Goal: Task Accomplishment & Management: Manage account settings

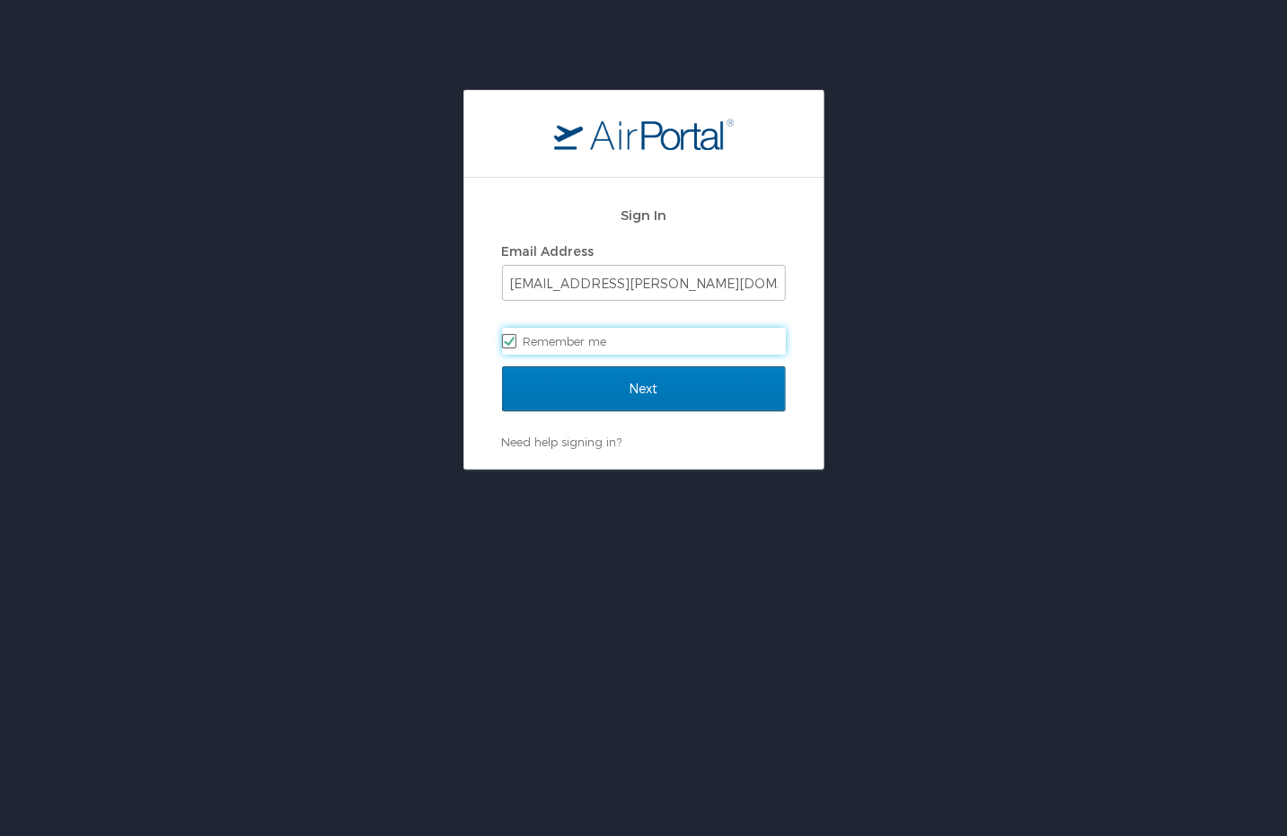
click at [643, 419] on div "Next" at bounding box center [644, 399] width 284 height 67
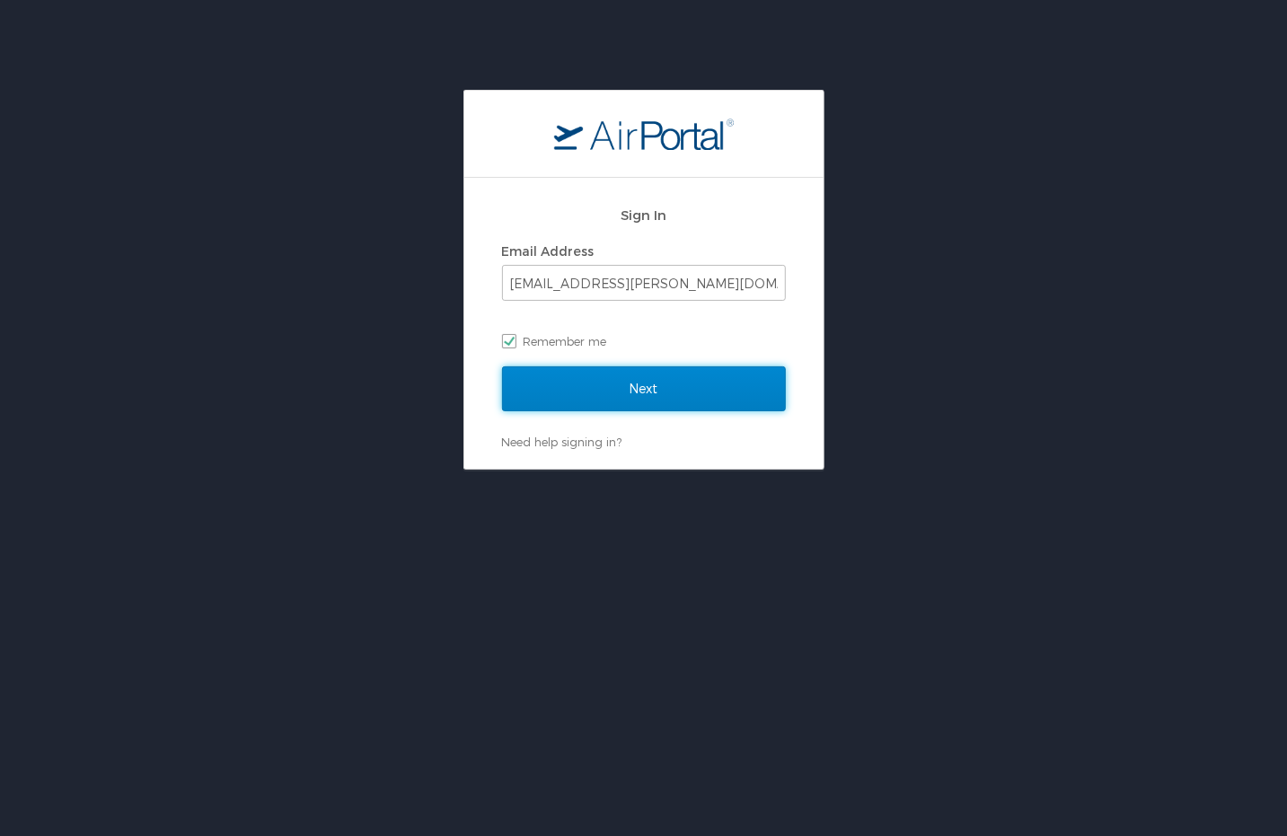
click at [620, 395] on input "Next" at bounding box center [644, 388] width 284 height 45
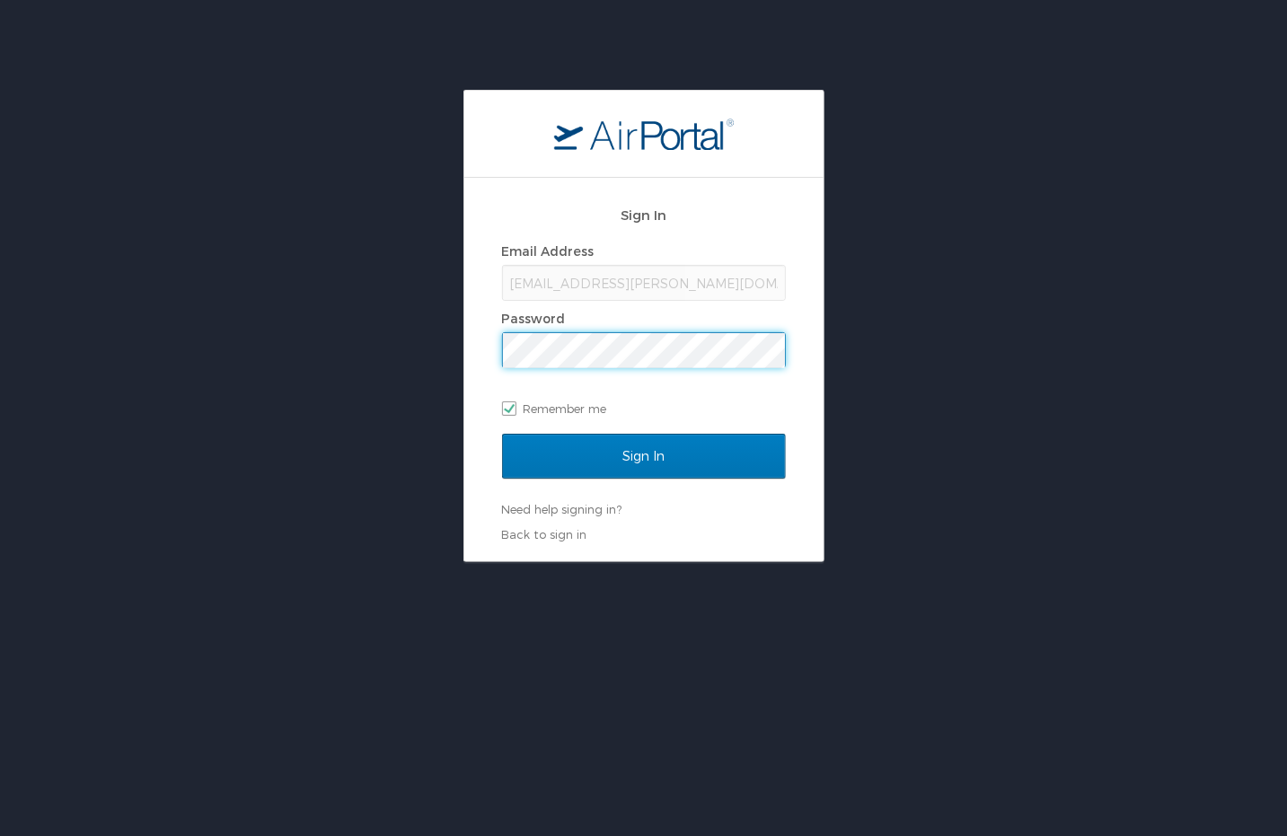
click at [502, 434] on input "Sign In" at bounding box center [644, 456] width 284 height 45
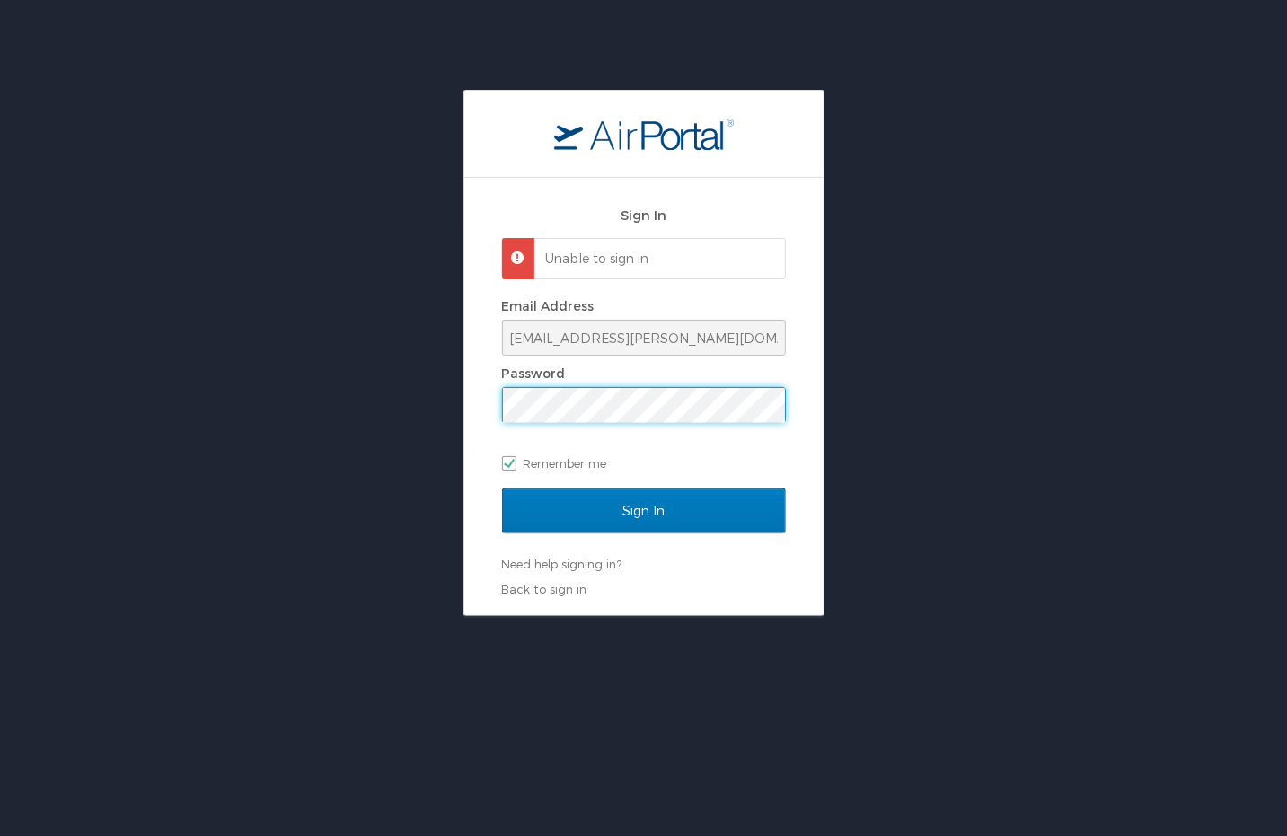
click at [502, 489] on input "Sign In" at bounding box center [644, 511] width 284 height 45
click at [553, 383] on div "Password" at bounding box center [644, 373] width 284 height 27
click at [502, 489] on input "Sign In" at bounding box center [644, 511] width 284 height 45
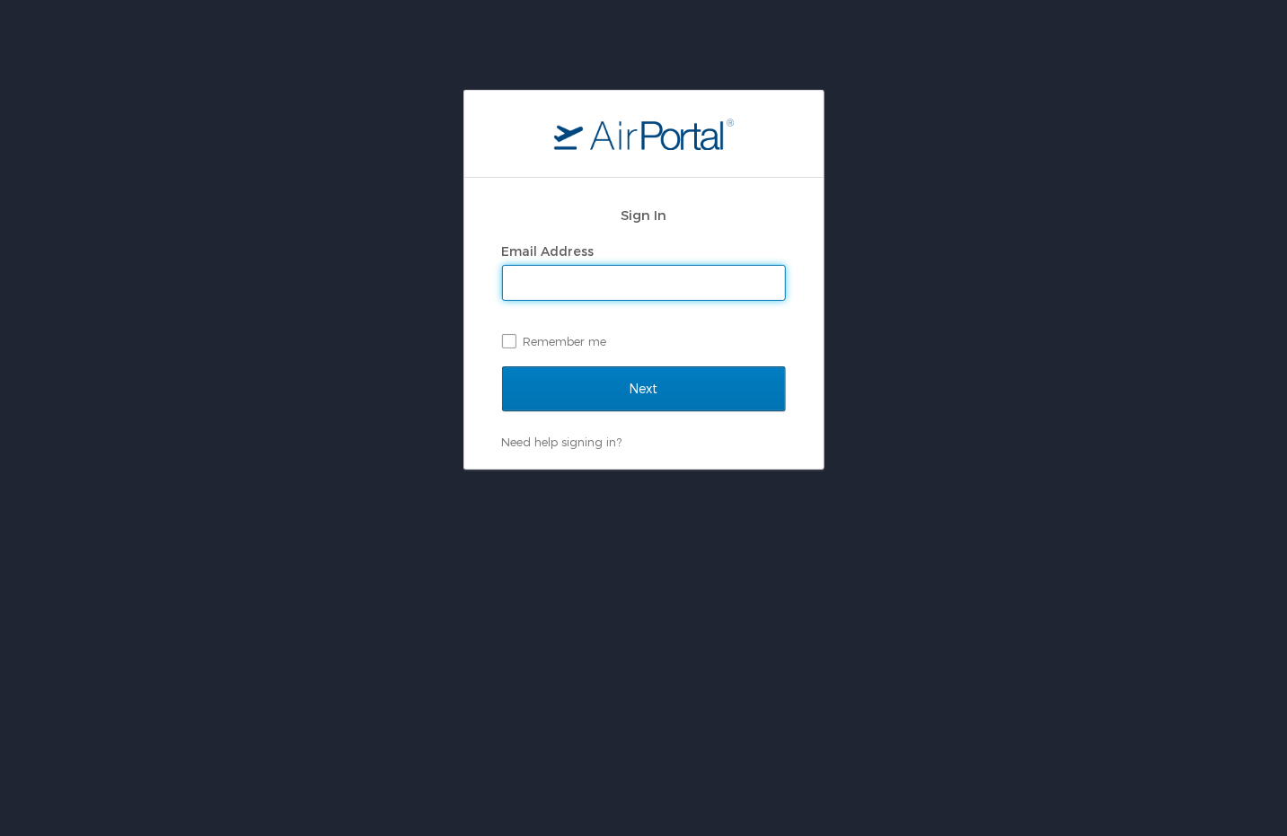
click at [564, 293] on input "Email Address" at bounding box center [644, 283] width 282 height 34
type input "luke.beachley@cbtravel.com"
click at [508, 346] on label "Remember me" at bounding box center [644, 341] width 284 height 27
click at [508, 346] on input "Remember me" at bounding box center [508, 340] width 12 height 12
checkbox input "true"
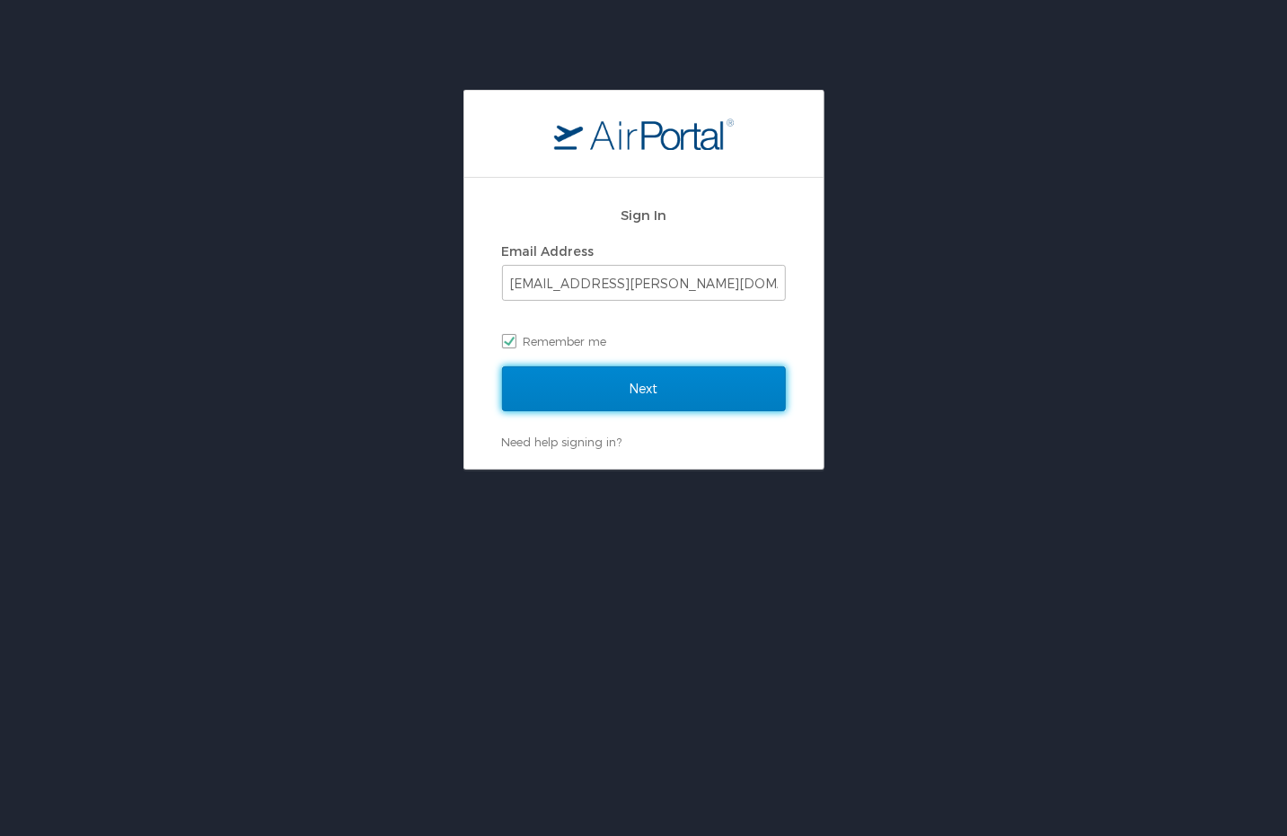
click at [535, 375] on input "Next" at bounding box center [644, 388] width 284 height 45
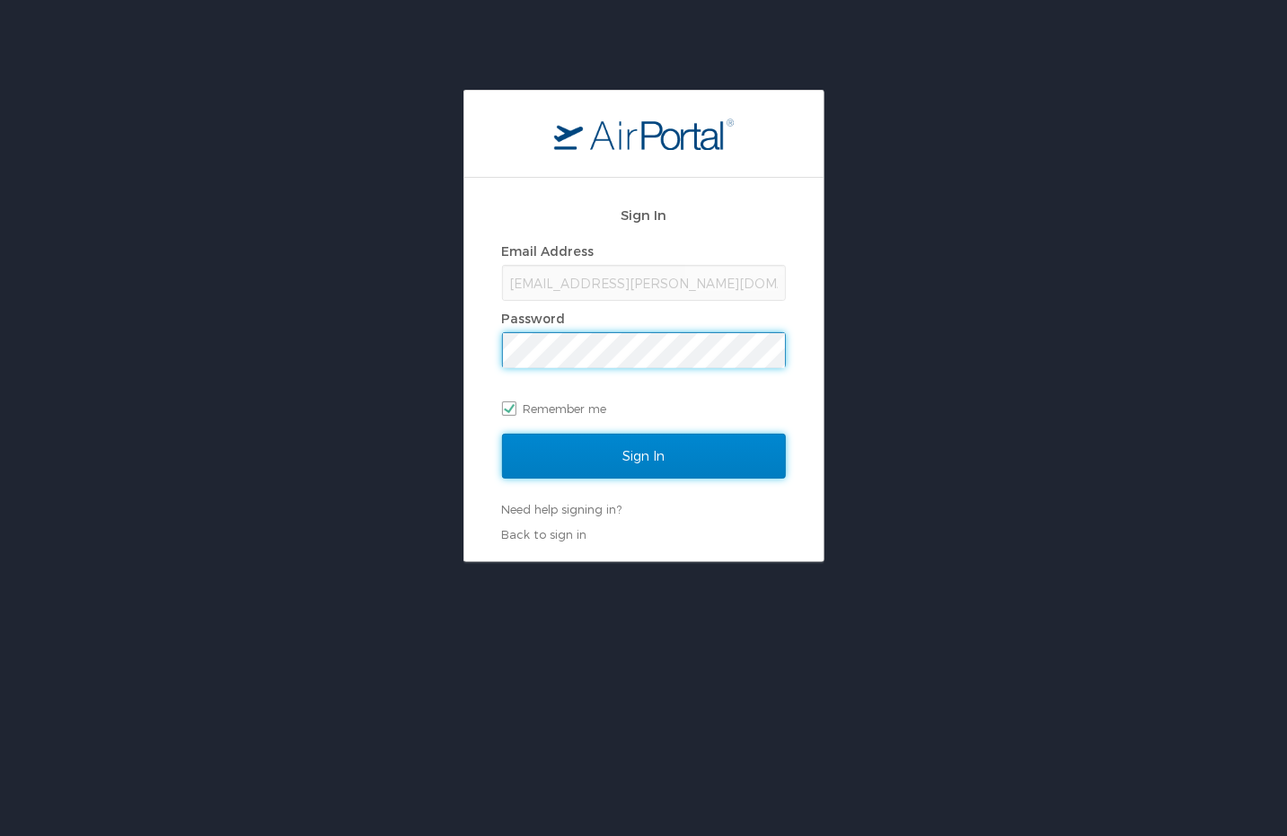
click at [655, 454] on input "Sign In" at bounding box center [644, 456] width 284 height 45
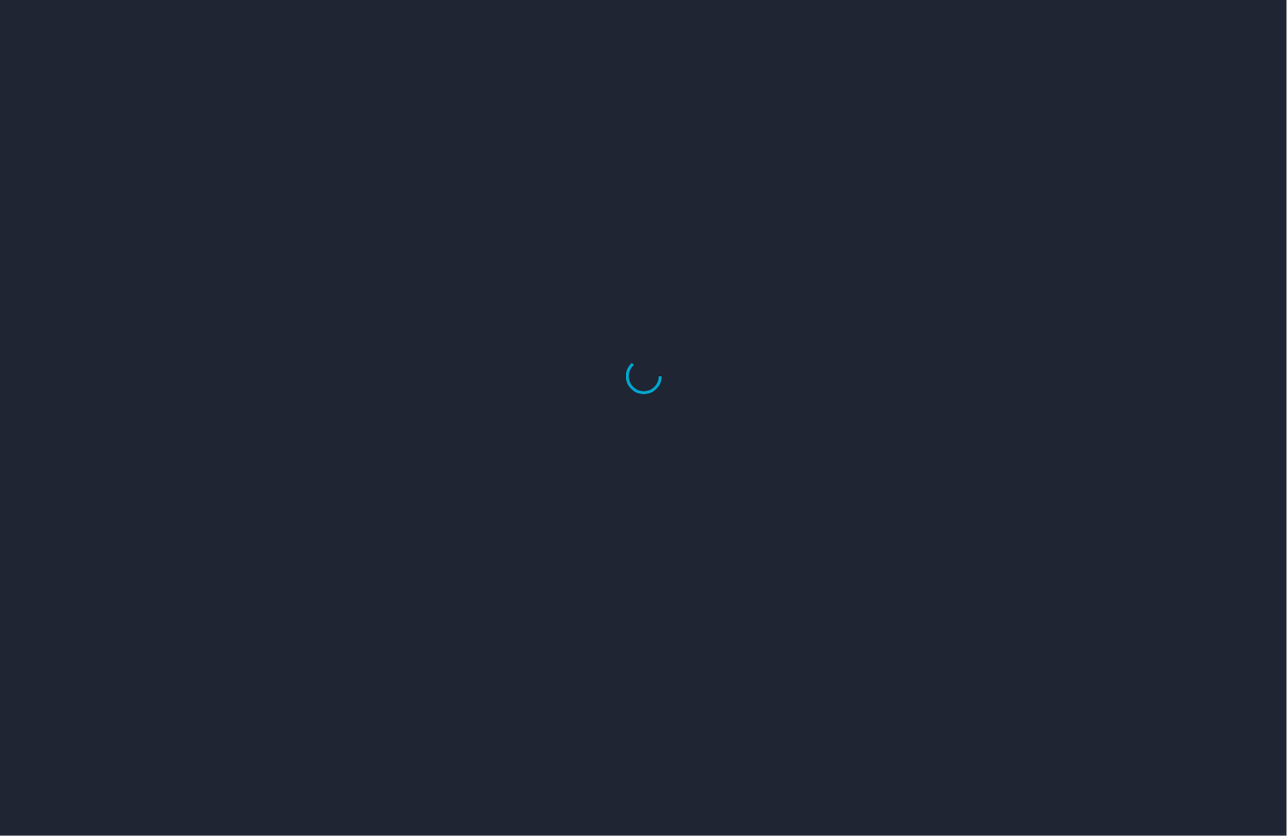
select select "US"
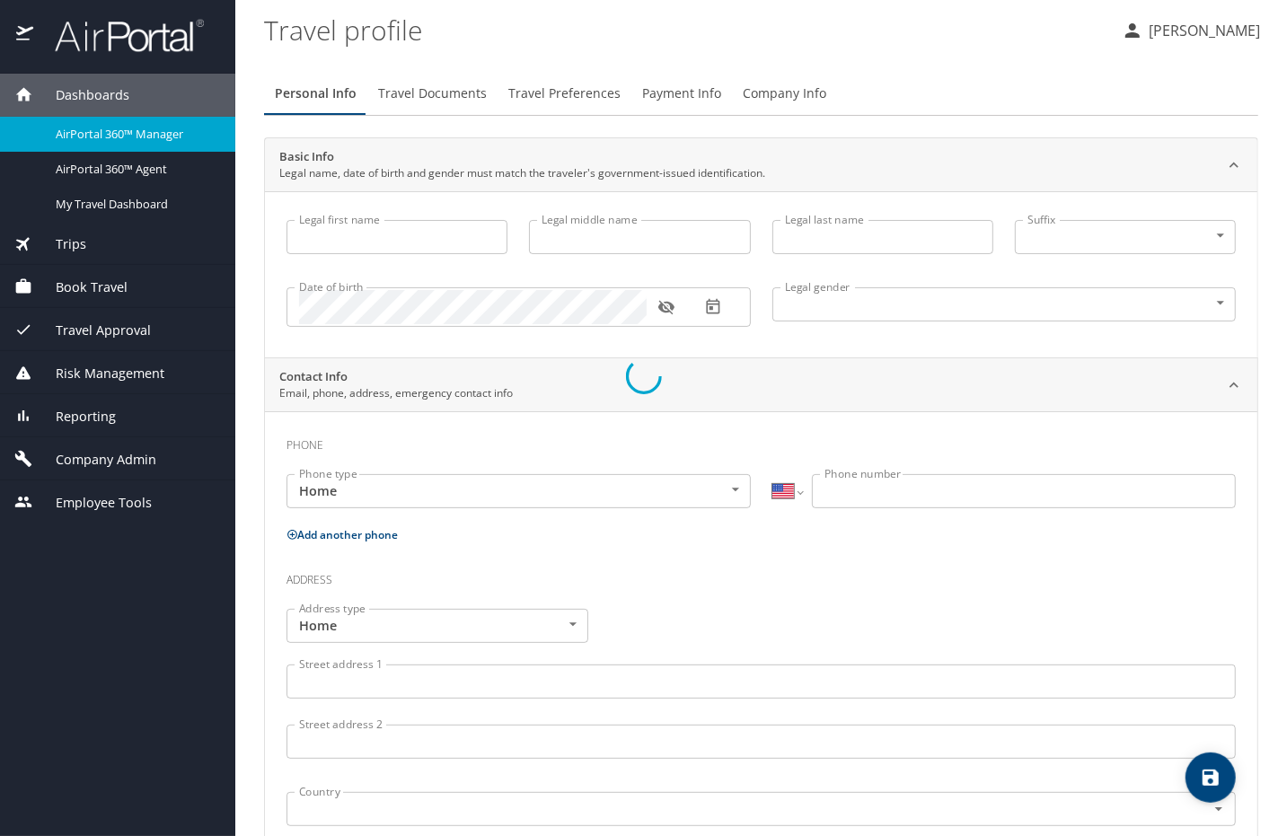
type input "[PERSON_NAME]"
type input "Undisclosed"
type input "[PERSON_NAME]"
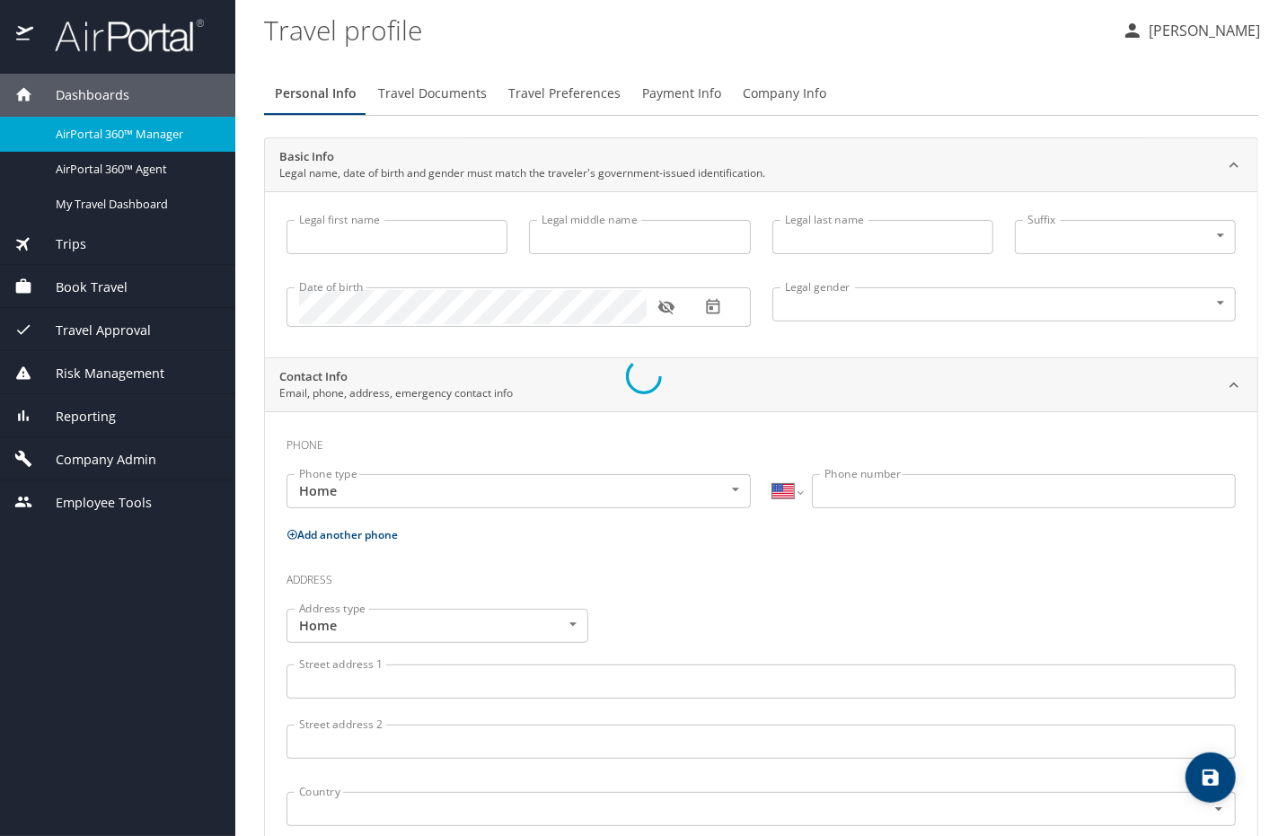
type input "Beachley"
type input "(801) 717-7714"
select select "US"
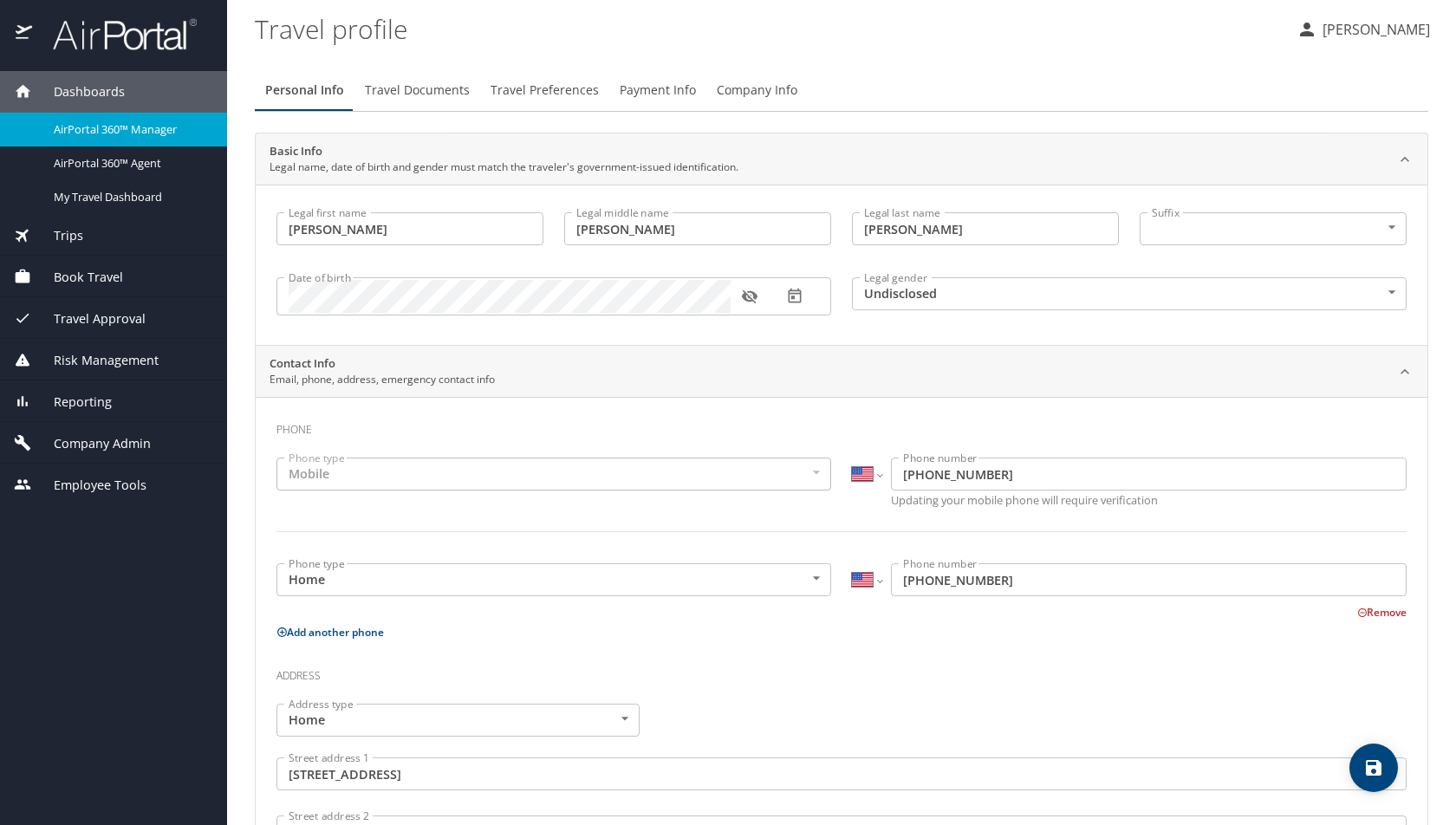
click at [72, 243] on span "Trips" at bounding box center [57, 235] width 51 height 19
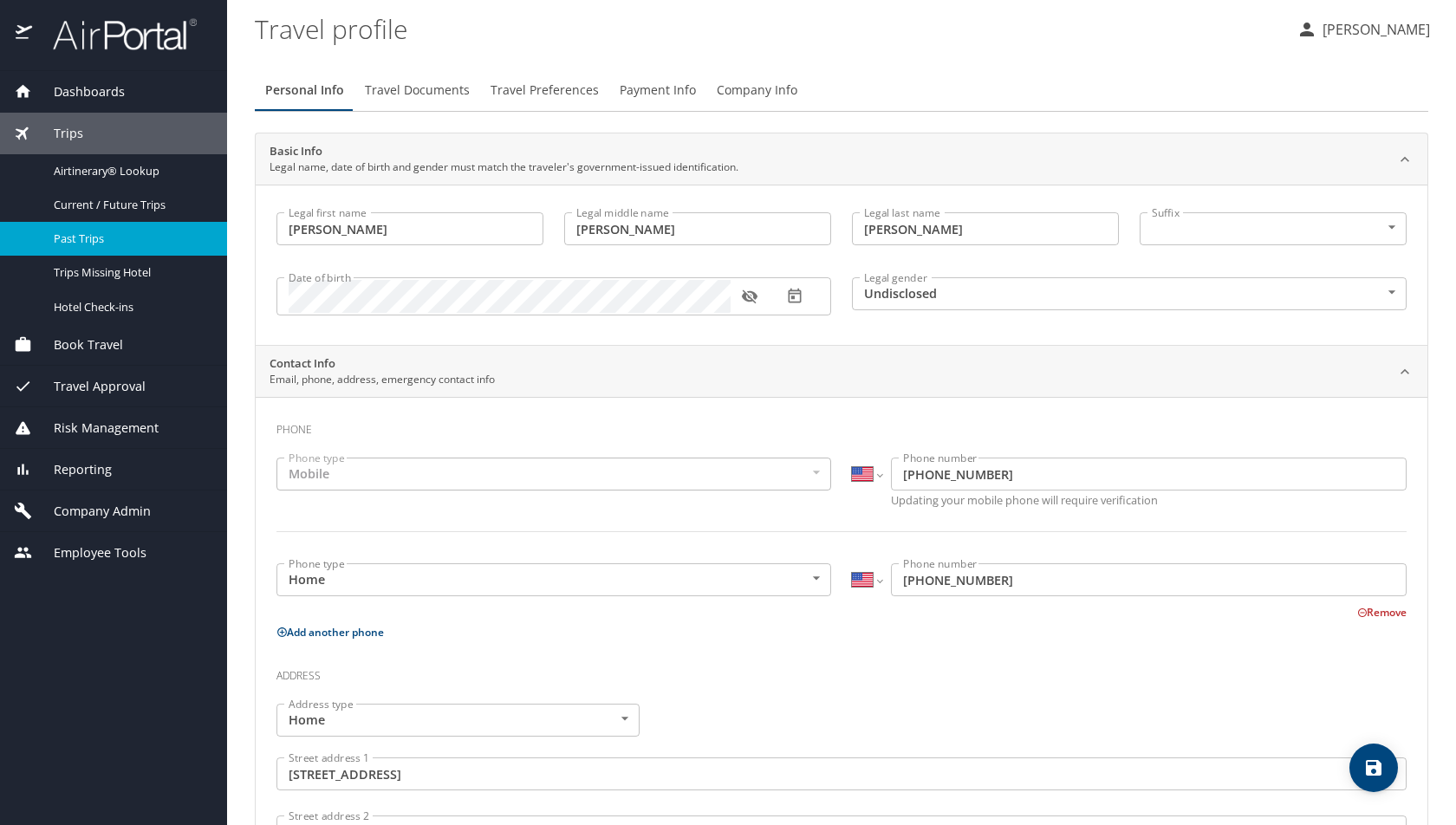
click at [87, 243] on span "Past Trips" at bounding box center [130, 238] width 152 height 16
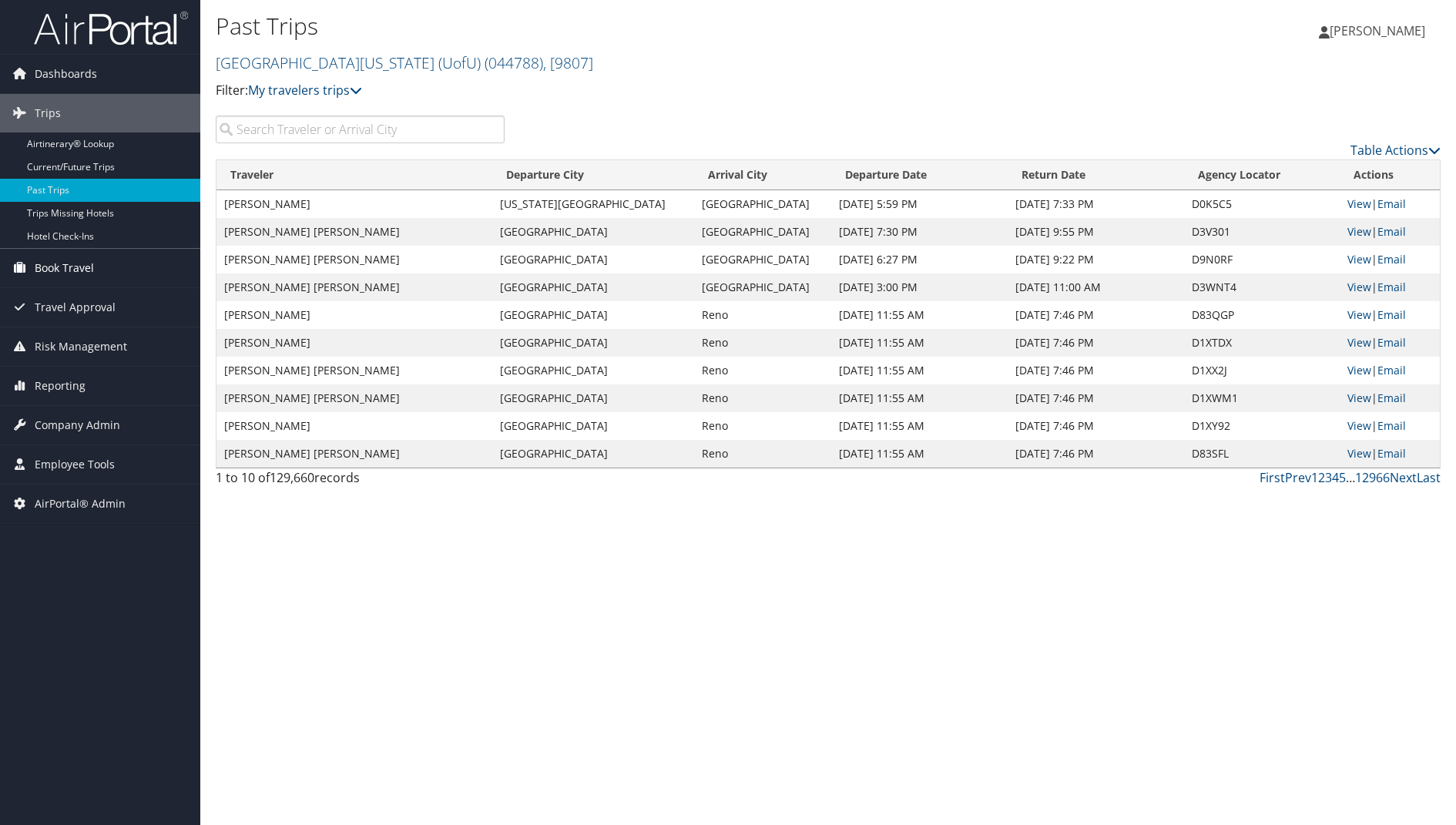
click at [60, 263] on span "Book Travel" at bounding box center [63, 268] width 59 height 39
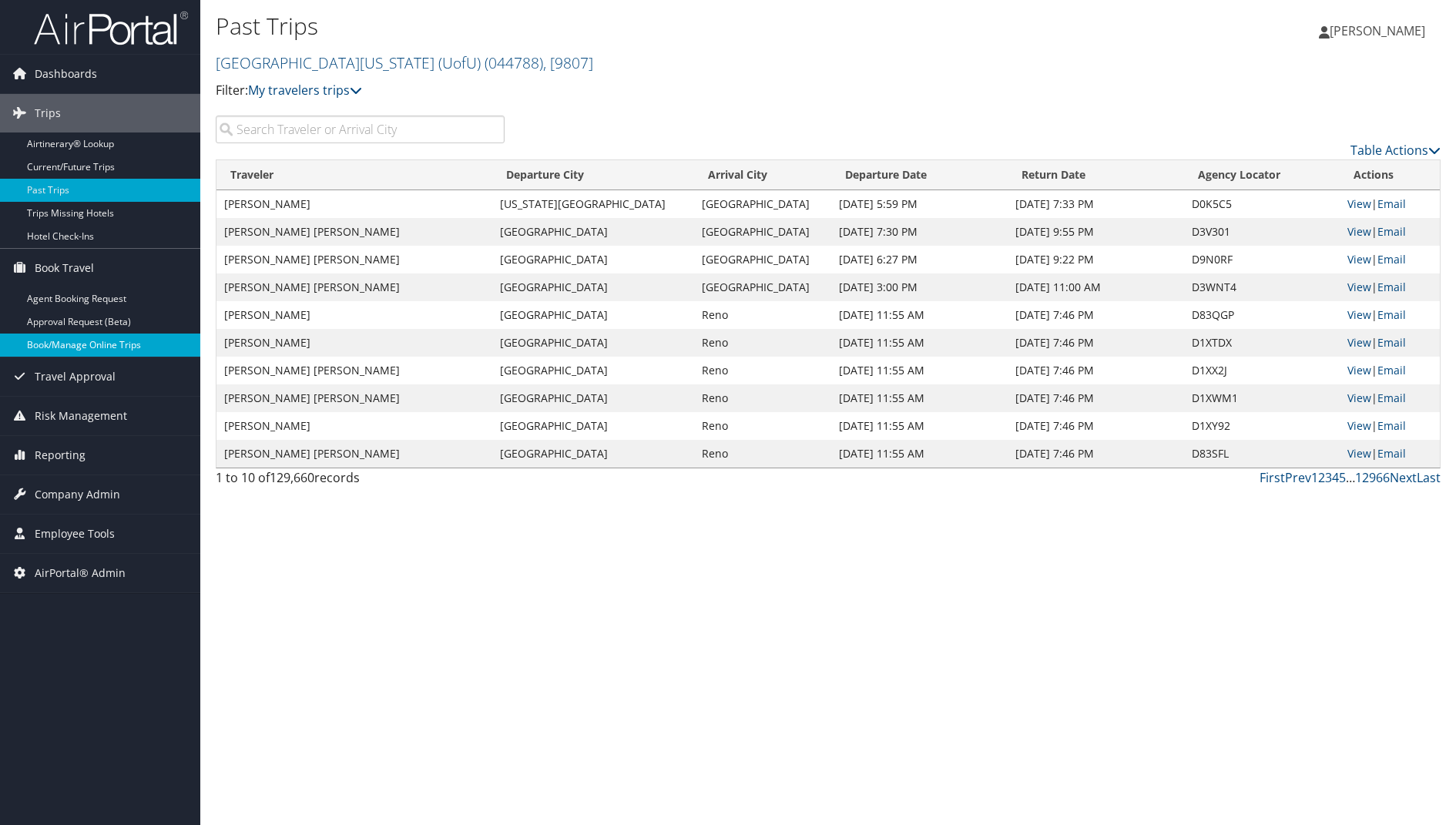
click at [65, 334] on link "Book/Manage Online Trips" at bounding box center [100, 345] width 201 height 23
click at [292, 61] on link "University Of Utah (UofU) ( 044788 ) , [ 9807 ]" at bounding box center [405, 63] width 377 height 21
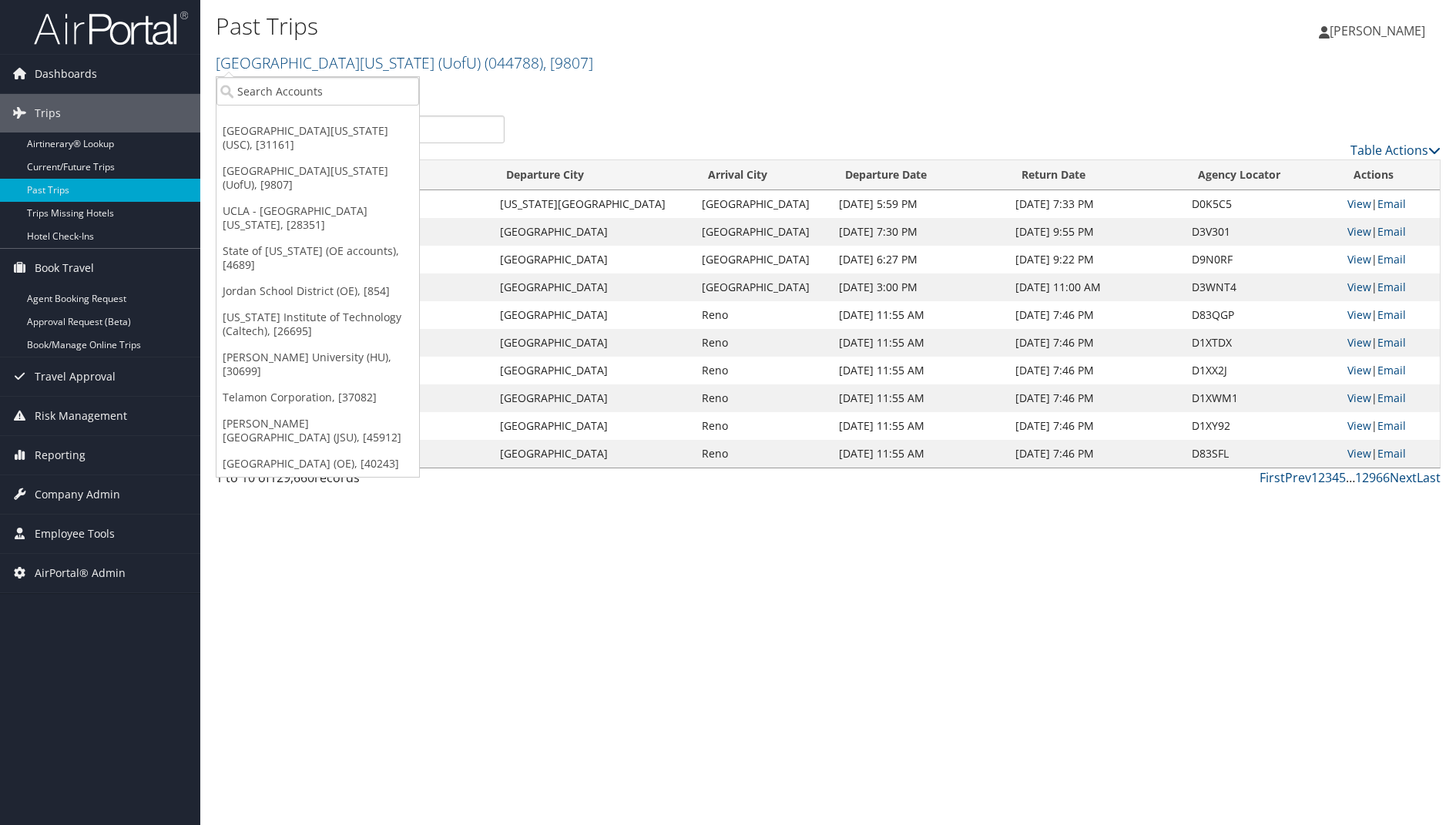
click at [480, 100] on div "Past Trips University Of Utah (UofU) ( 044788 ) , [ 9807 ] University of Southe…" at bounding box center [624, 62] width 816 height 108
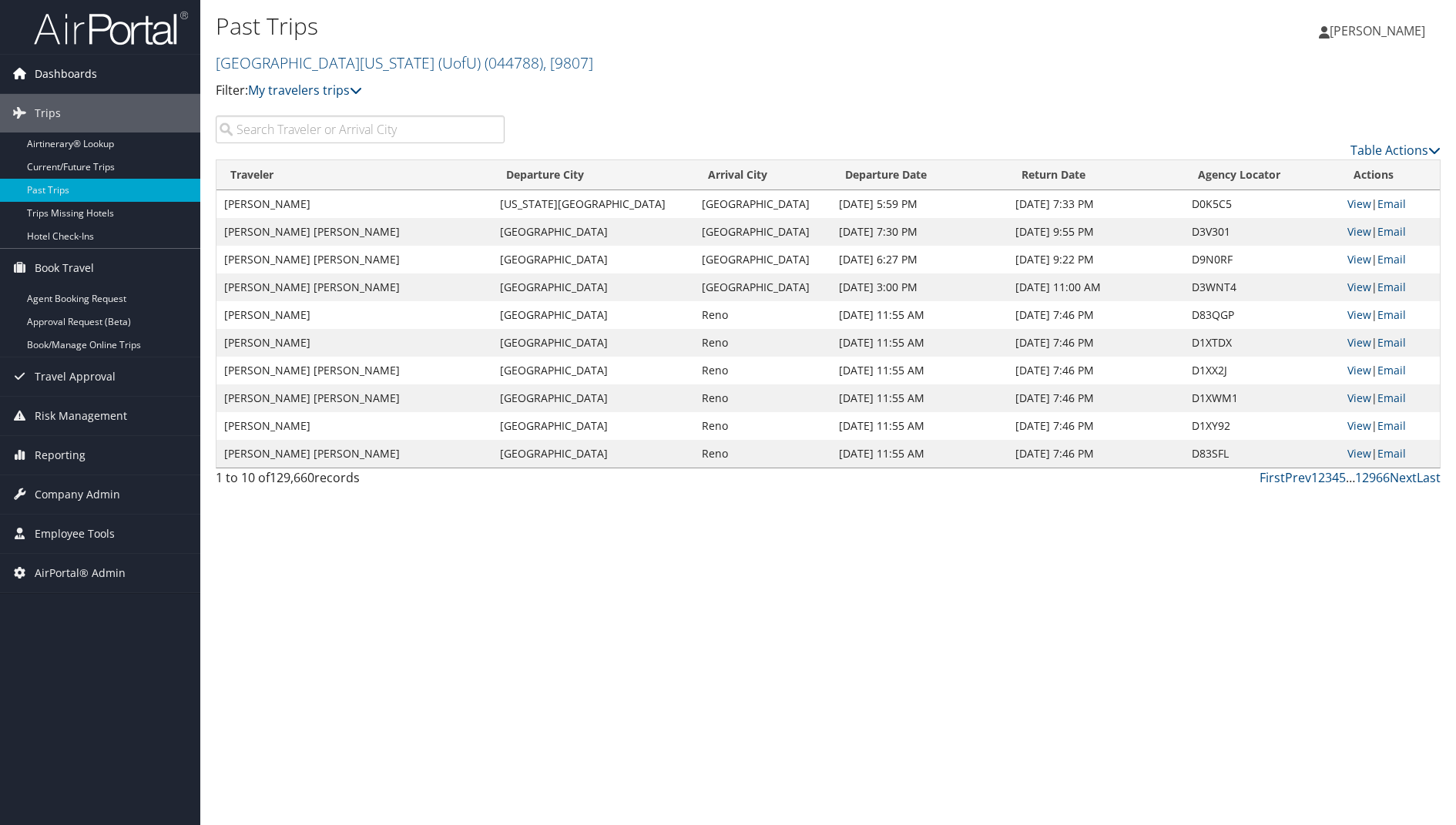
click at [53, 82] on span "Dashboards" at bounding box center [65, 74] width 63 height 39
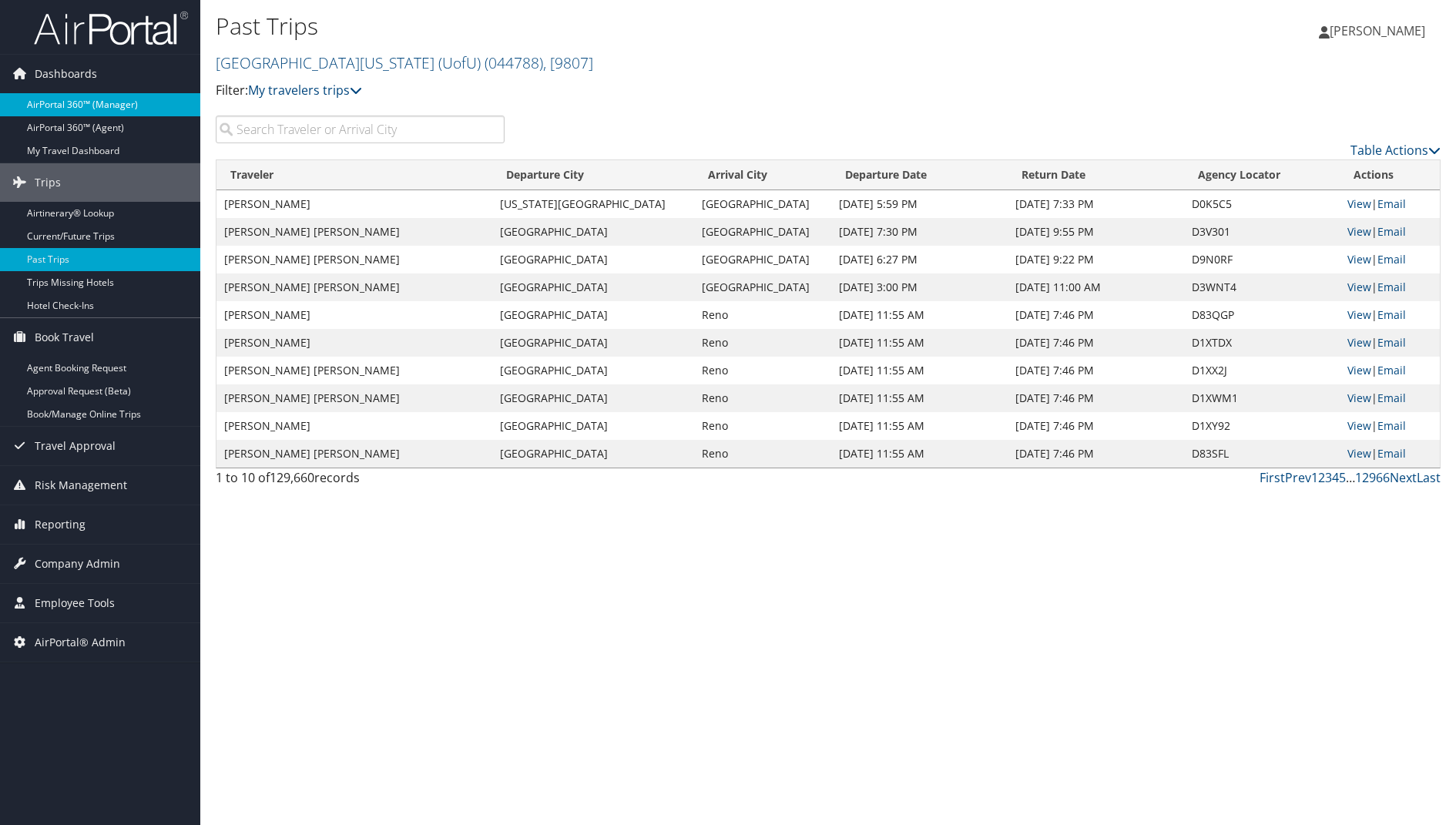
click at [73, 96] on link "AirPortal 360™ (Manager)" at bounding box center [100, 105] width 201 height 23
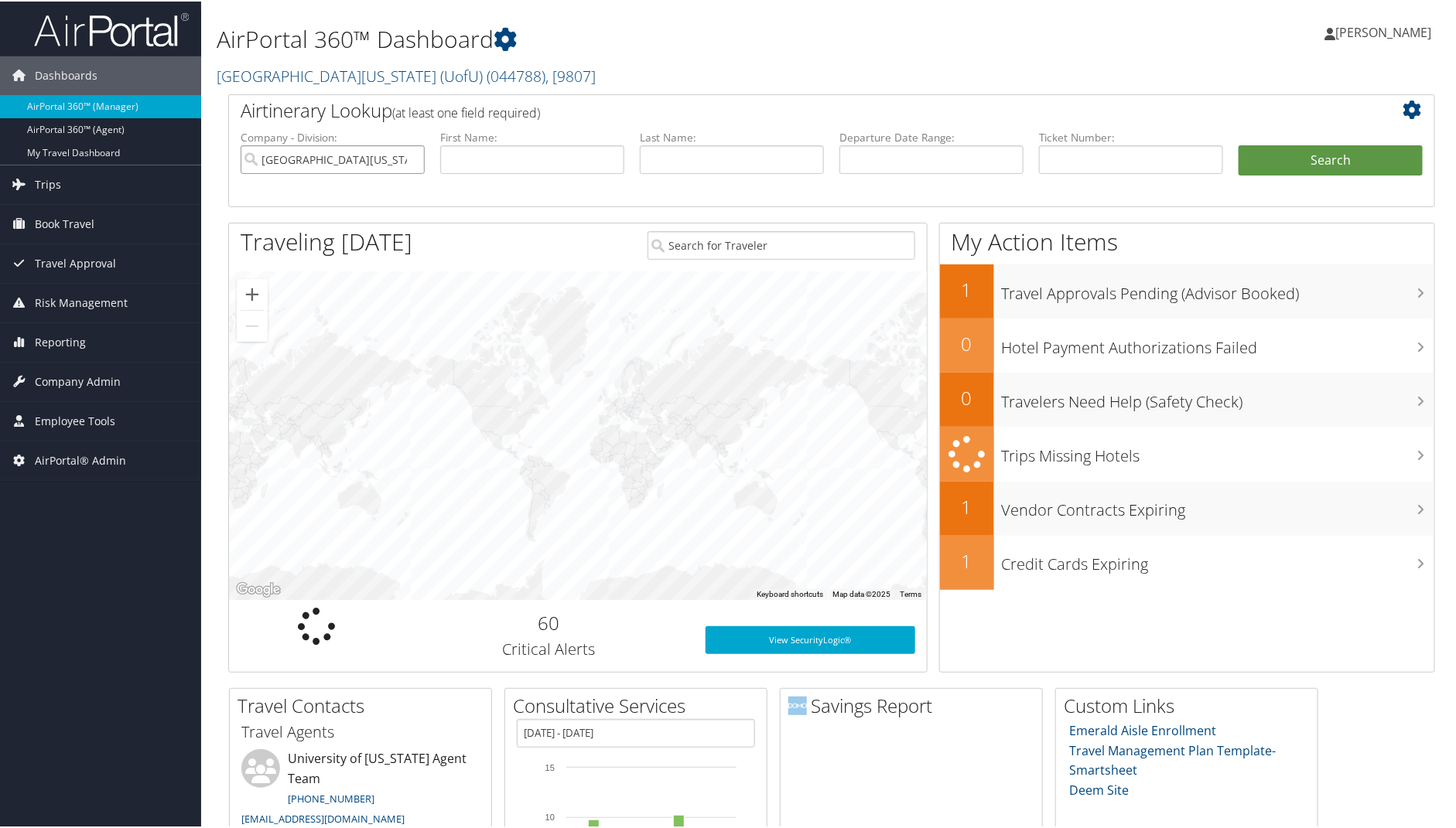
click at [413, 157] on input "[GEOGRAPHIC_DATA][US_STATE] (UofU)" at bounding box center [332, 158] width 184 height 28
click at [669, 158] on input "text" at bounding box center [732, 158] width 184 height 28
type input "beachley"
click at [1238, 144] on button "Search" at bounding box center [1330, 159] width 184 height 31
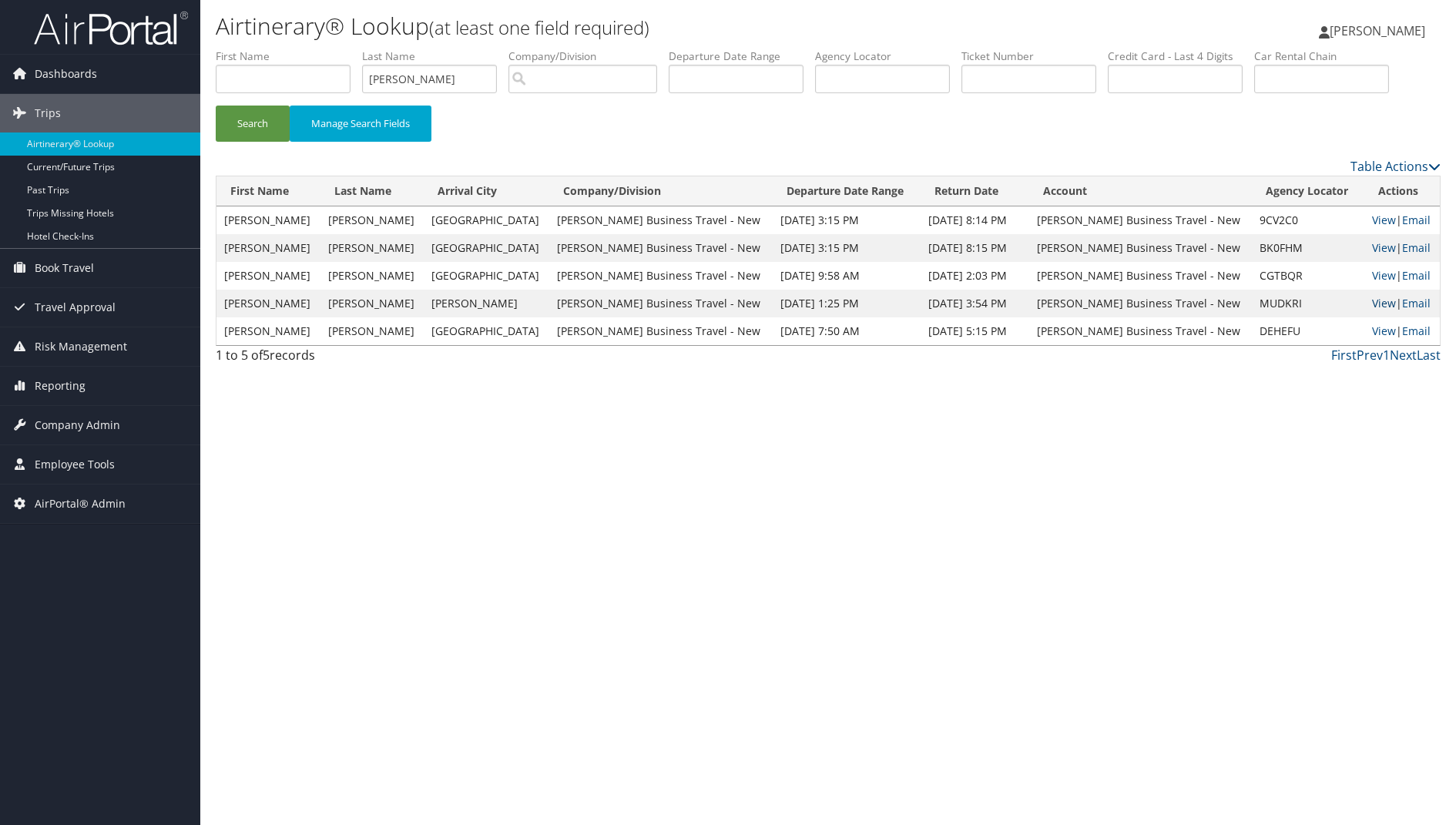
click at [1381, 305] on link "View" at bounding box center [1384, 303] width 24 height 15
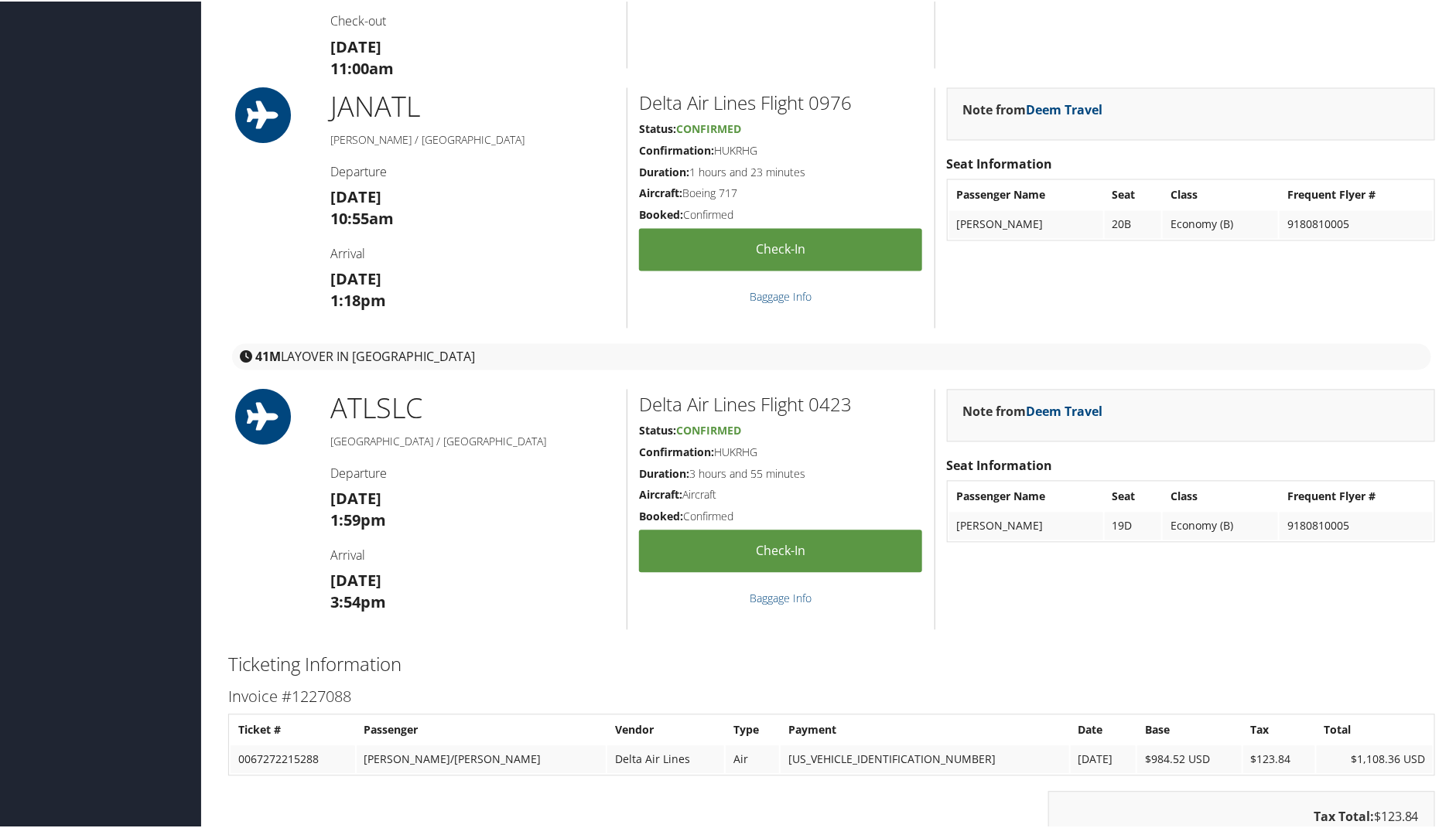
scroll to position [1528, 0]
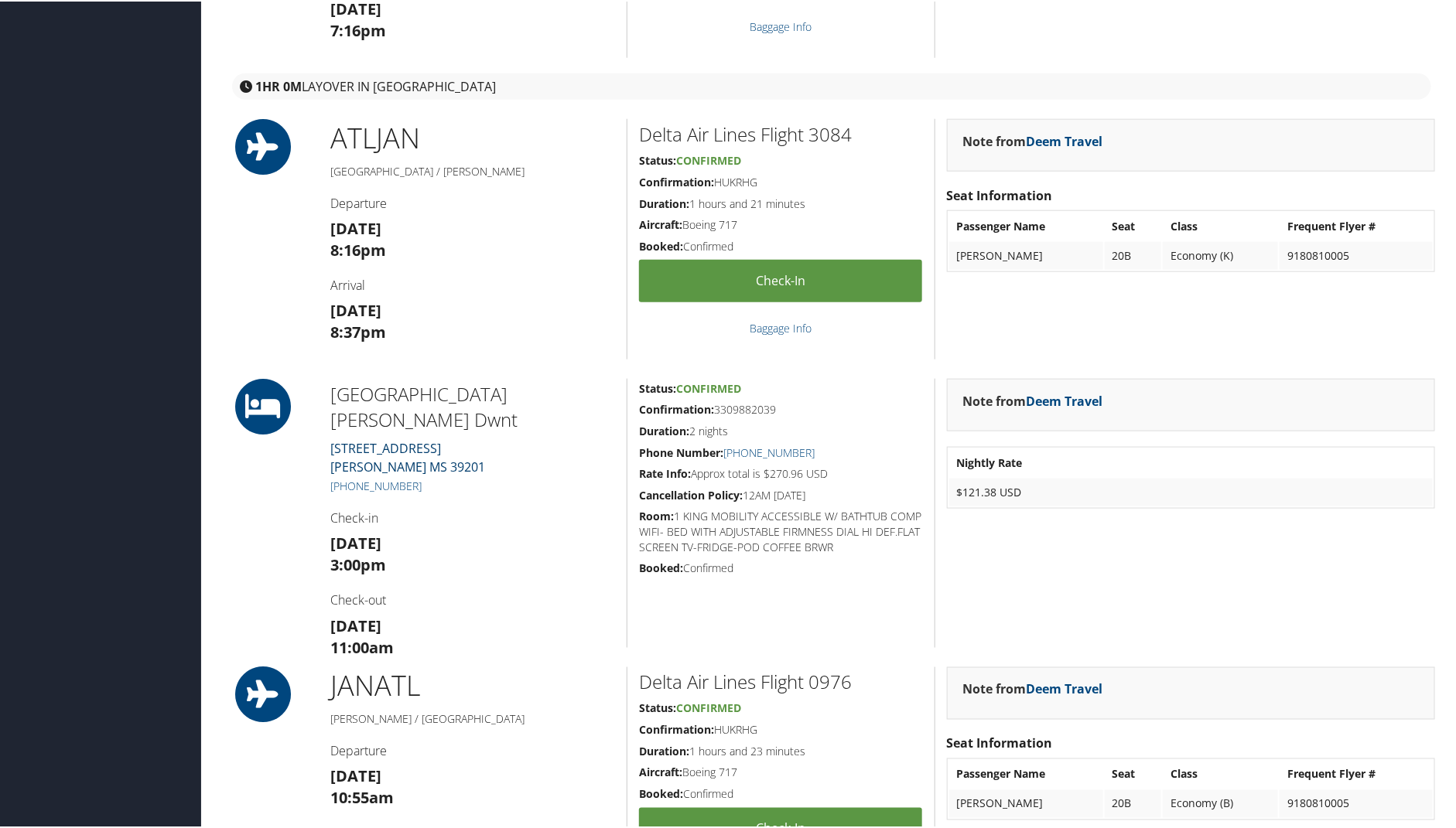
scroll to position [787, 0]
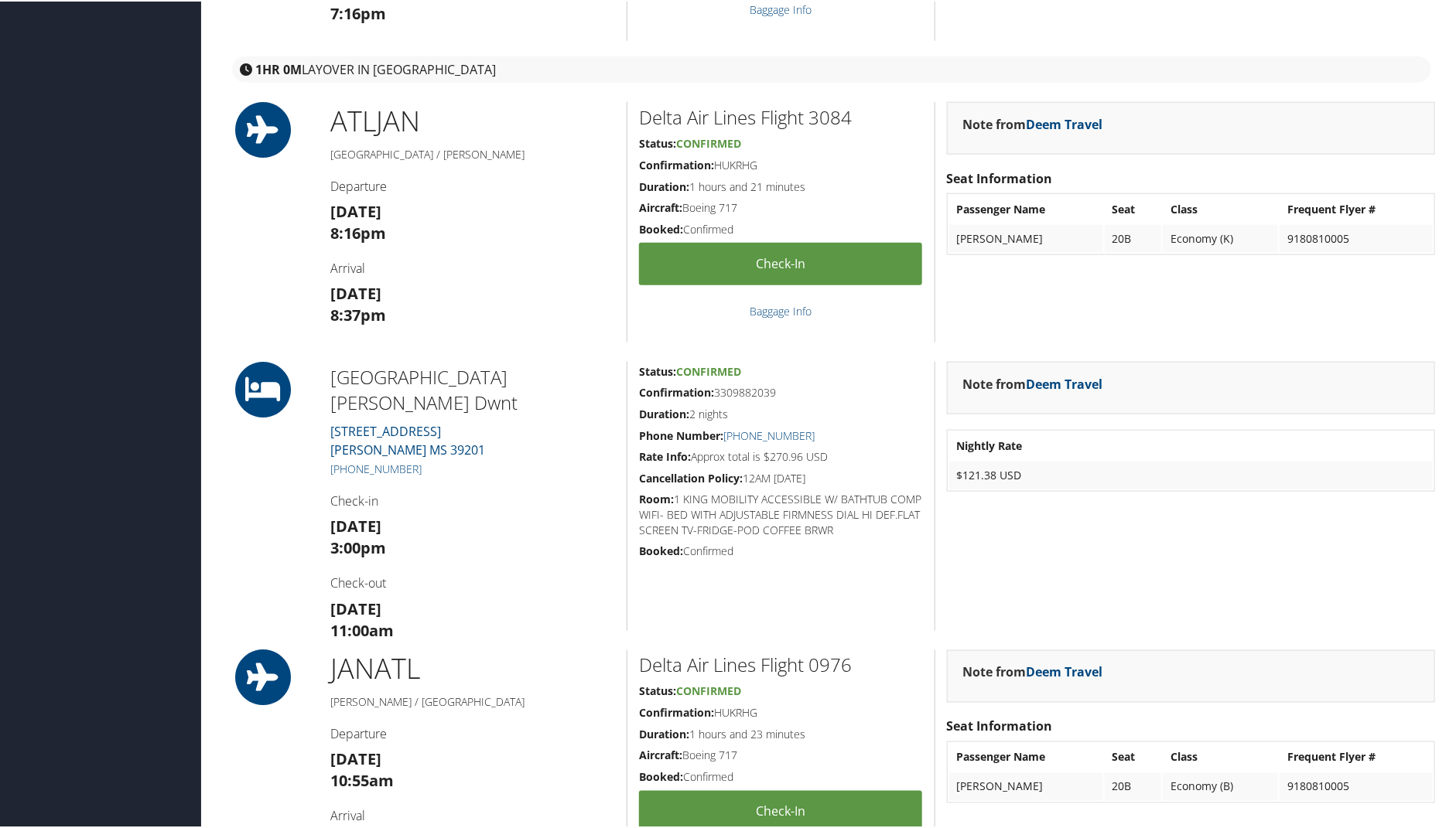
click at [881, 43] on div "1HR 0M layover in [GEOGRAPHIC_DATA]" at bounding box center [832, 60] width 1230 height 42
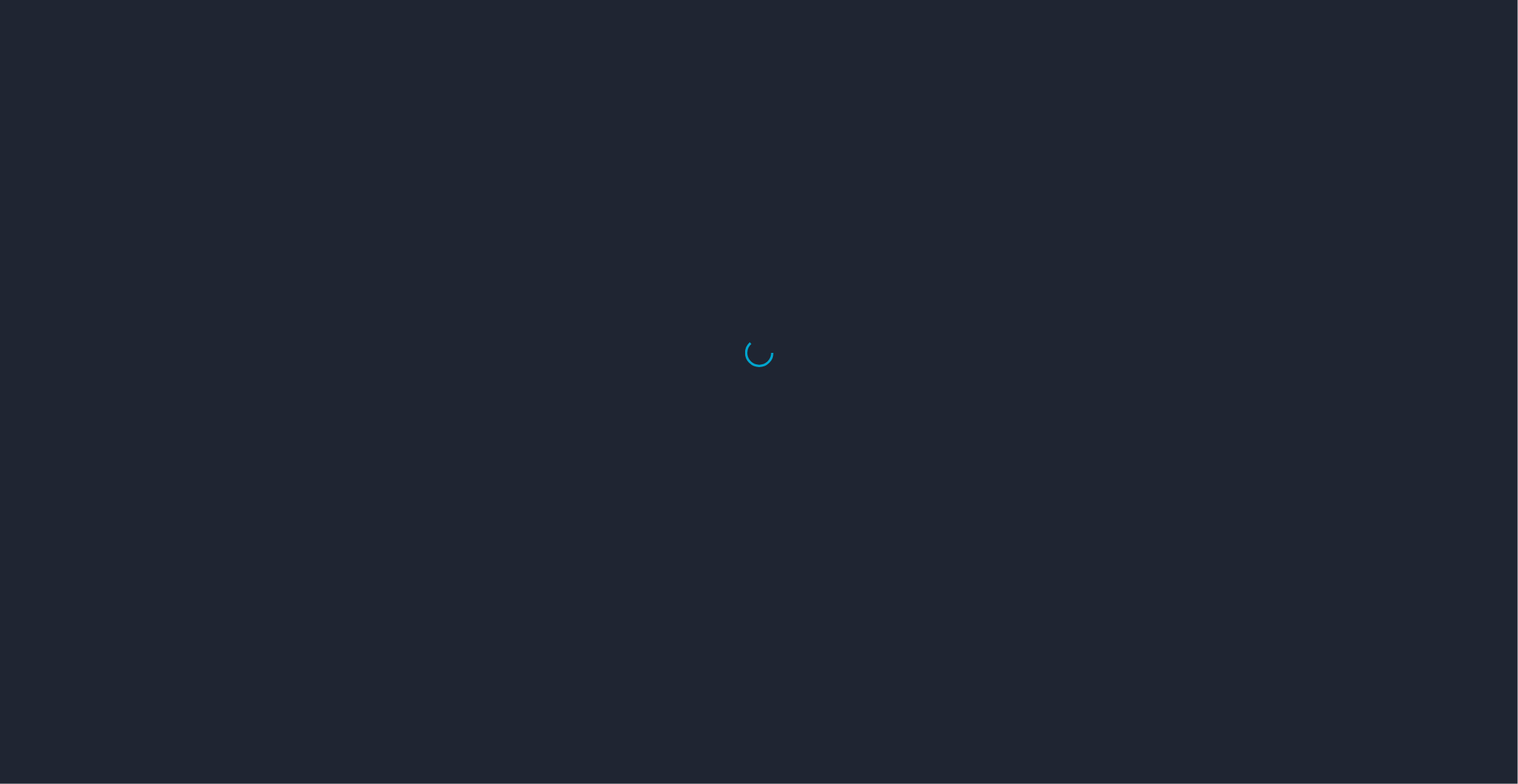
select select "US"
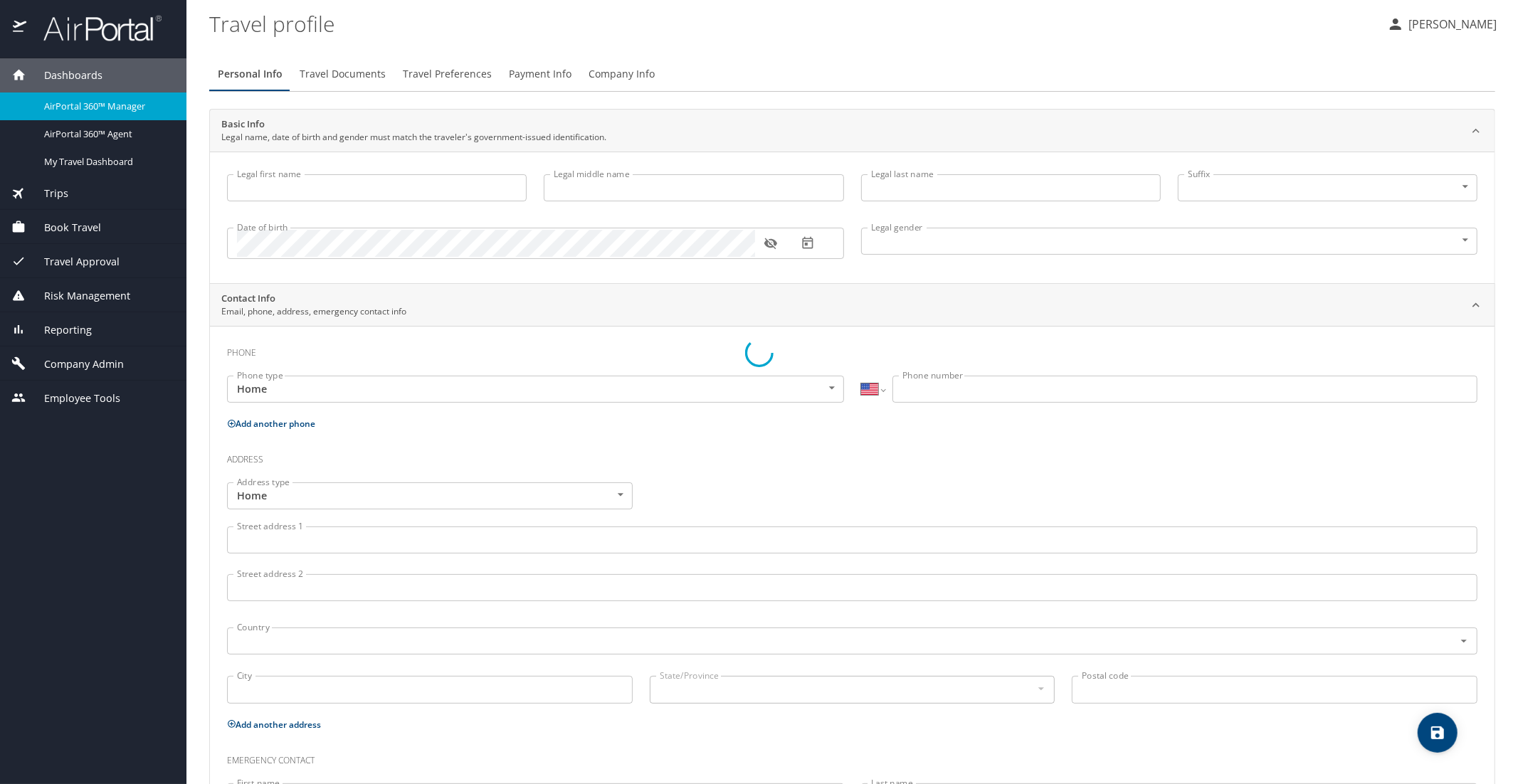
type input "[PERSON_NAME]"
type input "Undisclosed"
type input "[PERSON_NAME]"
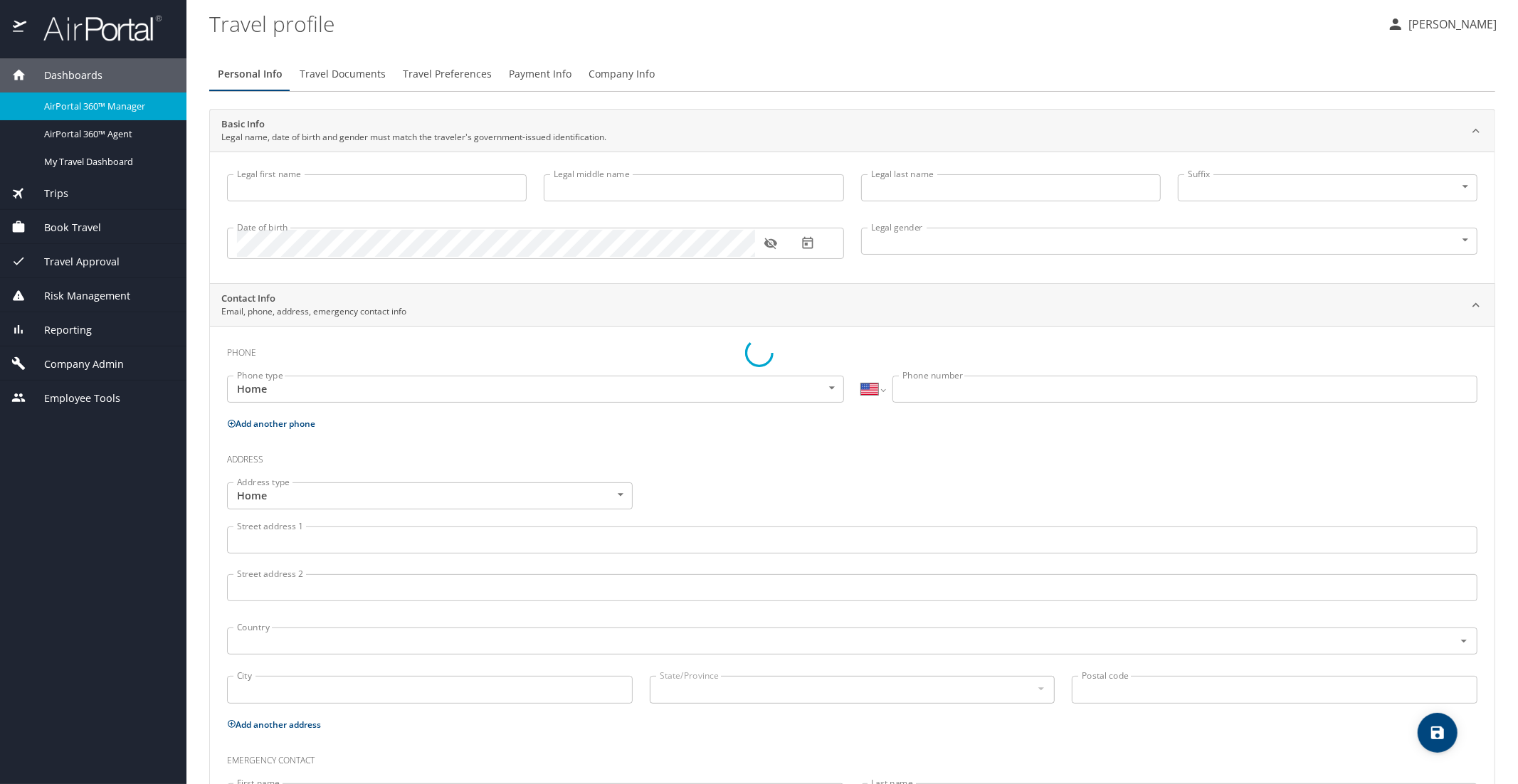
type input "[PERSON_NAME]"
type input "[PHONE_NUMBER]"
select select "US"
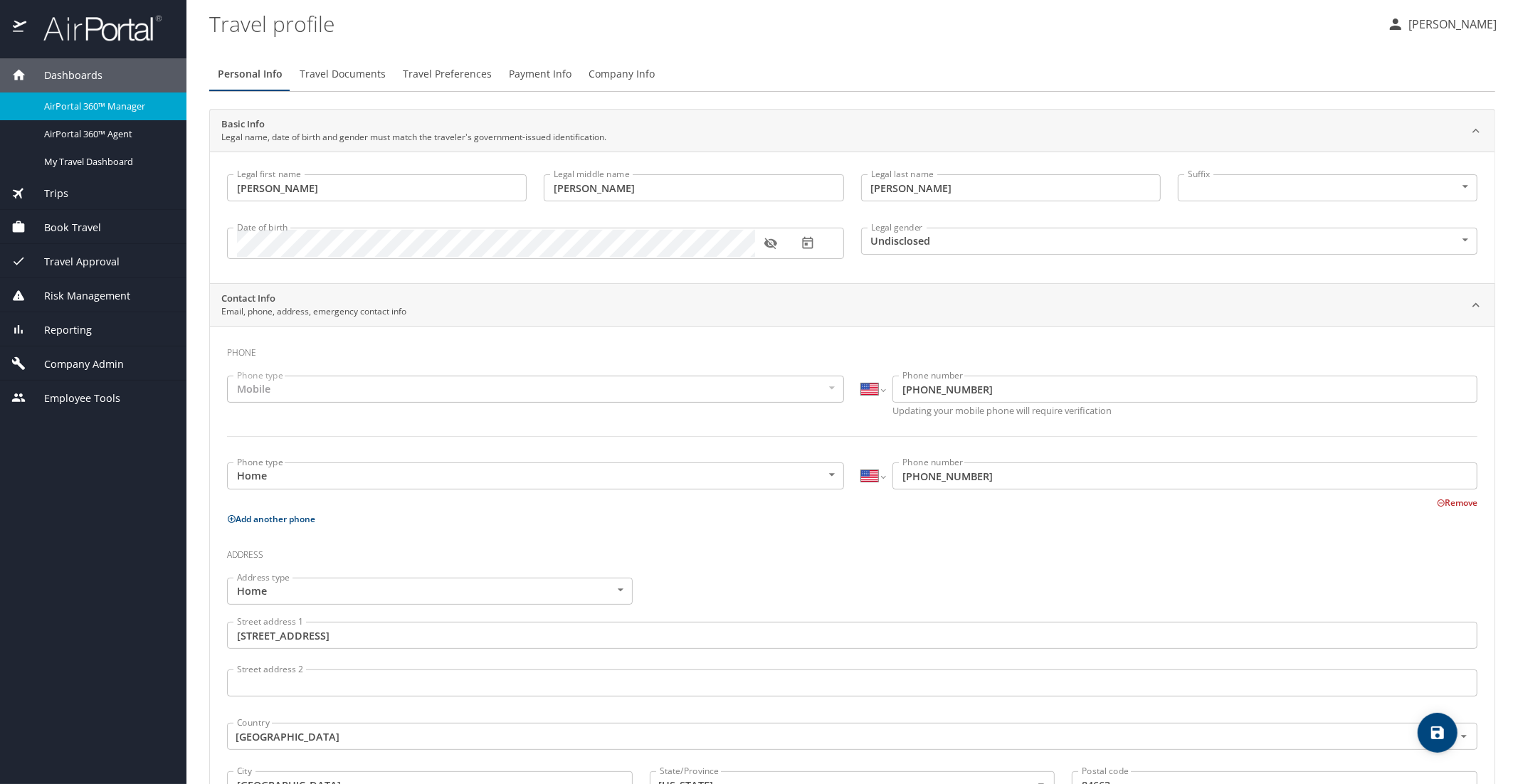
click at [115, 112] on span "AirPortal 360™ Manager" at bounding box center [107, 106] width 125 height 13
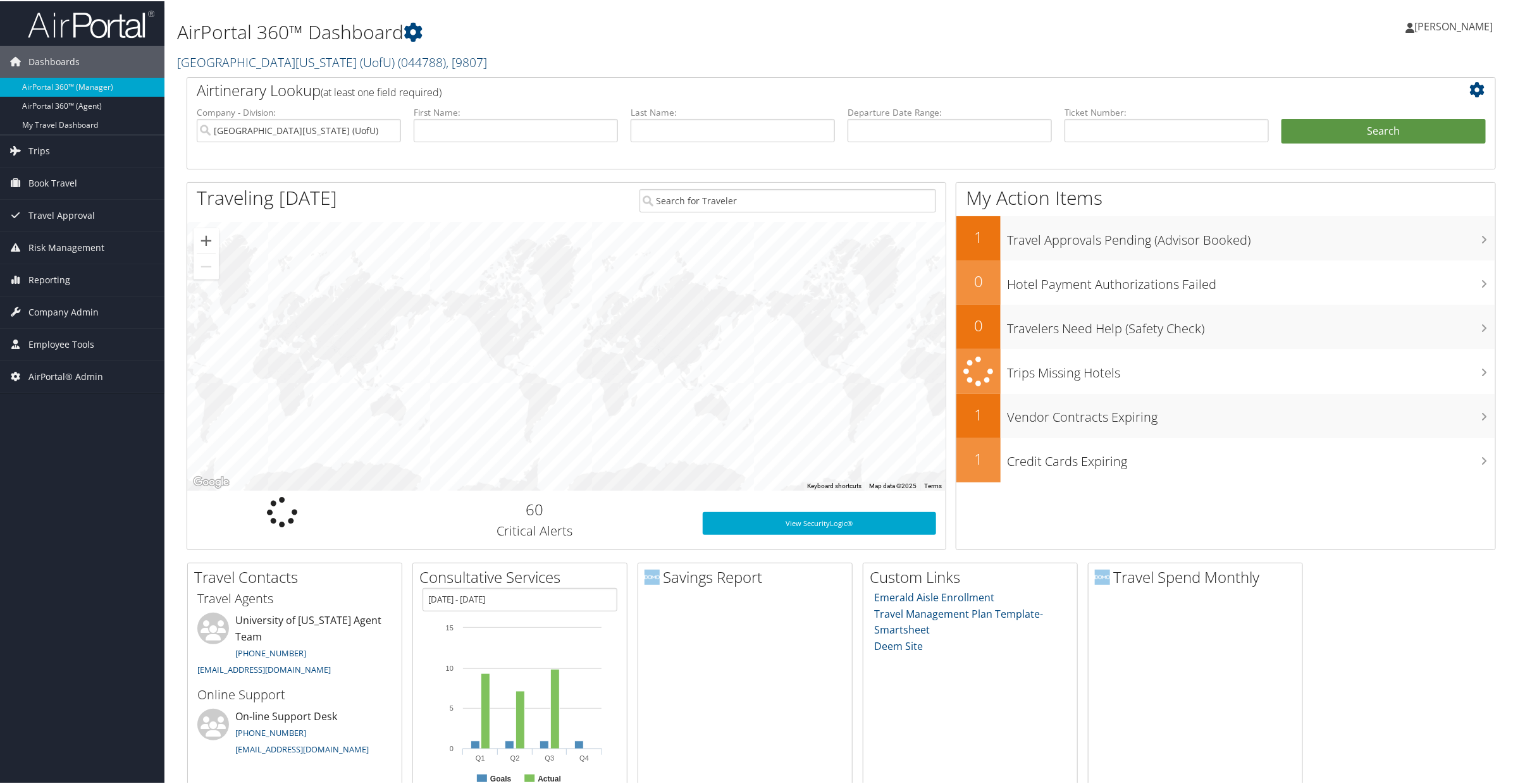
click at [265, 64] on link "University Of Utah (UofU) ( 044788 ) , [ 9807 ]" at bounding box center [332, 61] width 310 height 17
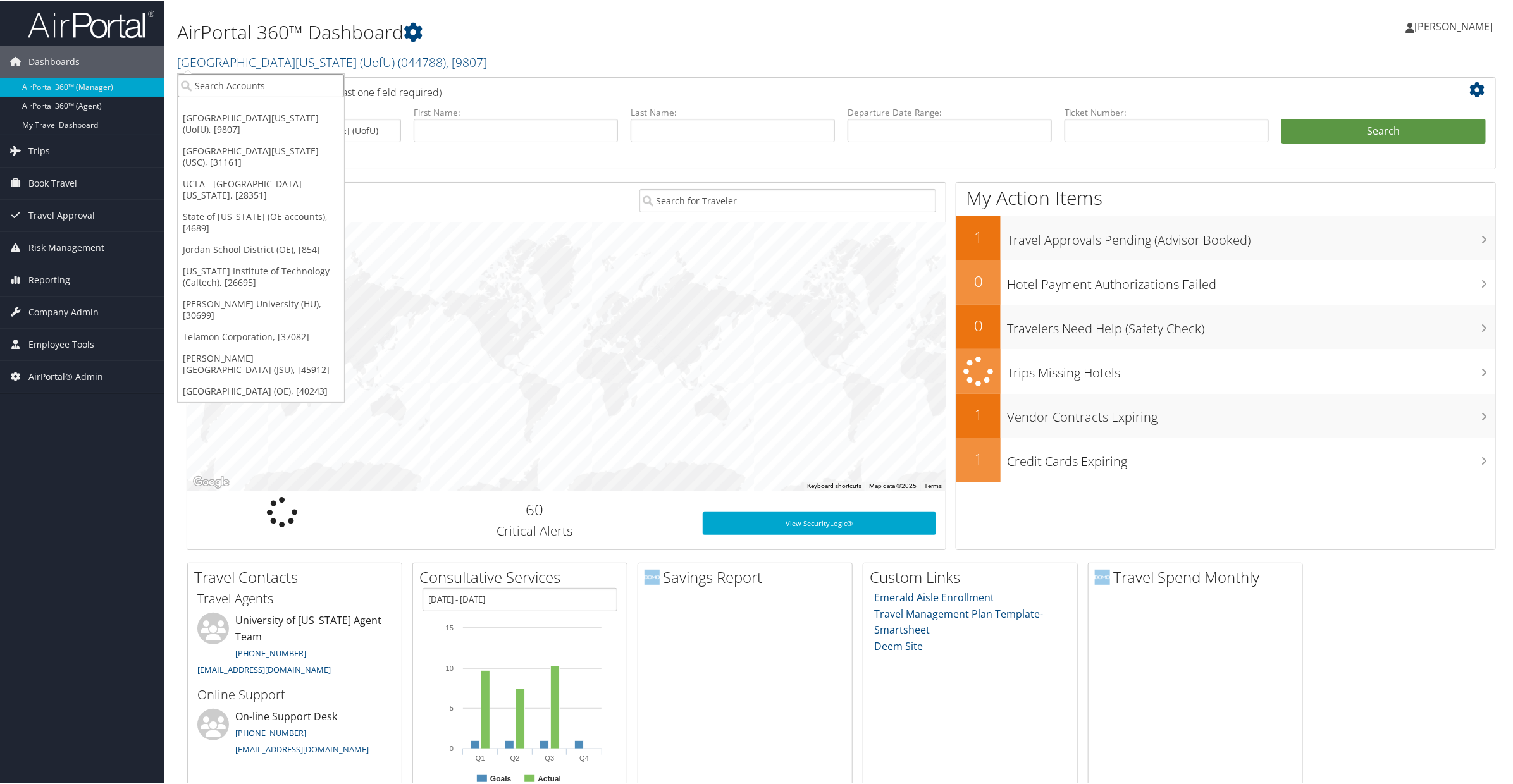
click at [262, 81] on input "search" at bounding box center [260, 84] width 166 height 23
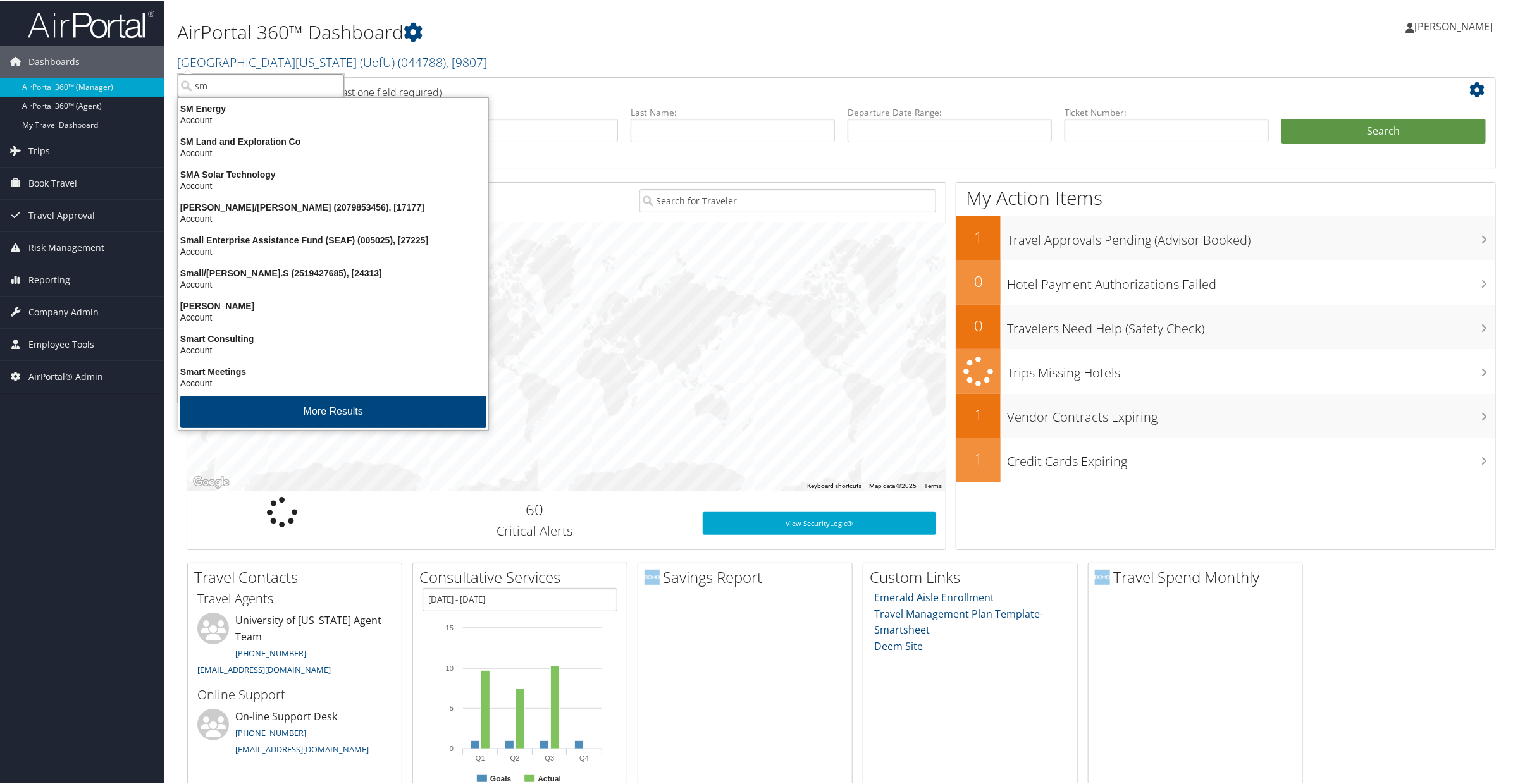
type input "smu"
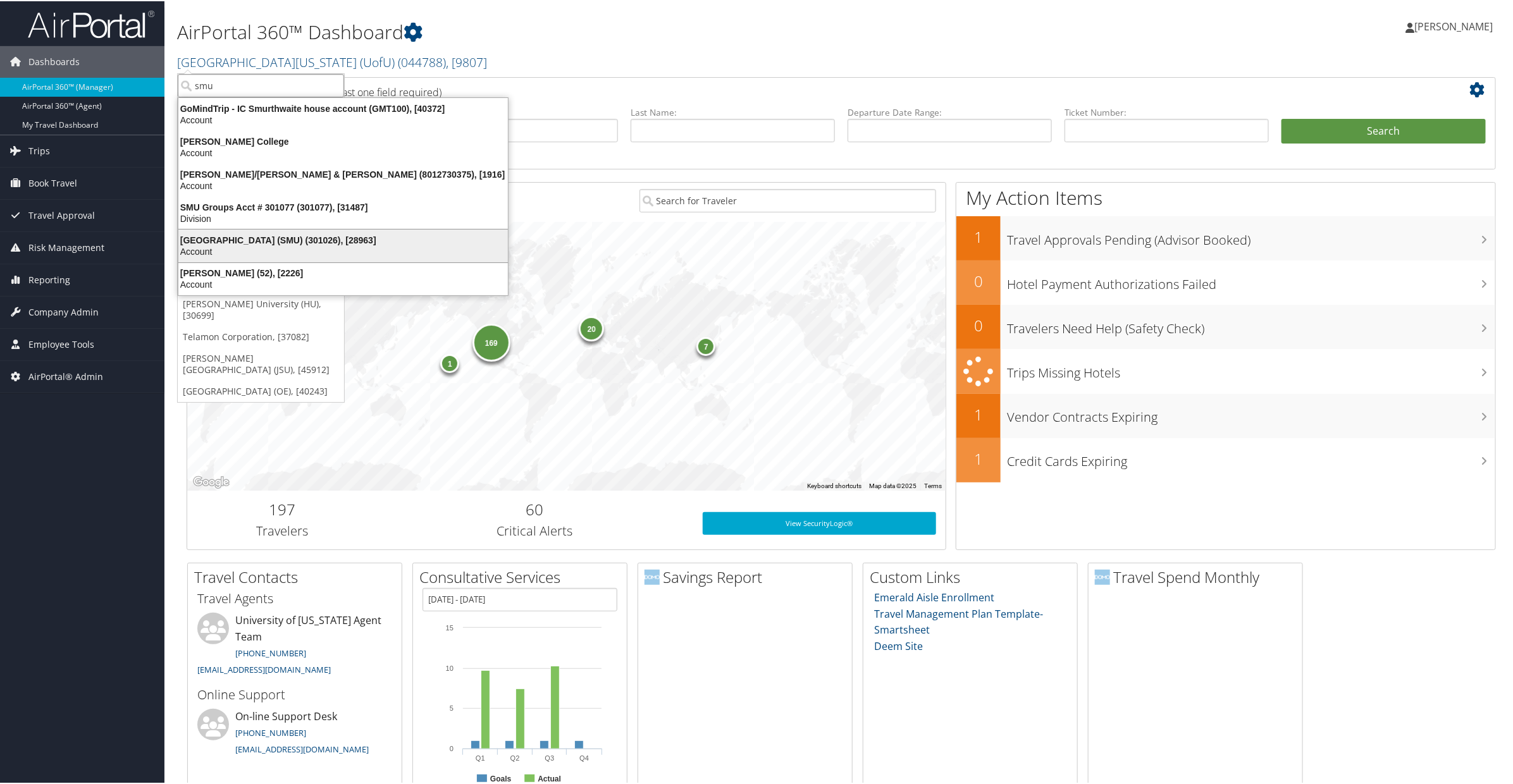
click at [233, 238] on div "Southern Methodist University (SMU) (301026), [28963]" at bounding box center [344, 239] width 345 height 11
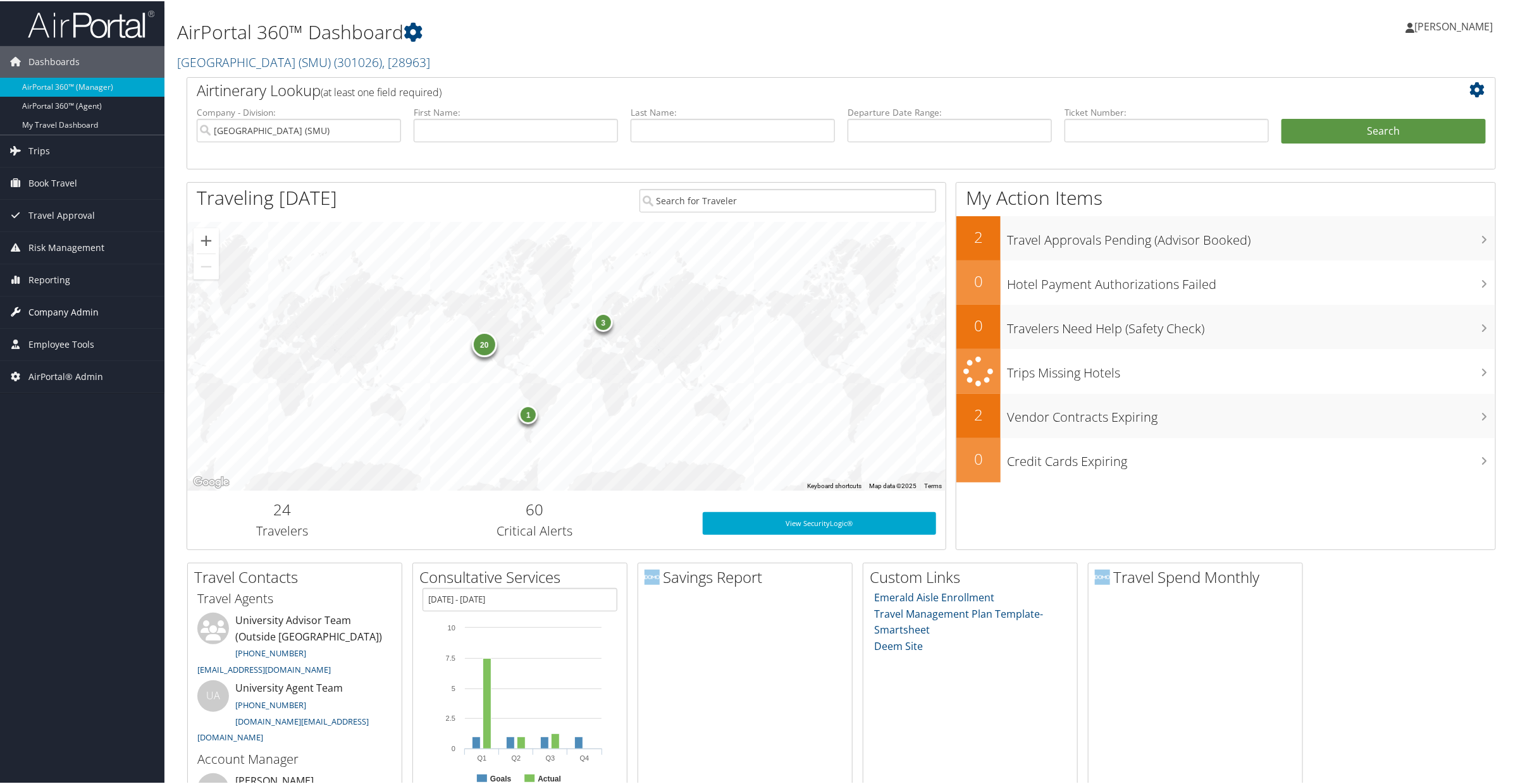
click at [63, 310] on span "Company Admin" at bounding box center [63, 310] width 70 height 32
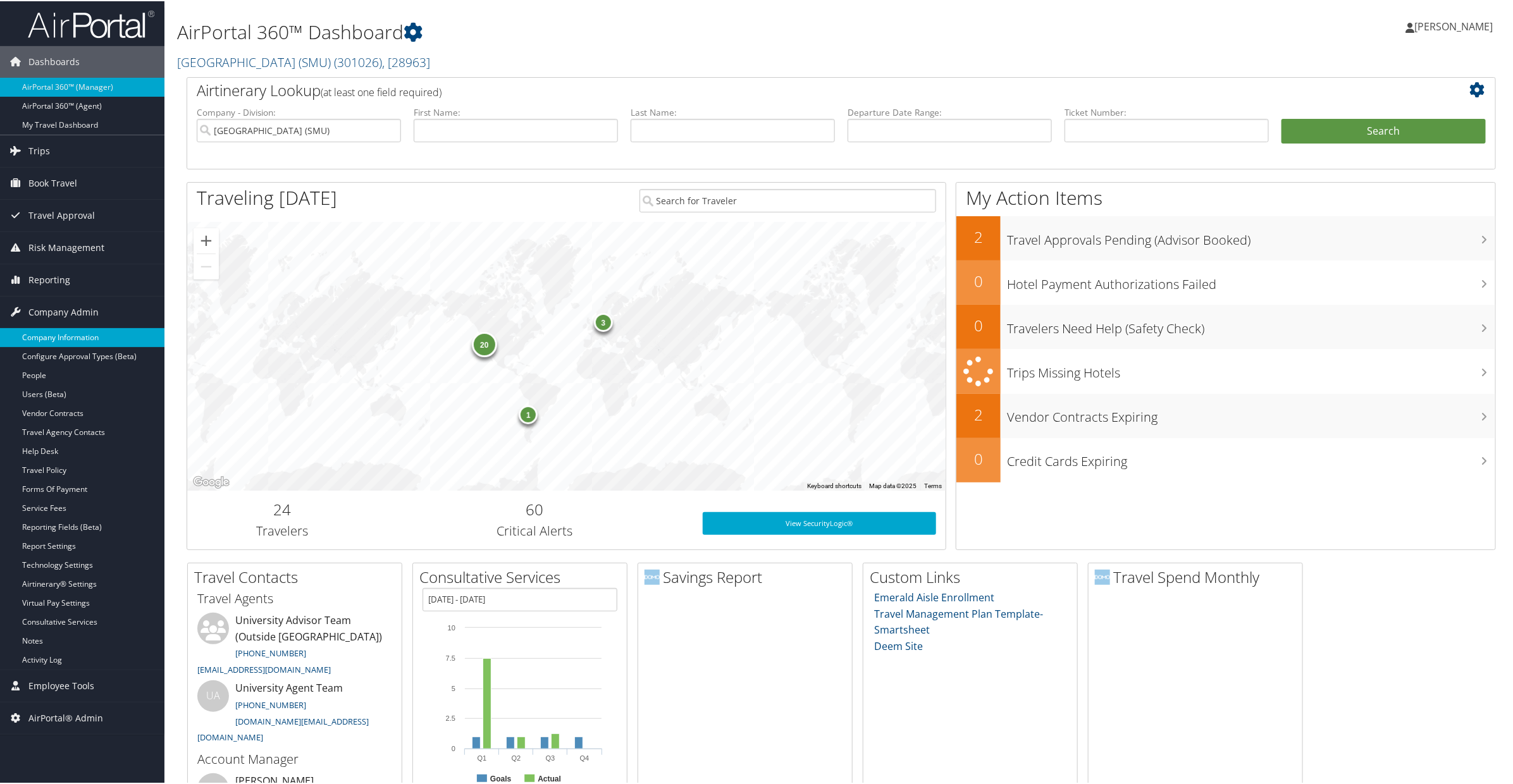
click at [57, 334] on link "Company Information" at bounding box center [82, 336] width 165 height 19
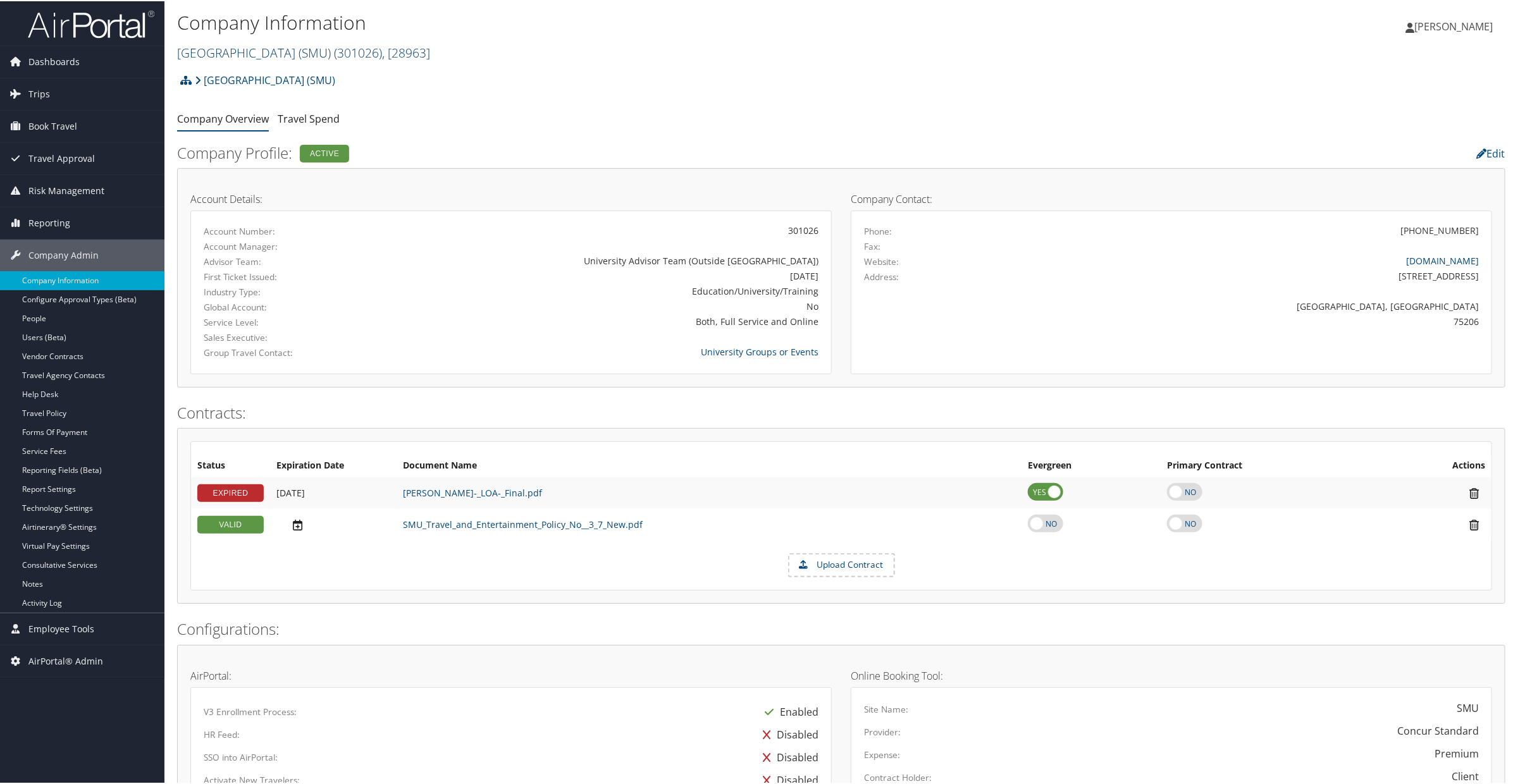
click at [232, 55] on link "[GEOGRAPHIC_DATA] (SMU) ( 301026 ) , [ 28963 ]" at bounding box center [303, 51] width 253 height 17
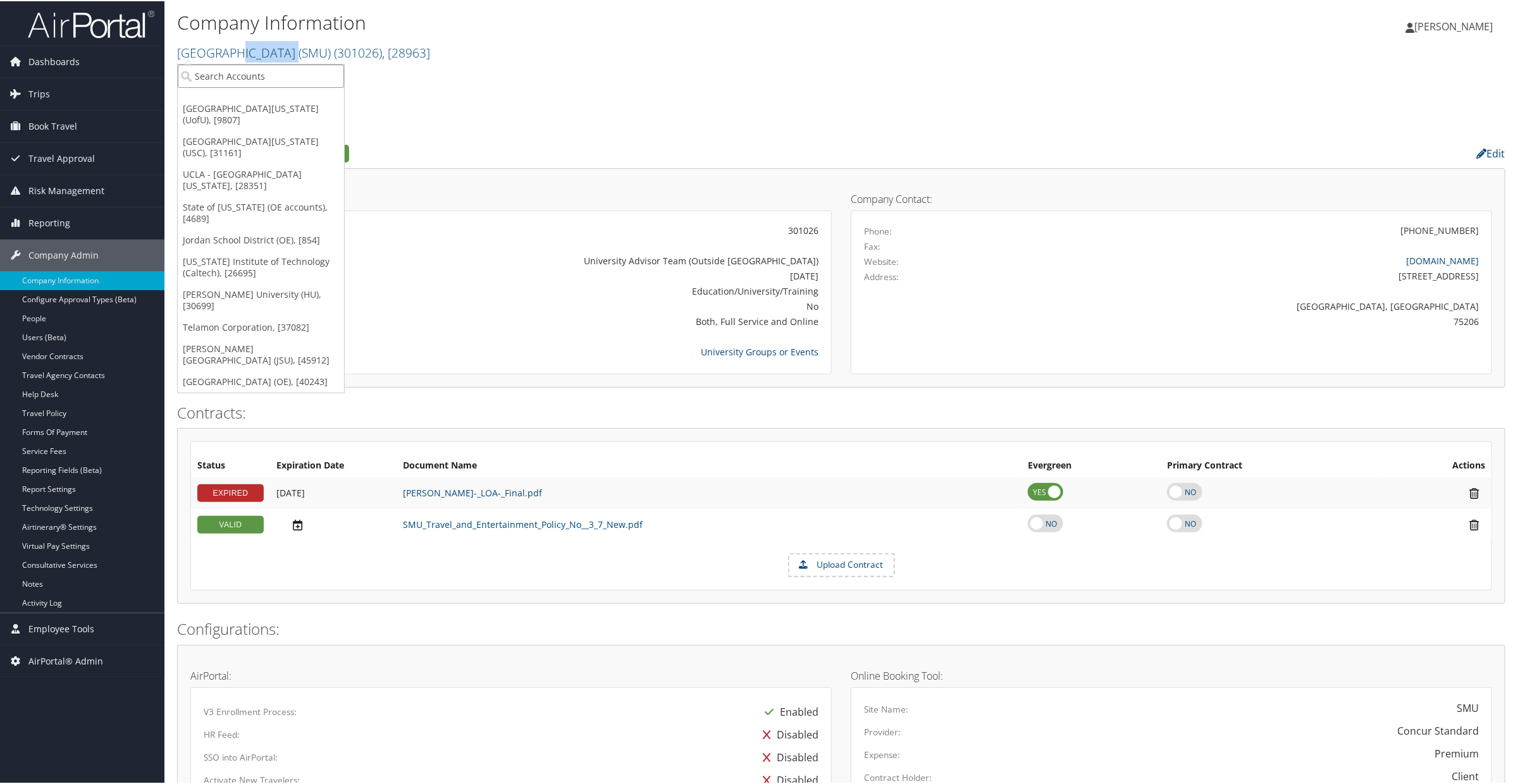
click at [225, 72] on input "search" at bounding box center [260, 75] width 166 height 23
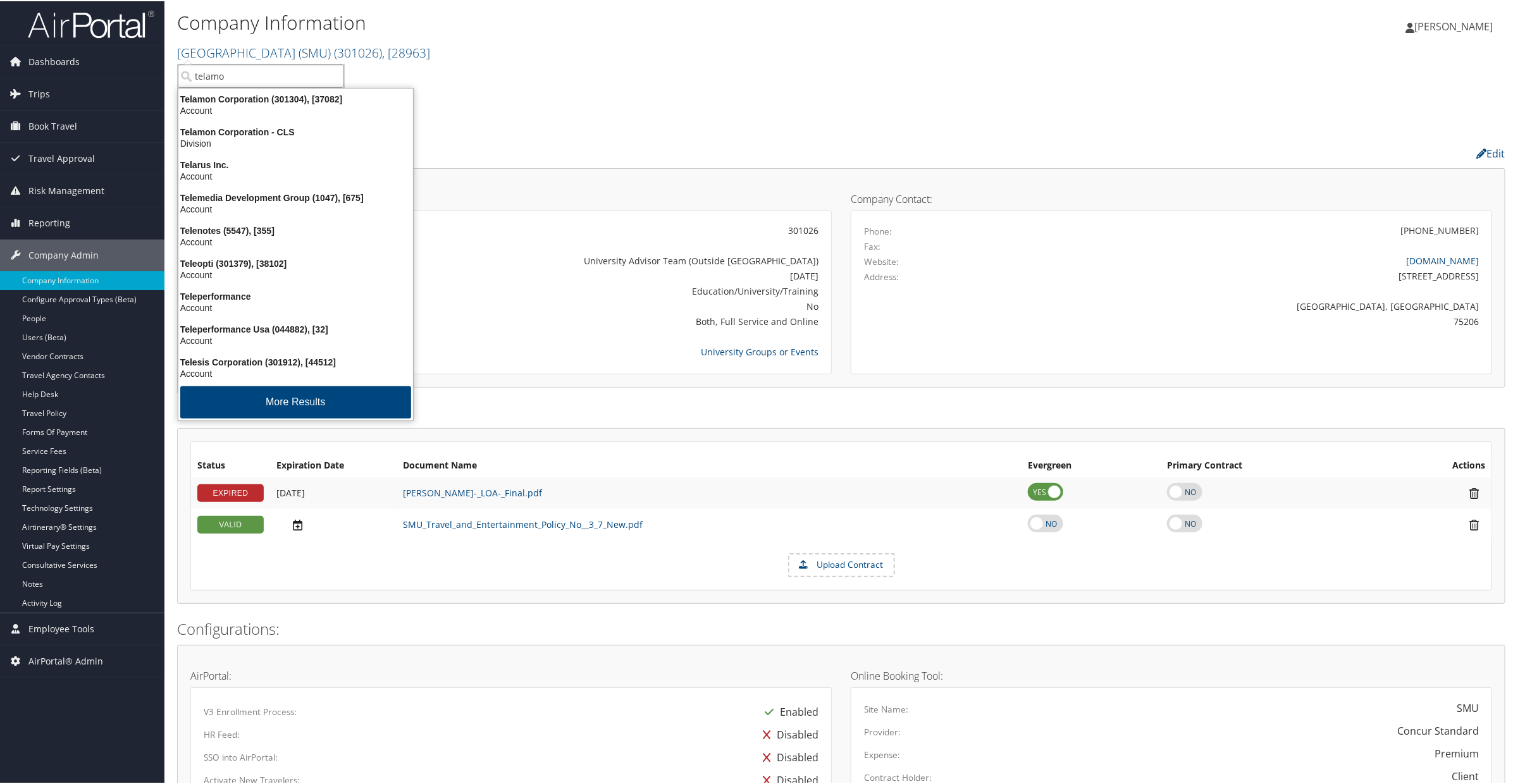
type input "telamon"
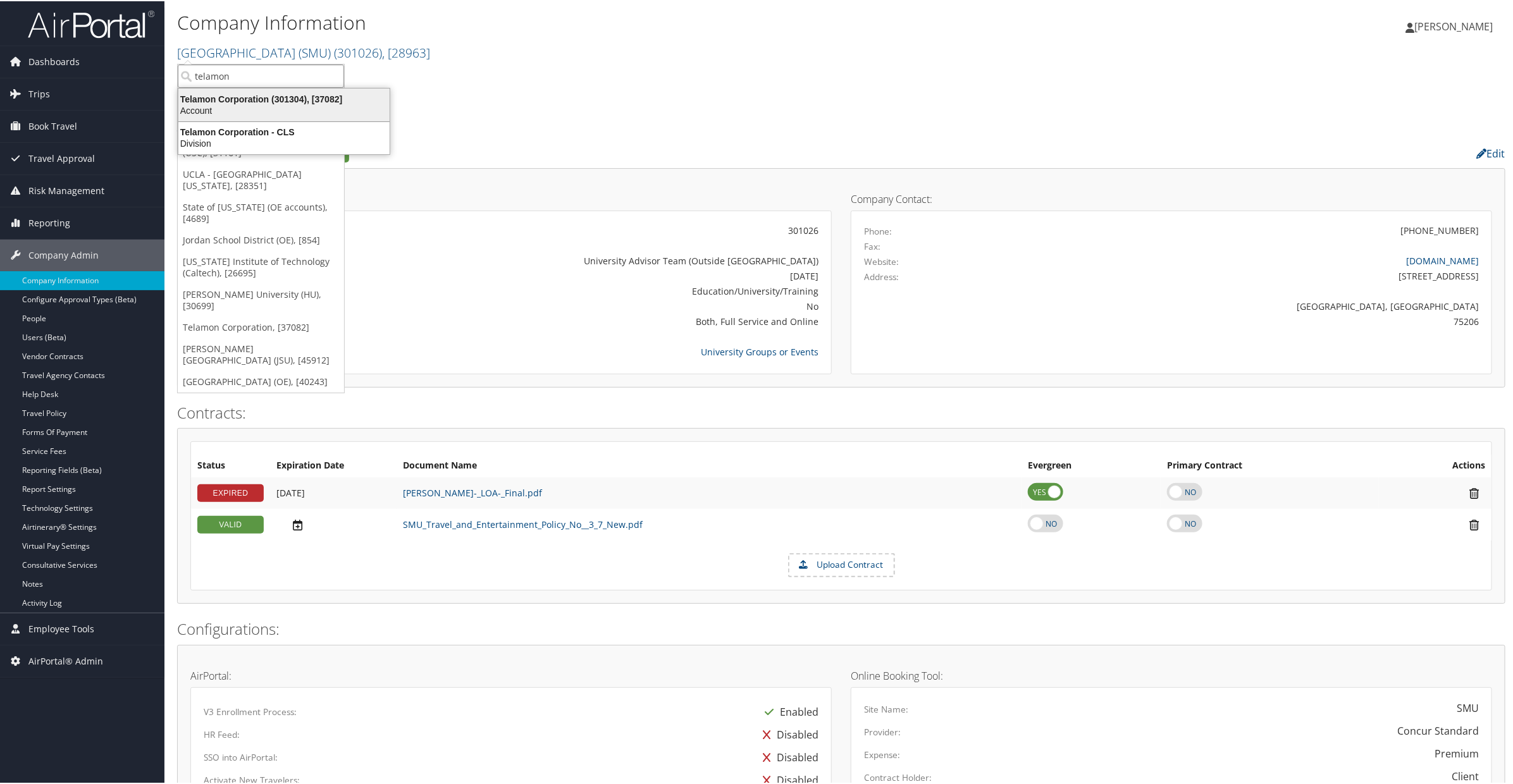
click at [216, 98] on div "Telamon Corporation (301304), [37082]" at bounding box center [284, 98] width 227 height 11
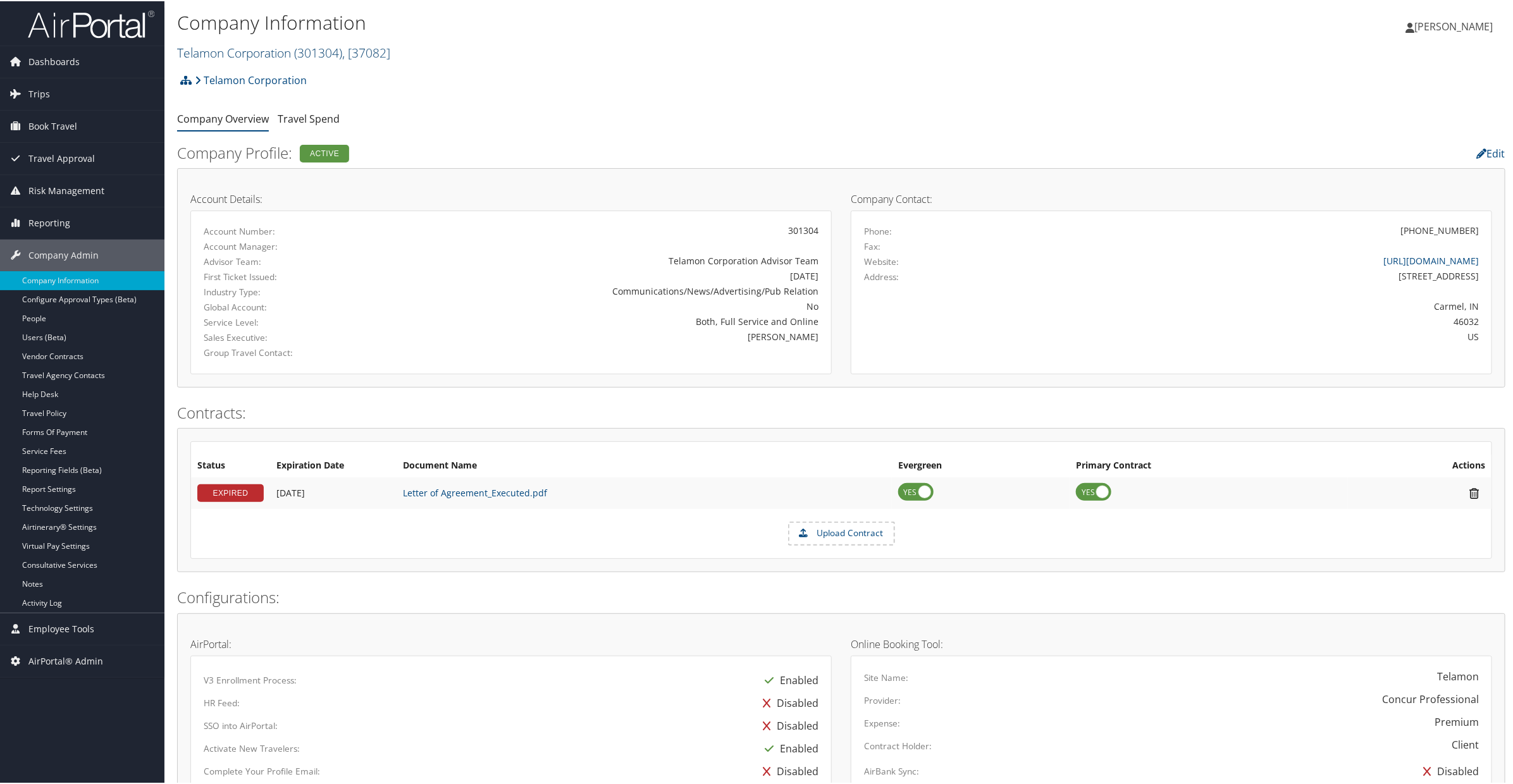
click at [246, 59] on link "Telamon Corporation ( 301304 ) , [ 37082 ]" at bounding box center [284, 51] width 213 height 17
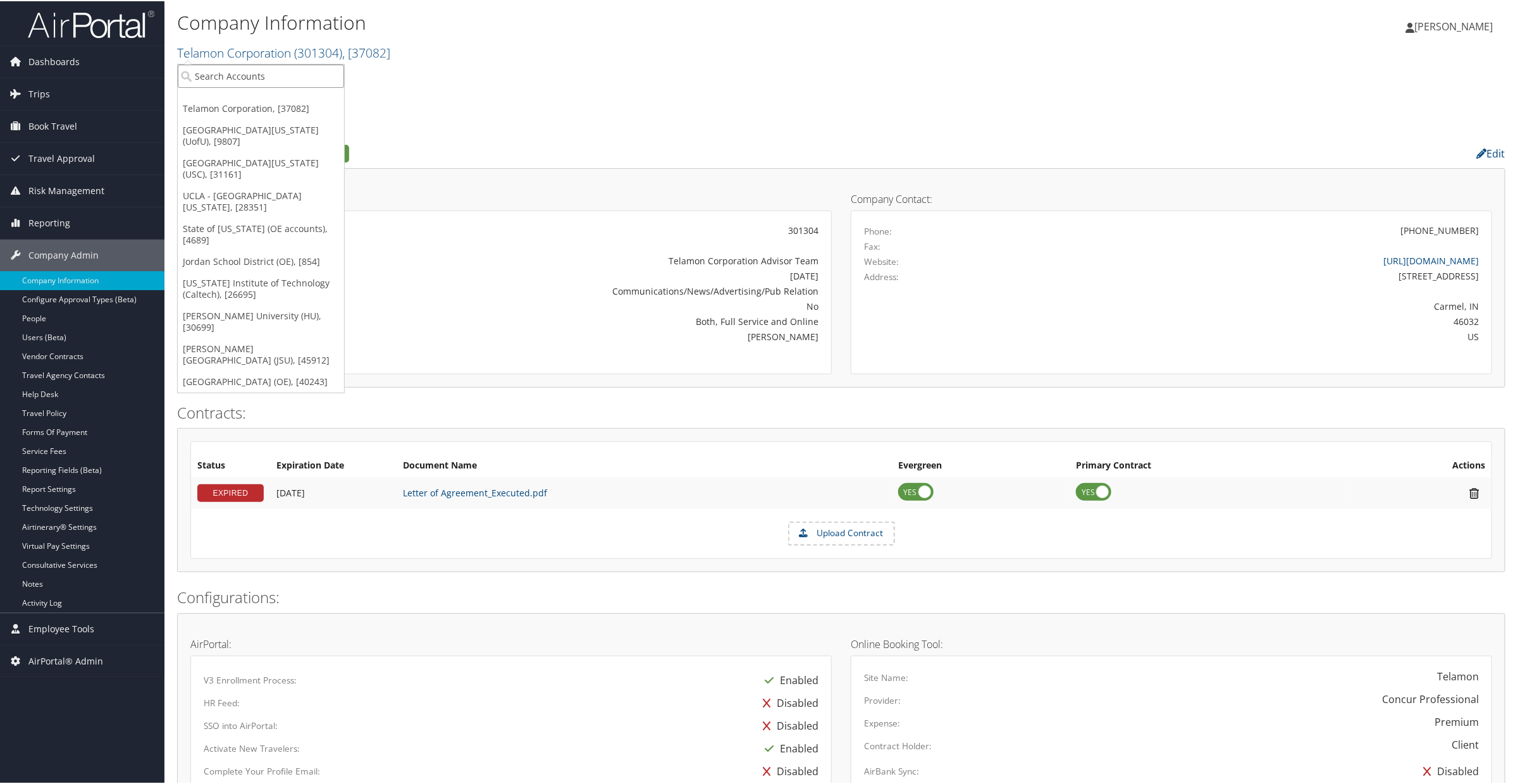
click at [251, 77] on input "search" at bounding box center [260, 75] width 166 height 23
type input "mountainland te"
click at [242, 103] on div "Mountainland Technical College (OE) (0000216118), [40243]" at bounding box center [336, 98] width 330 height 11
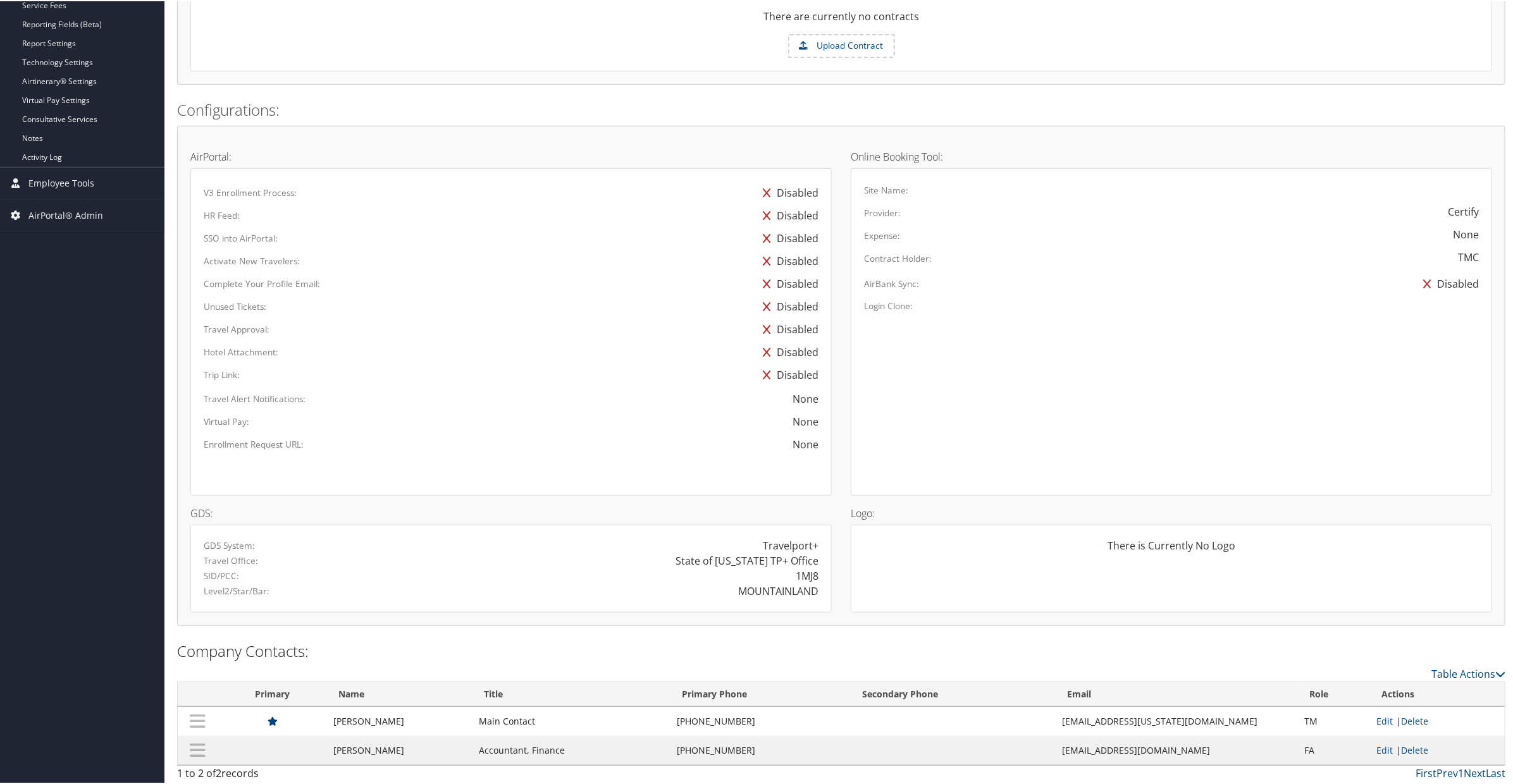
scroll to position [448, 0]
click at [1403, 718] on link "Delete" at bounding box center [1415, 717] width 27 height 12
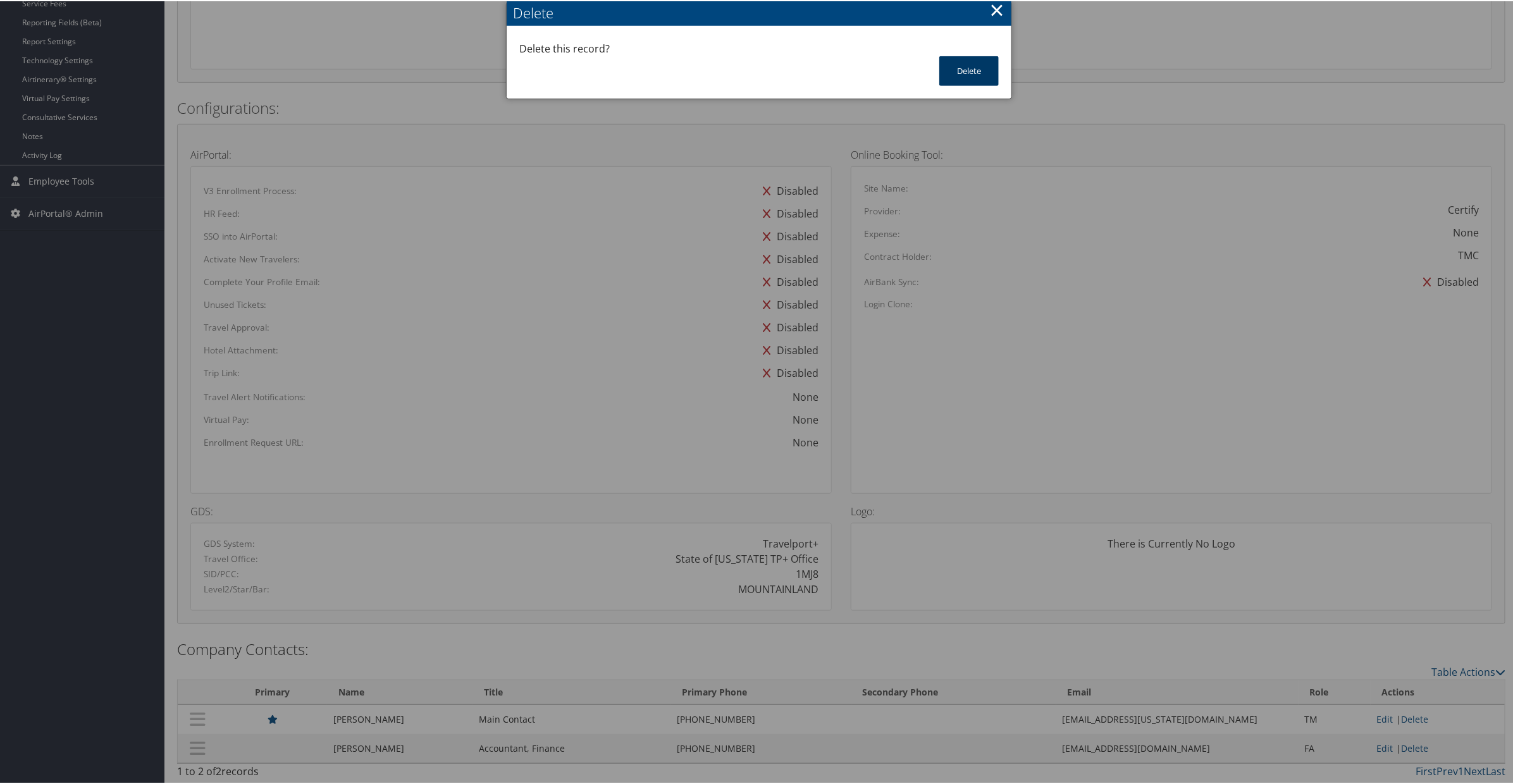
click at [971, 70] on button "Delete" at bounding box center [969, 70] width 59 height 30
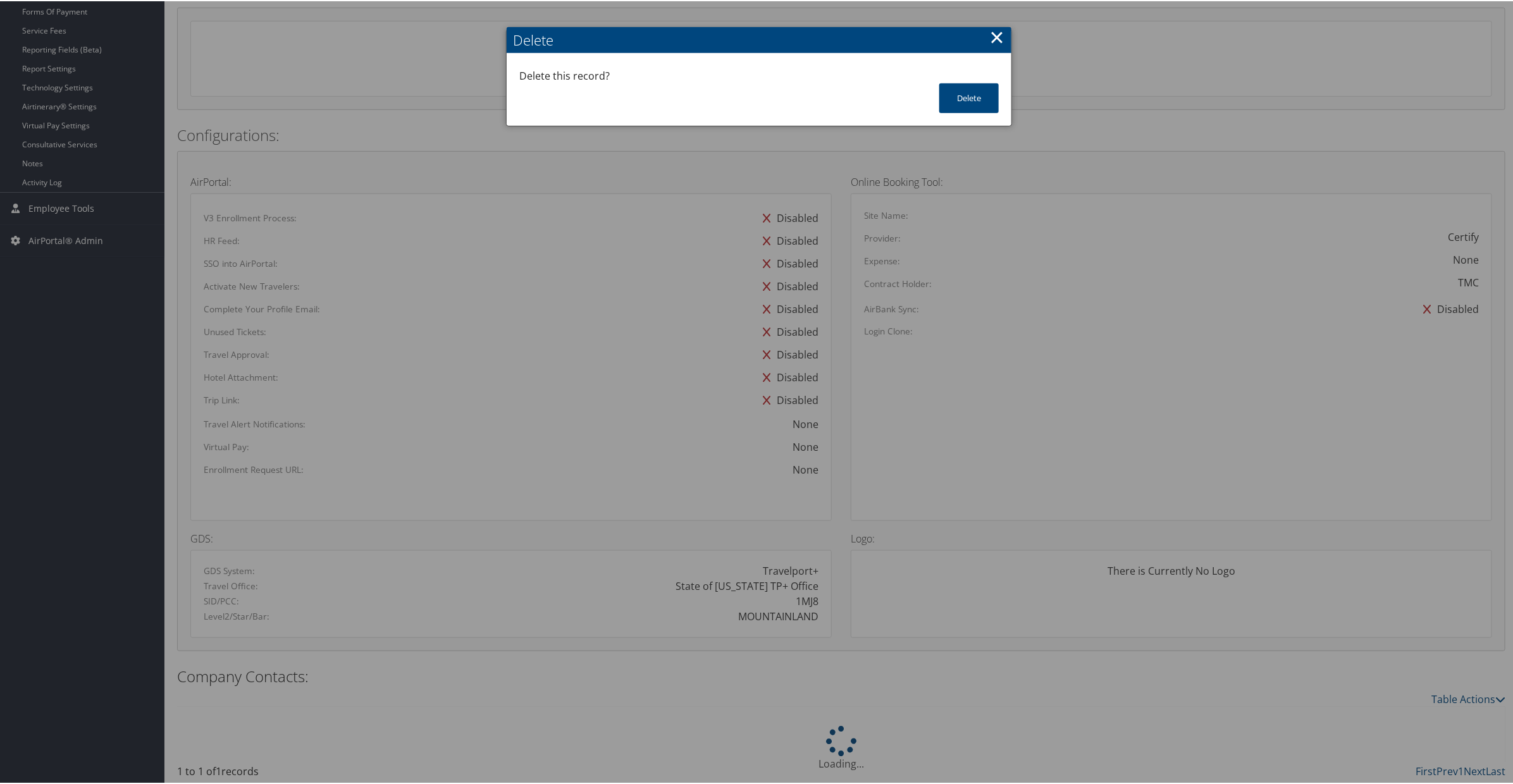
scroll to position [420, 0]
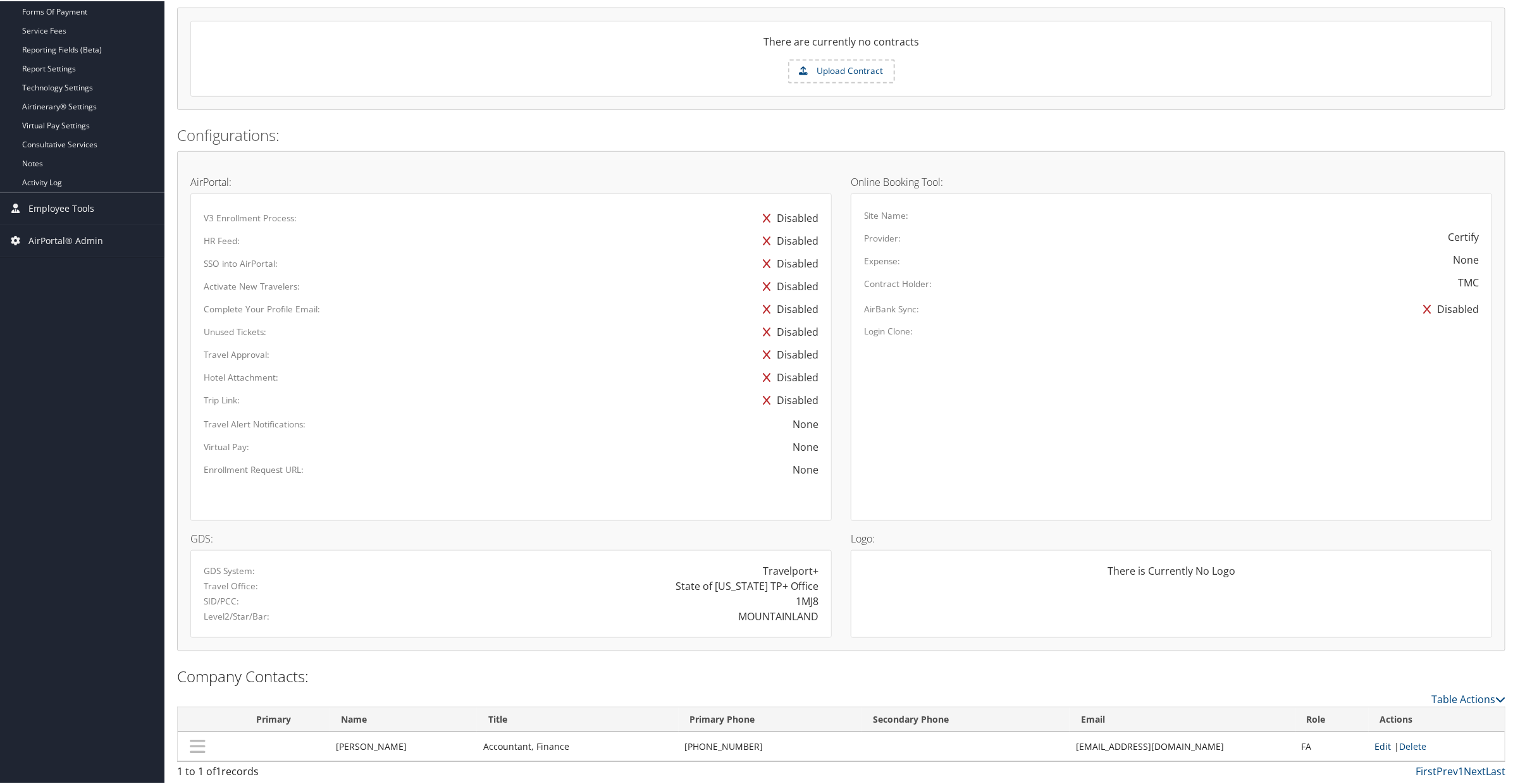
click at [1378, 745] on link "Edit" at bounding box center [1383, 745] width 16 height 12
select select "FA"
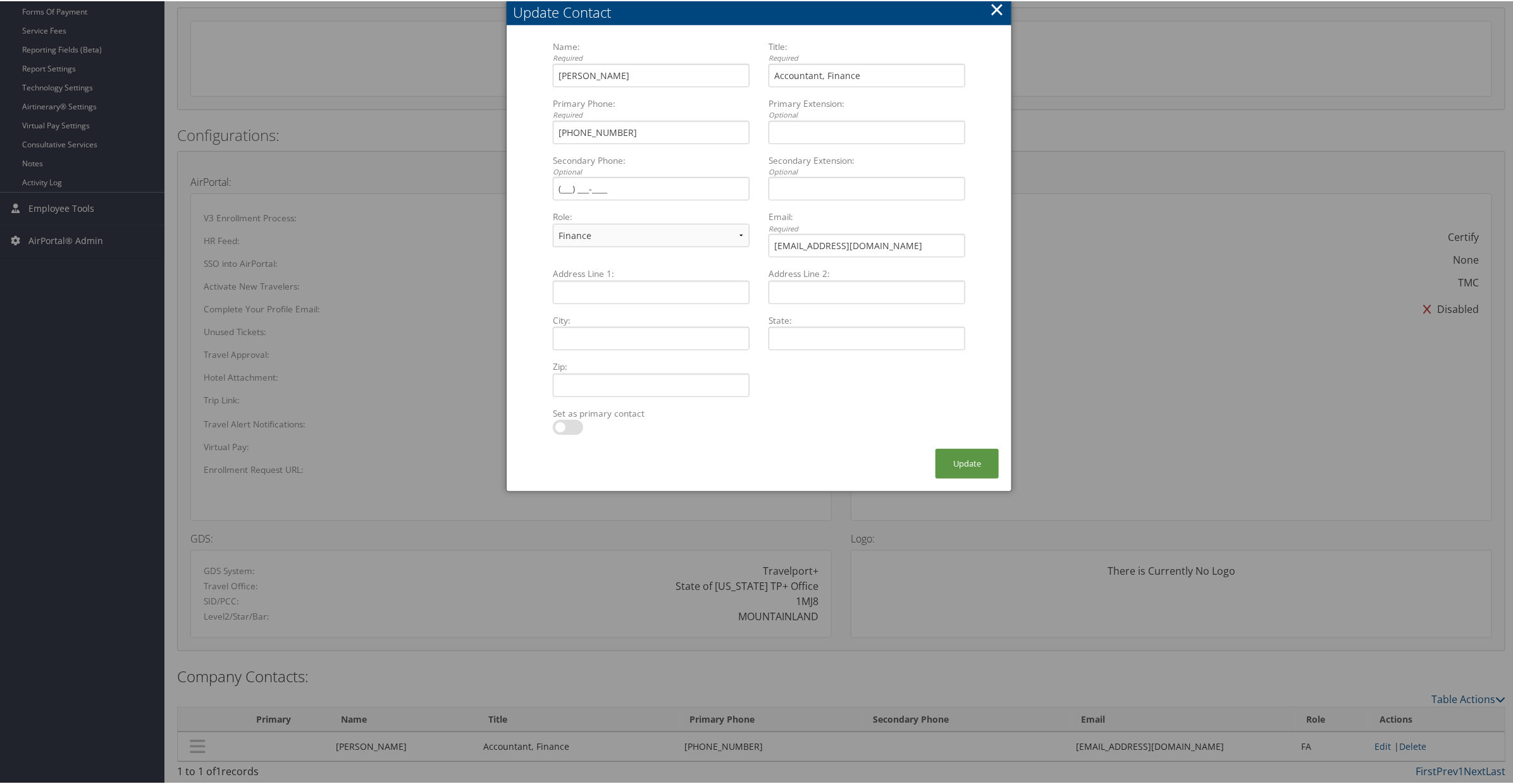
click at [573, 425] on label at bounding box center [567, 426] width 30 height 15
click at [567, 425] on input "checkbox" at bounding box center [563, 429] width 8 height 8
checkbox input "true"
click at [954, 464] on button "Update" at bounding box center [967, 462] width 63 height 30
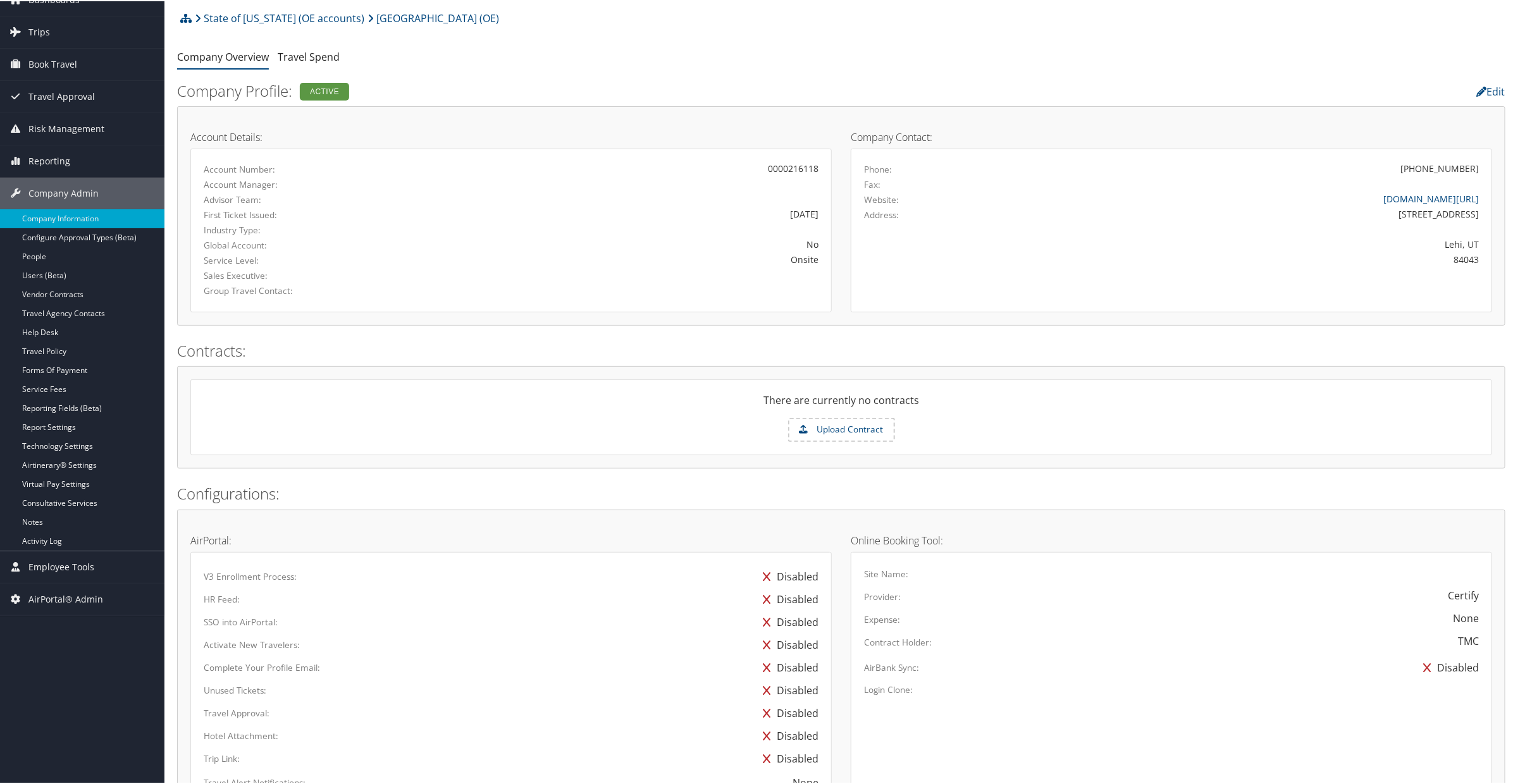
scroll to position [0, 0]
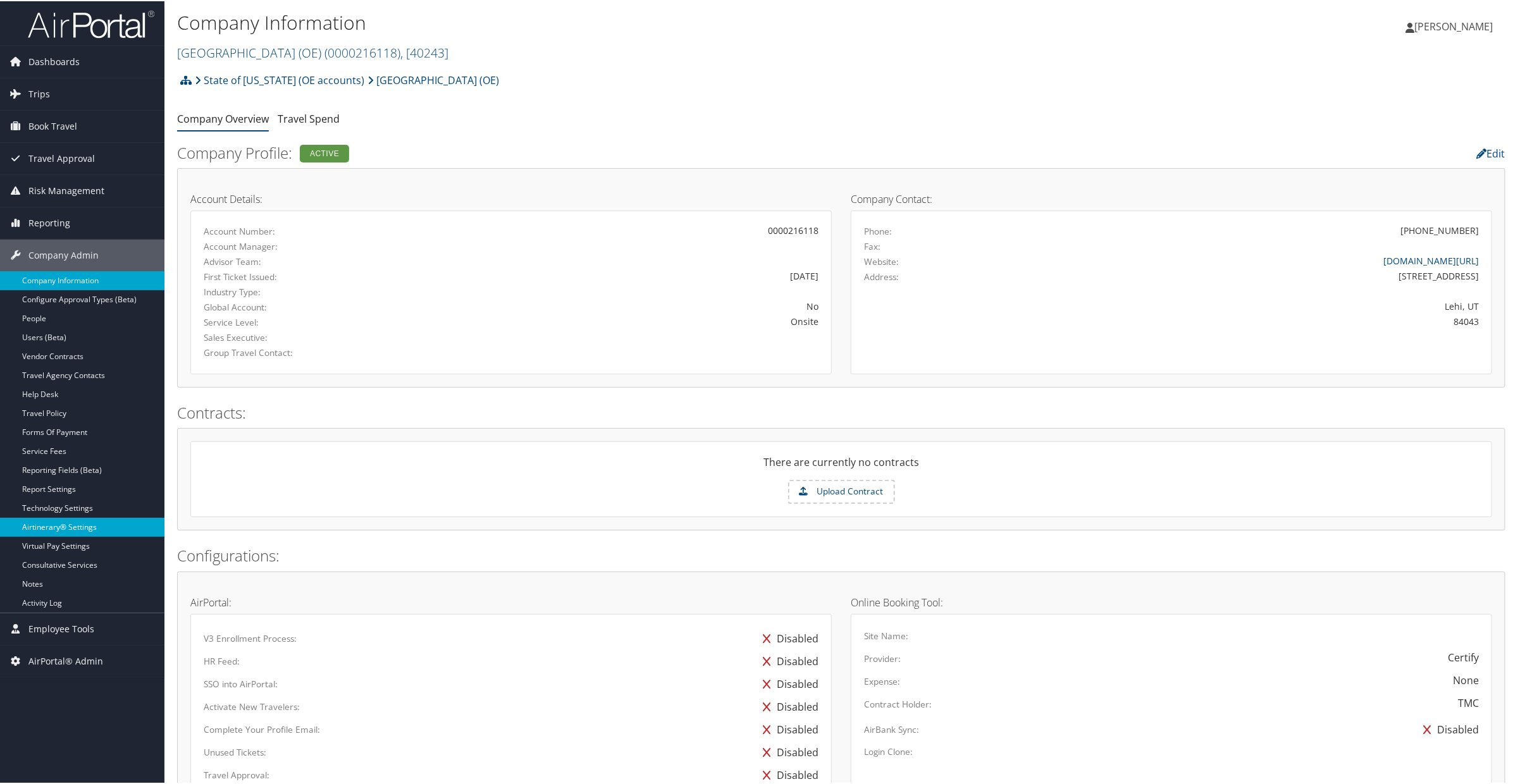
click at [62, 529] on link "Airtinerary® Settings" at bounding box center [82, 526] width 165 height 19
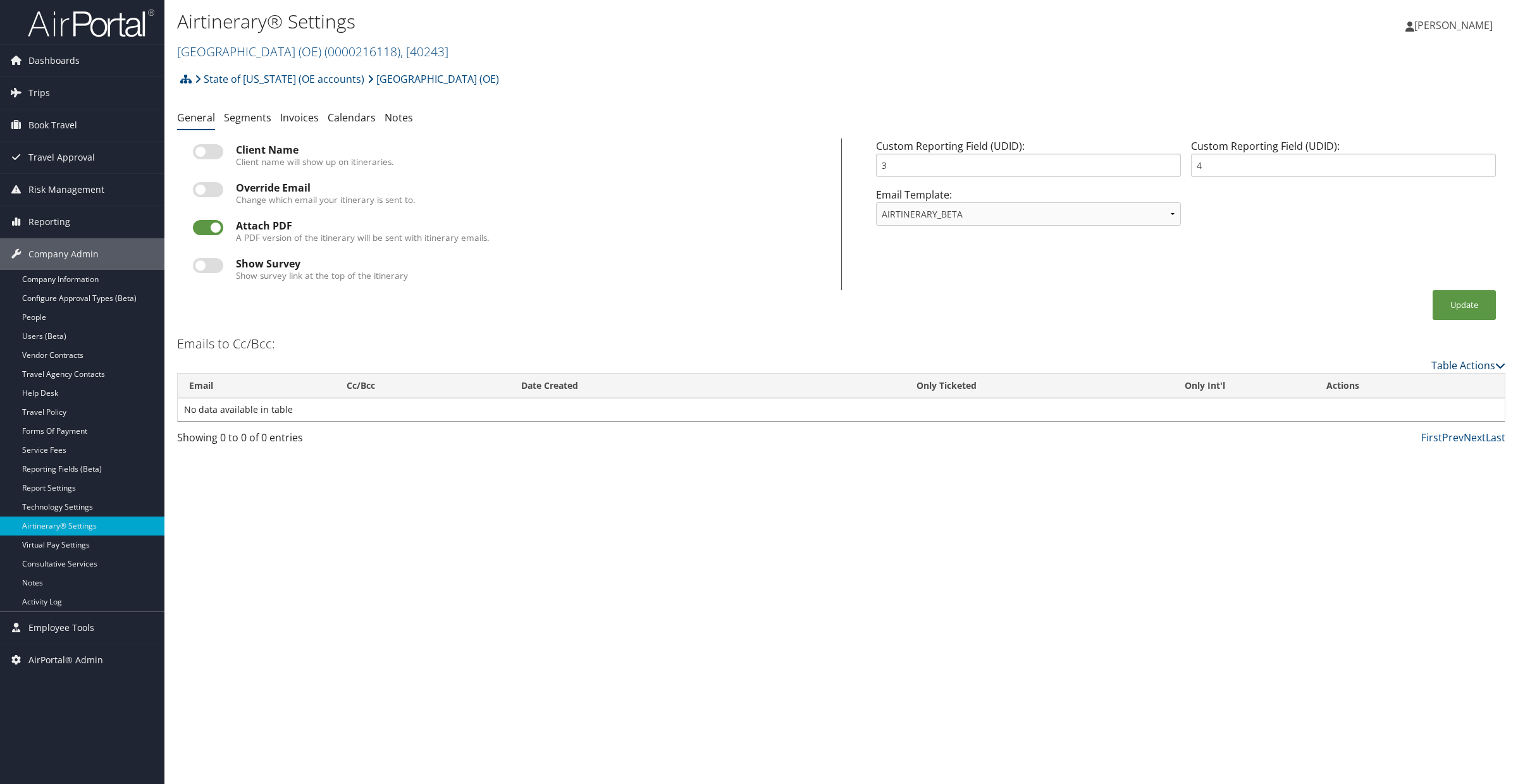
click at [1459, 363] on link "Table Actions" at bounding box center [1468, 365] width 74 height 14
click at [1414, 387] on link "Add New Cc Email" at bounding box center [1417, 384] width 166 height 22
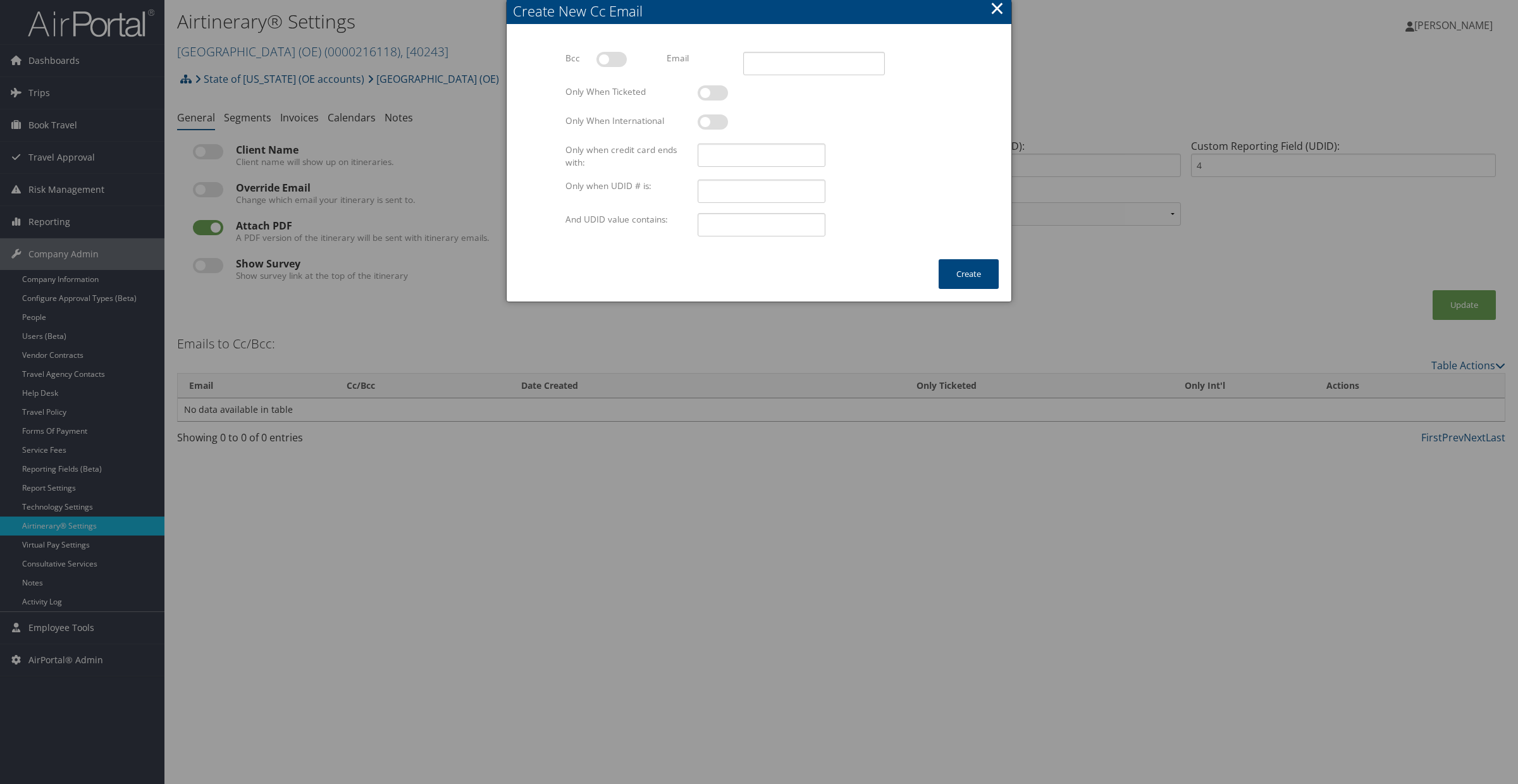
click at [613, 61] on label at bounding box center [611, 60] width 30 height 15
click at [611, 61] on input "checkbox" at bounding box center [607, 62] width 8 height 8
checkbox input "true"
click at [764, 58] on input "Email" at bounding box center [813, 63] width 142 height 23
paste input "gavin.skousen@mtec.edu"
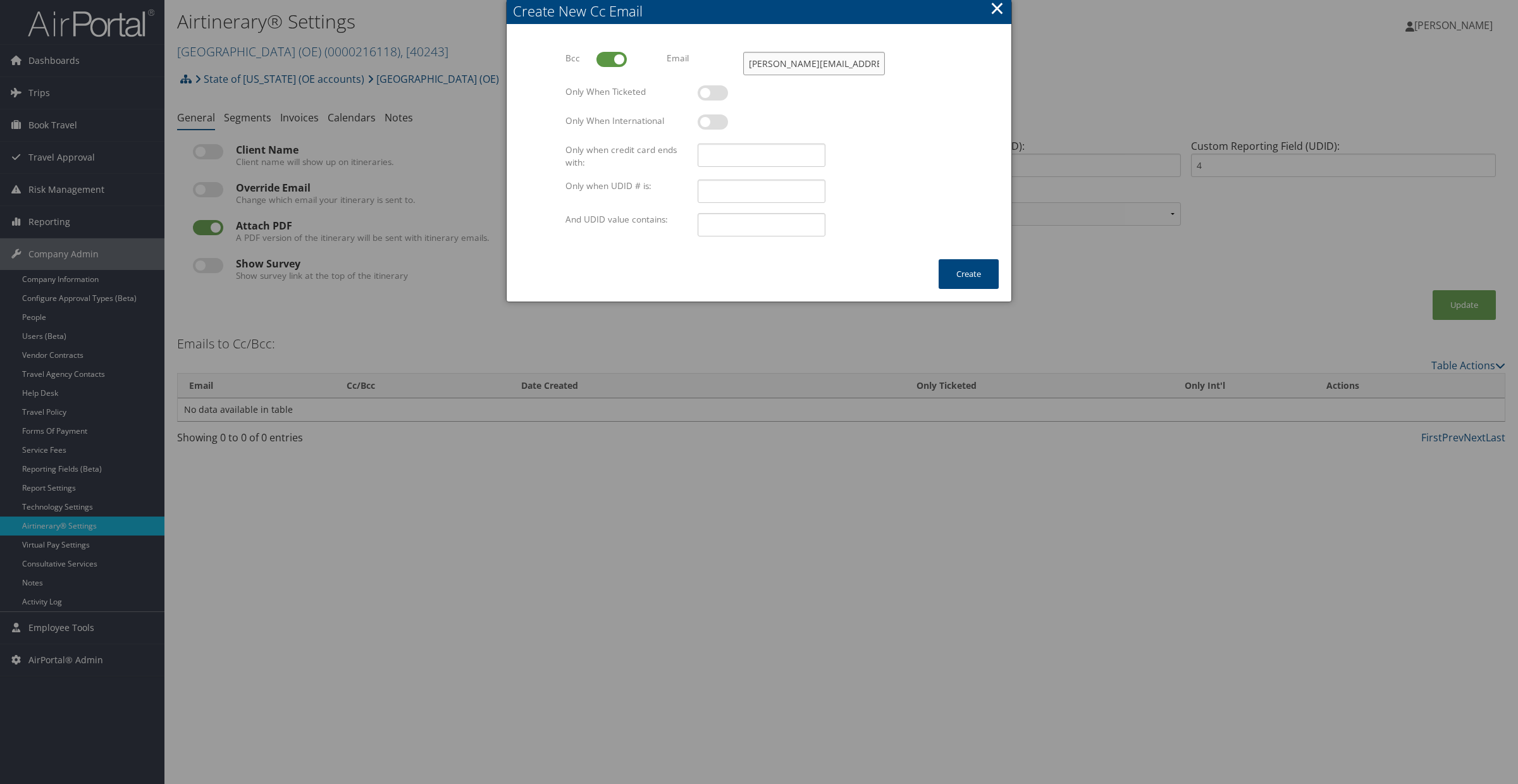
type input "gavin.skousen@mtec.edu"
click at [712, 97] on label at bounding box center [713, 93] width 30 height 15
click at [712, 97] on input "checkbox" at bounding box center [708, 95] width 8 height 8
checkbox input "true"
click at [970, 272] on button "Create" at bounding box center [968, 274] width 60 height 30
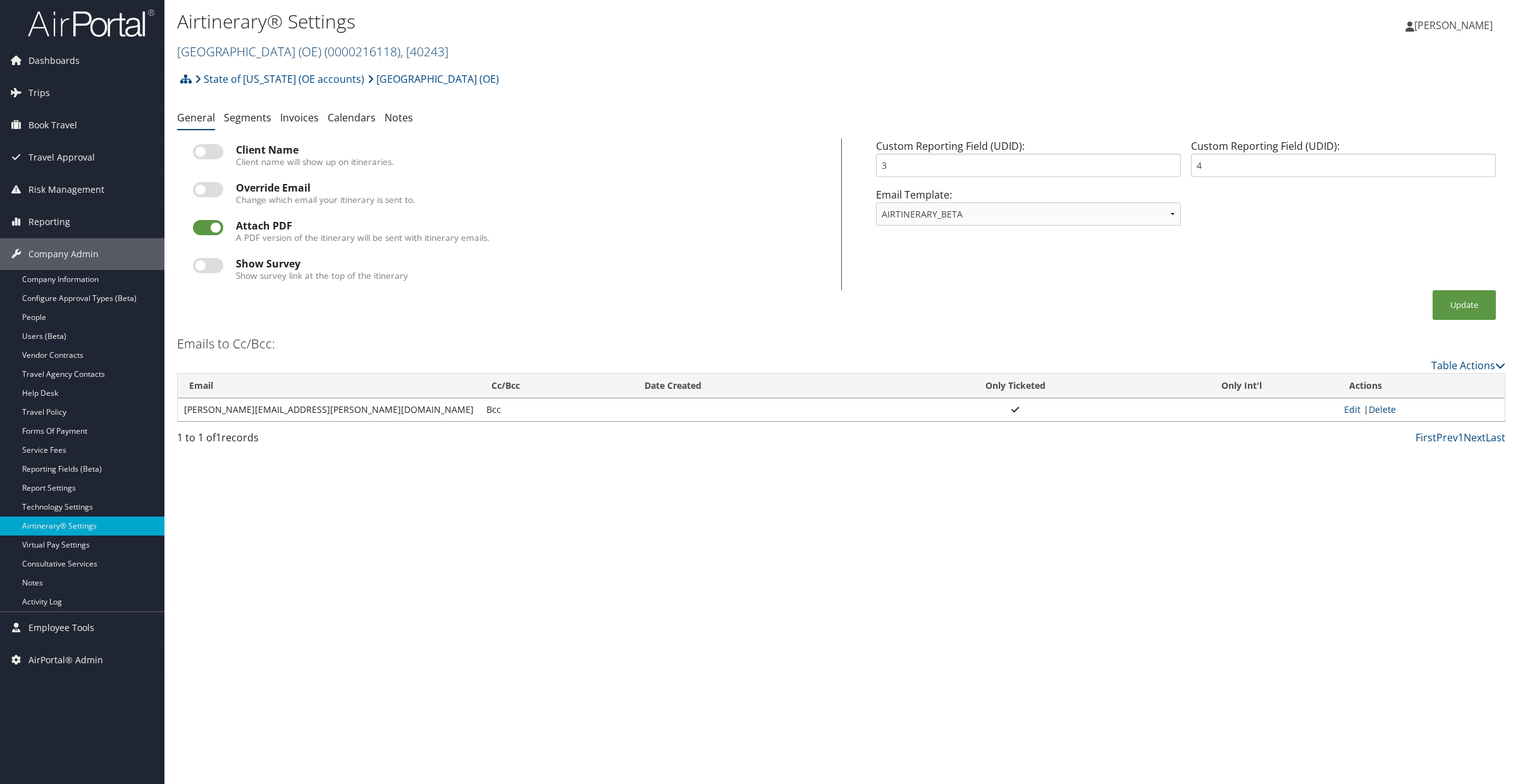
click at [230, 47] on link "Mountainland Technical College (OE) ( 0000216118 ) , [ 40243 ]" at bounding box center [313, 51] width 271 height 17
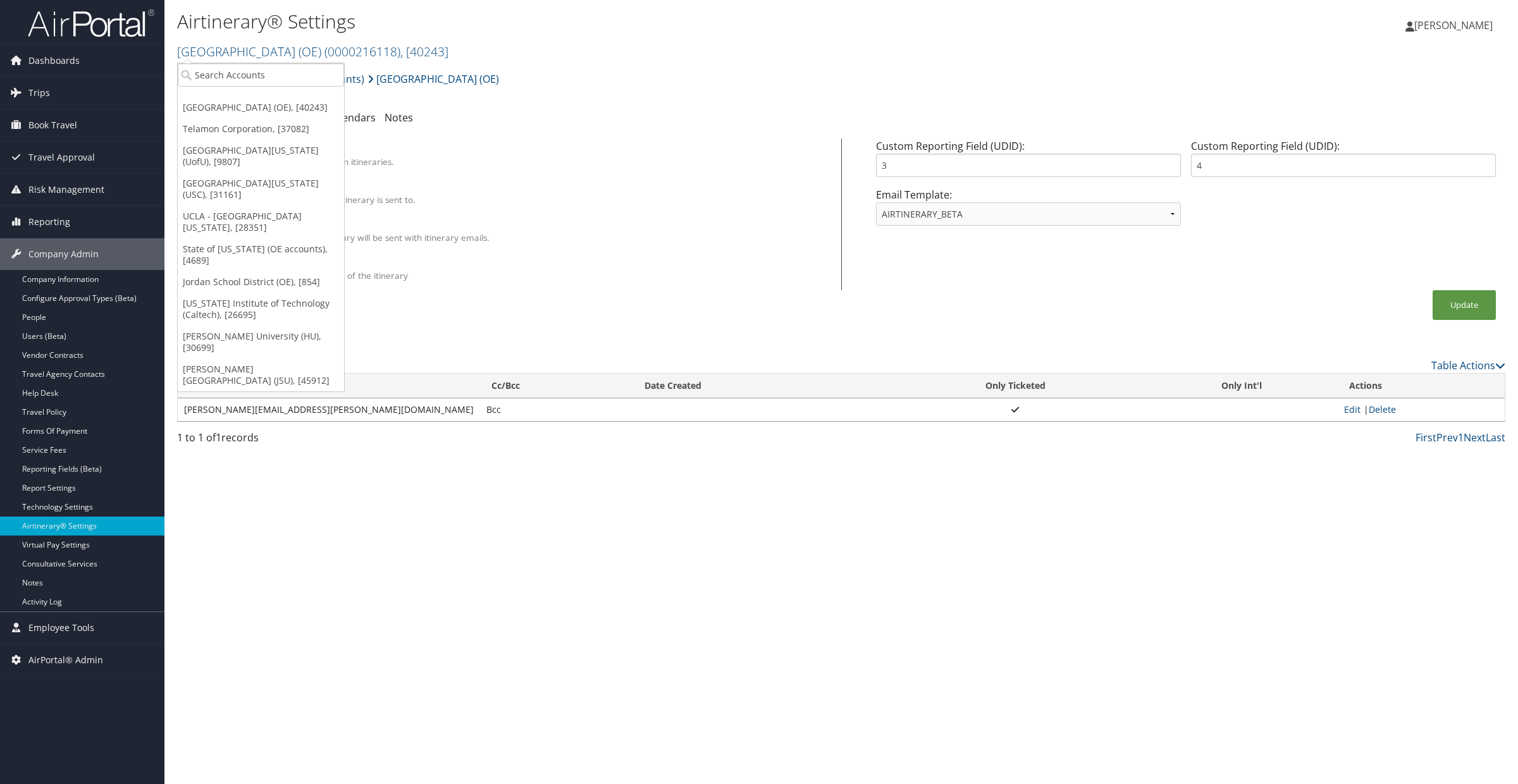
click at [239, 60] on h2 "Mountainland Technical College (OE) ( 0000216118 ) , [ 40243 ]" at bounding box center [620, 51] width 886 height 22
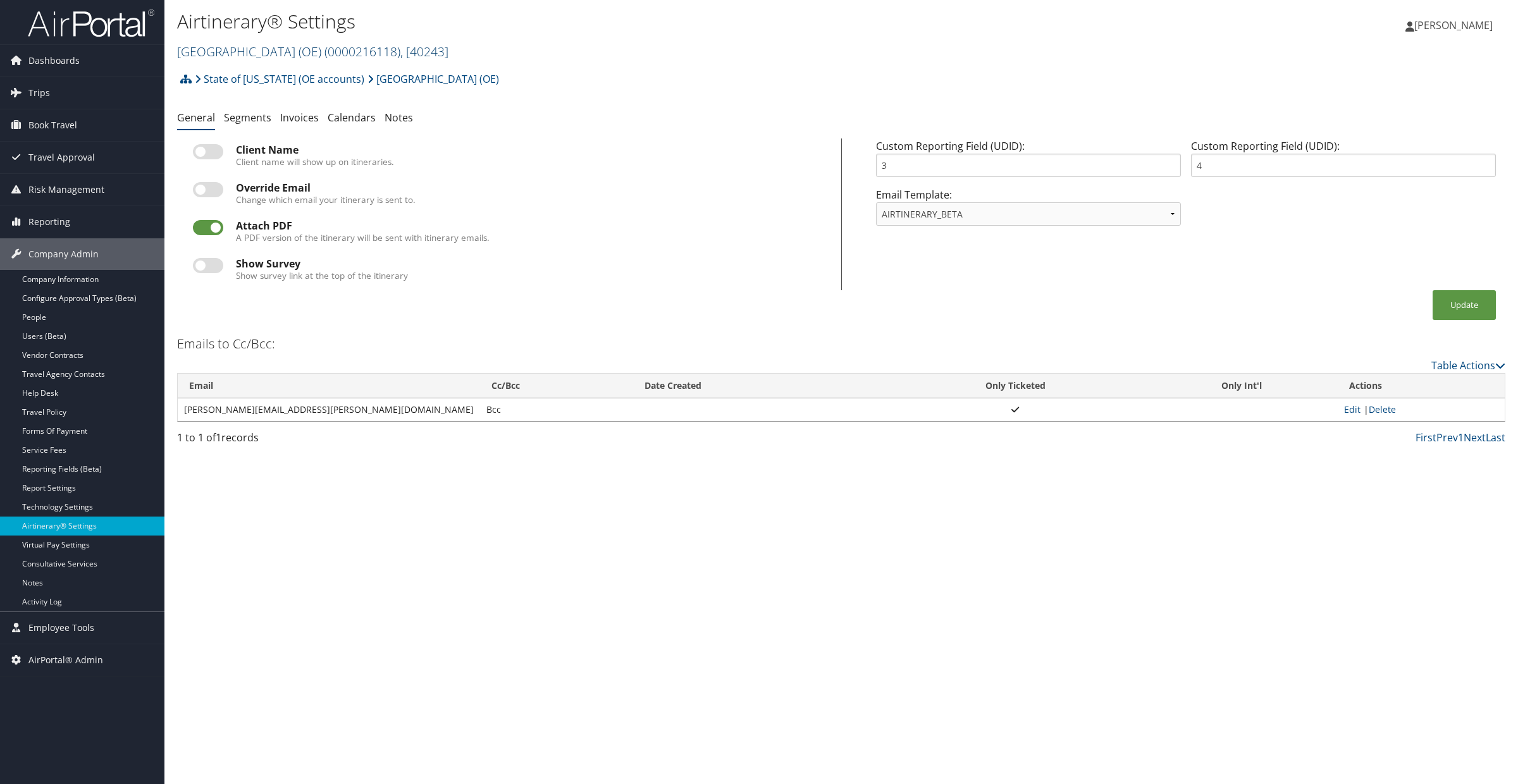
click at [236, 46] on link "Mountainland Technical College (OE) ( 0000216118 ) , [ 40243 ]" at bounding box center [313, 51] width 271 height 17
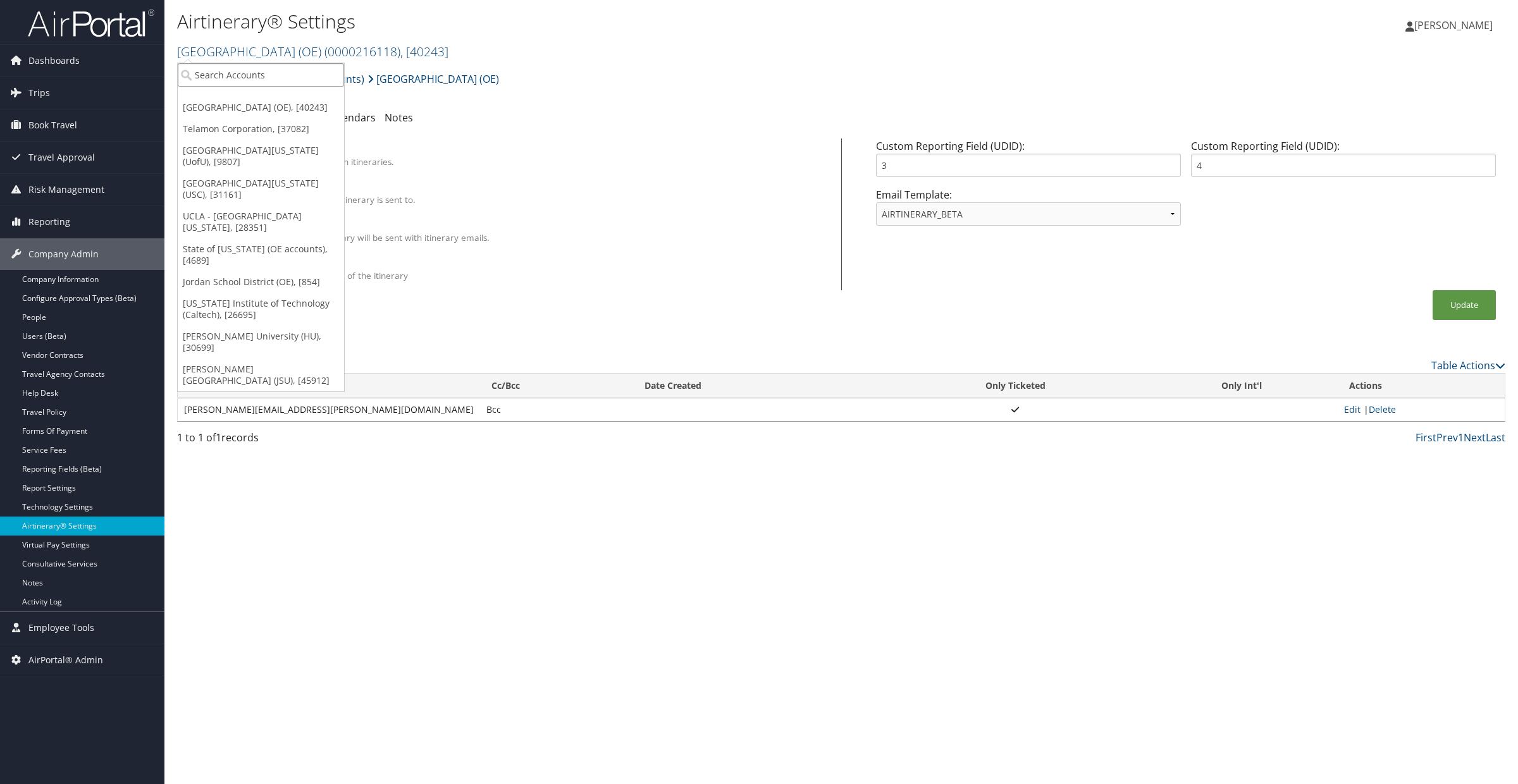
click at [234, 70] on input "search" at bounding box center [261, 75] width 166 height 23
type input "usc"
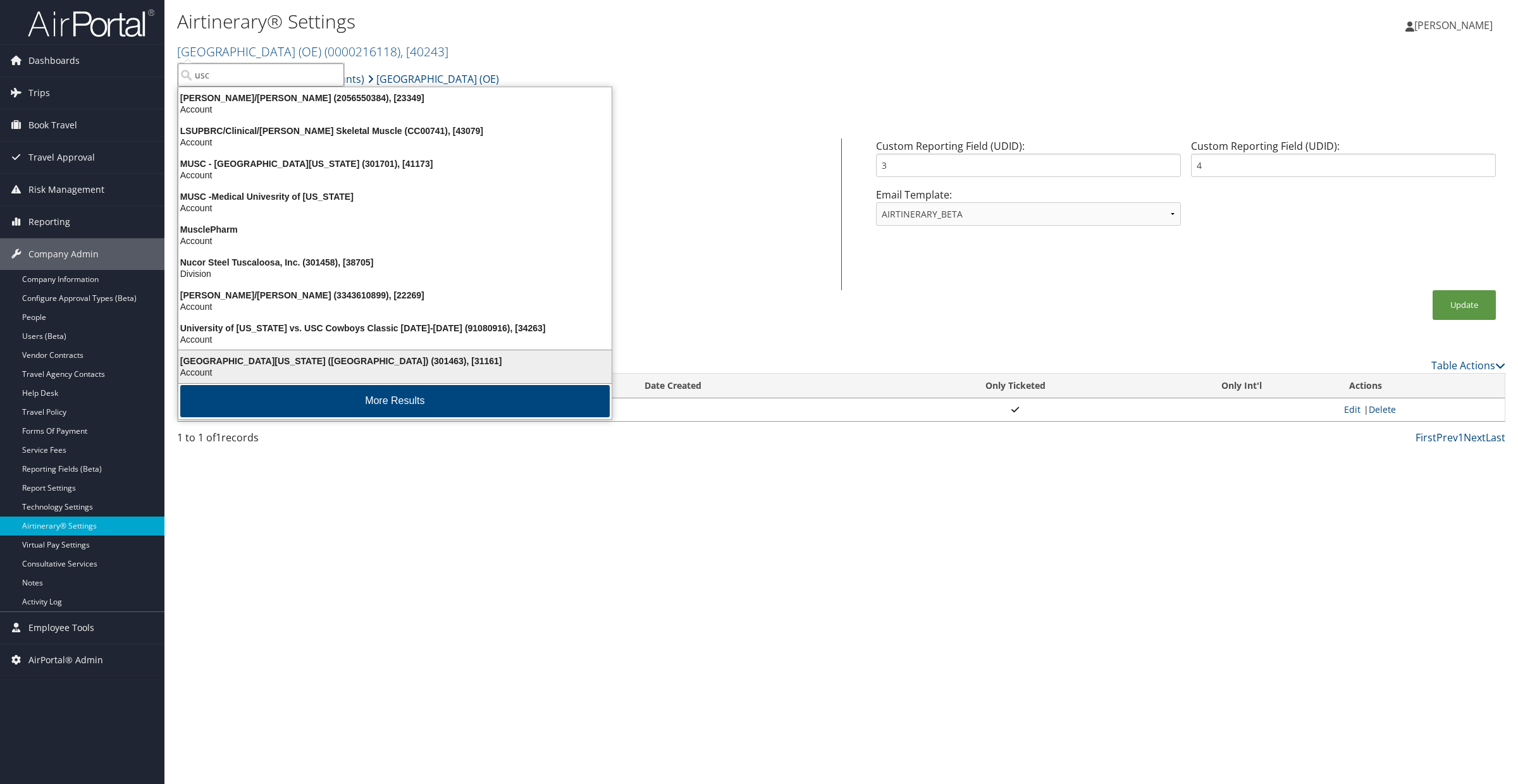
click at [239, 360] on div "University of Southern California (USC) (301463), [31161]" at bounding box center [395, 361] width 448 height 11
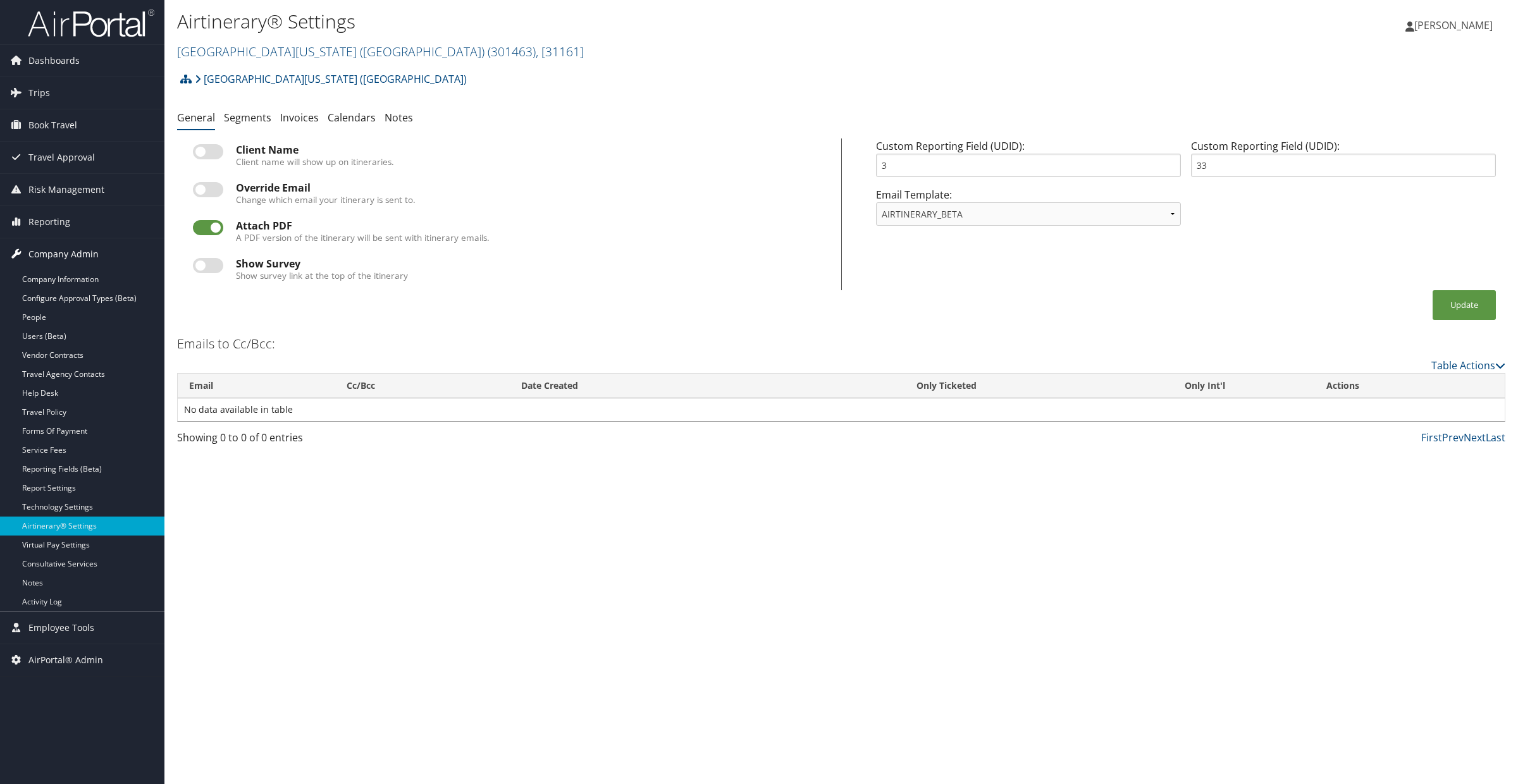
click at [49, 263] on span "Company Admin" at bounding box center [63, 254] width 70 height 32
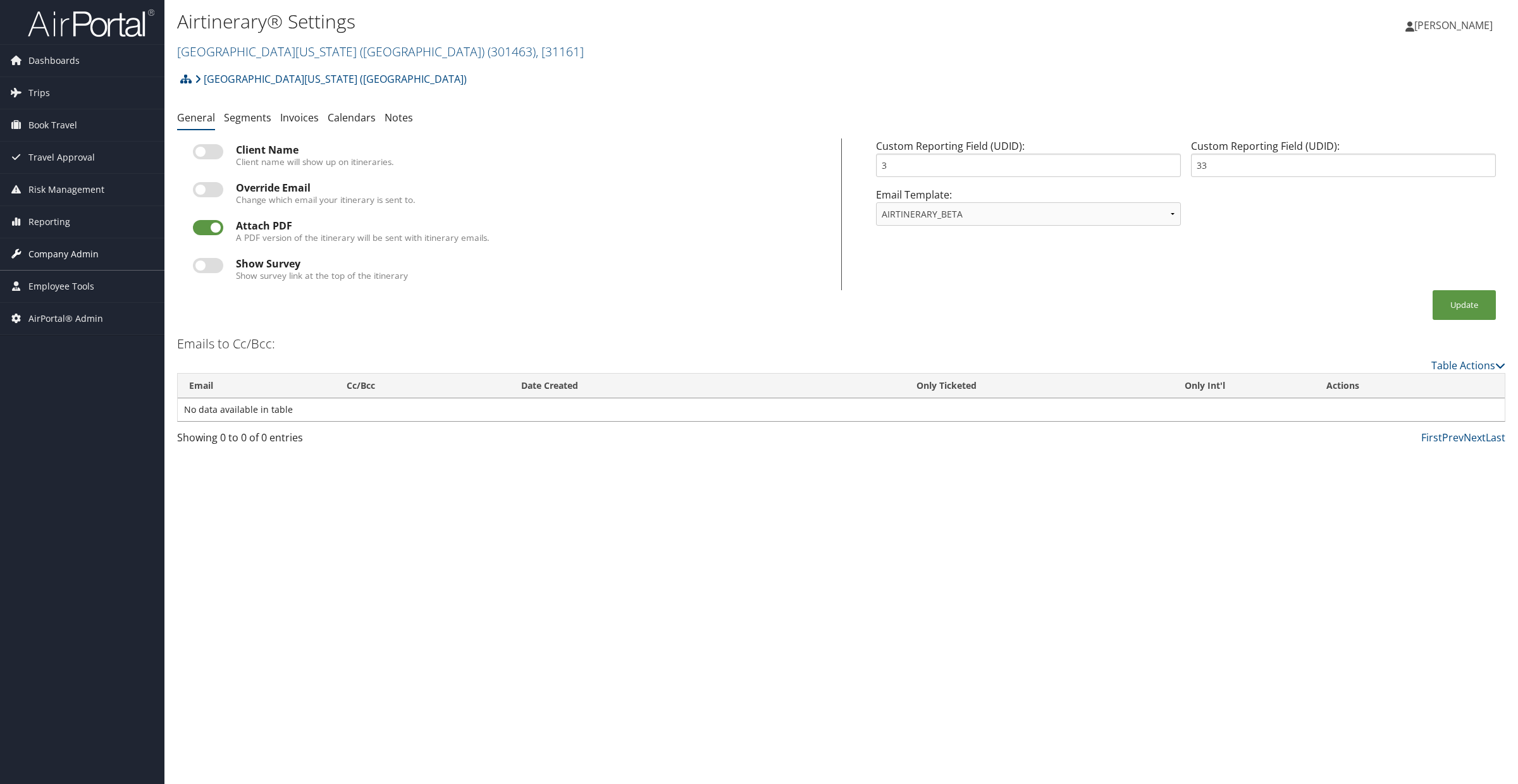
click at [47, 259] on span "Company Admin" at bounding box center [63, 254] width 70 height 32
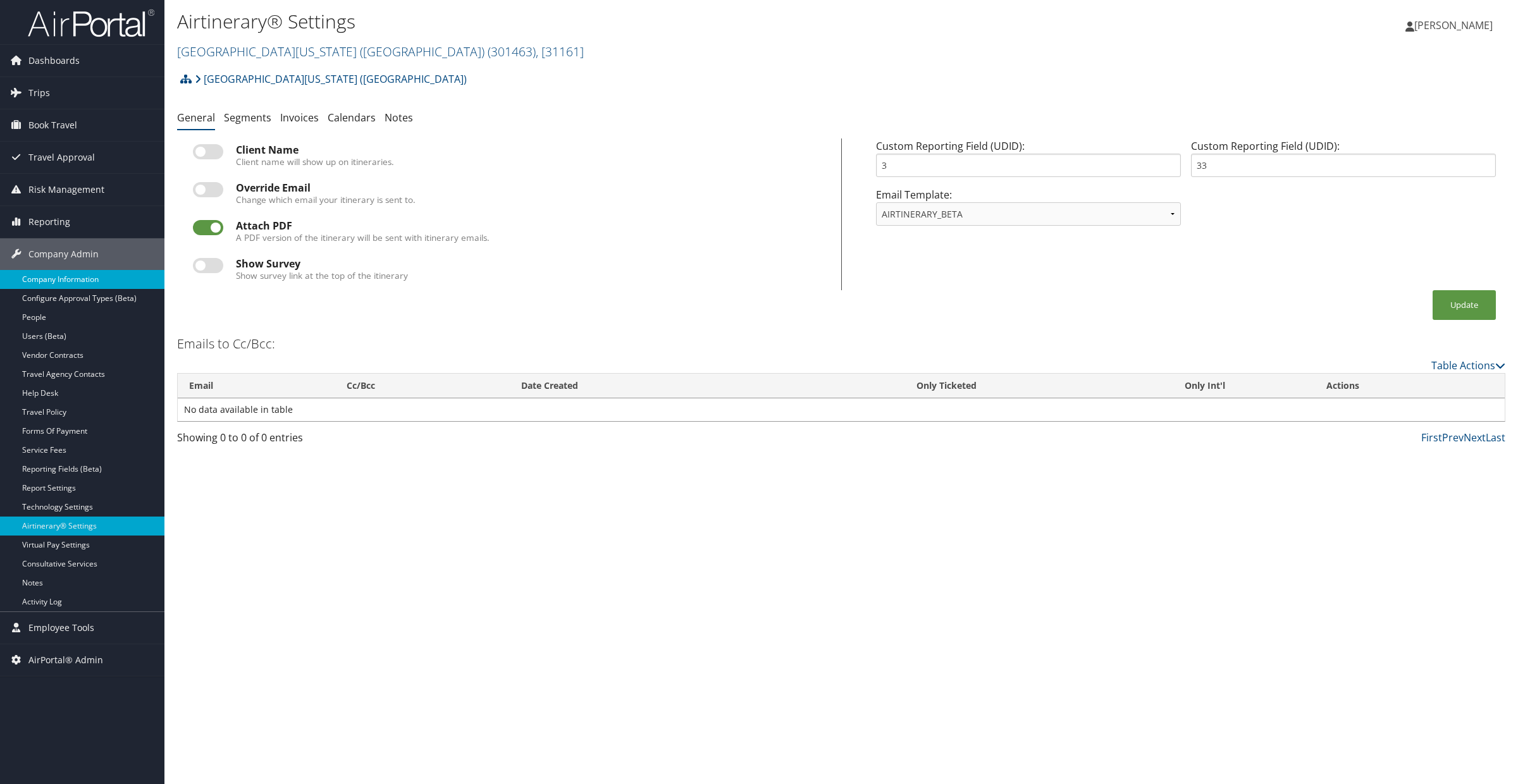
click at [47, 279] on link "Company Information" at bounding box center [82, 279] width 165 height 19
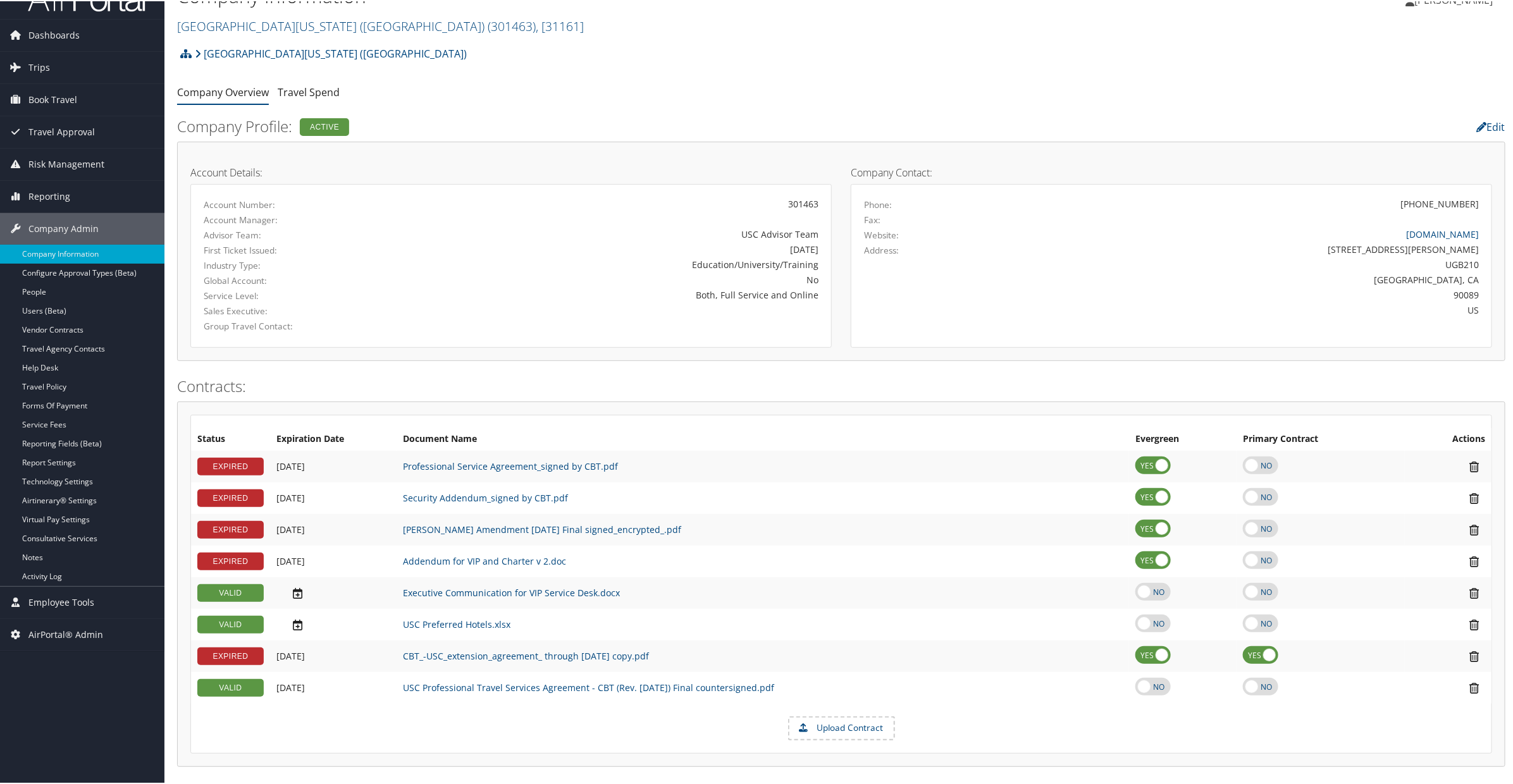
scroll to position [22, 0]
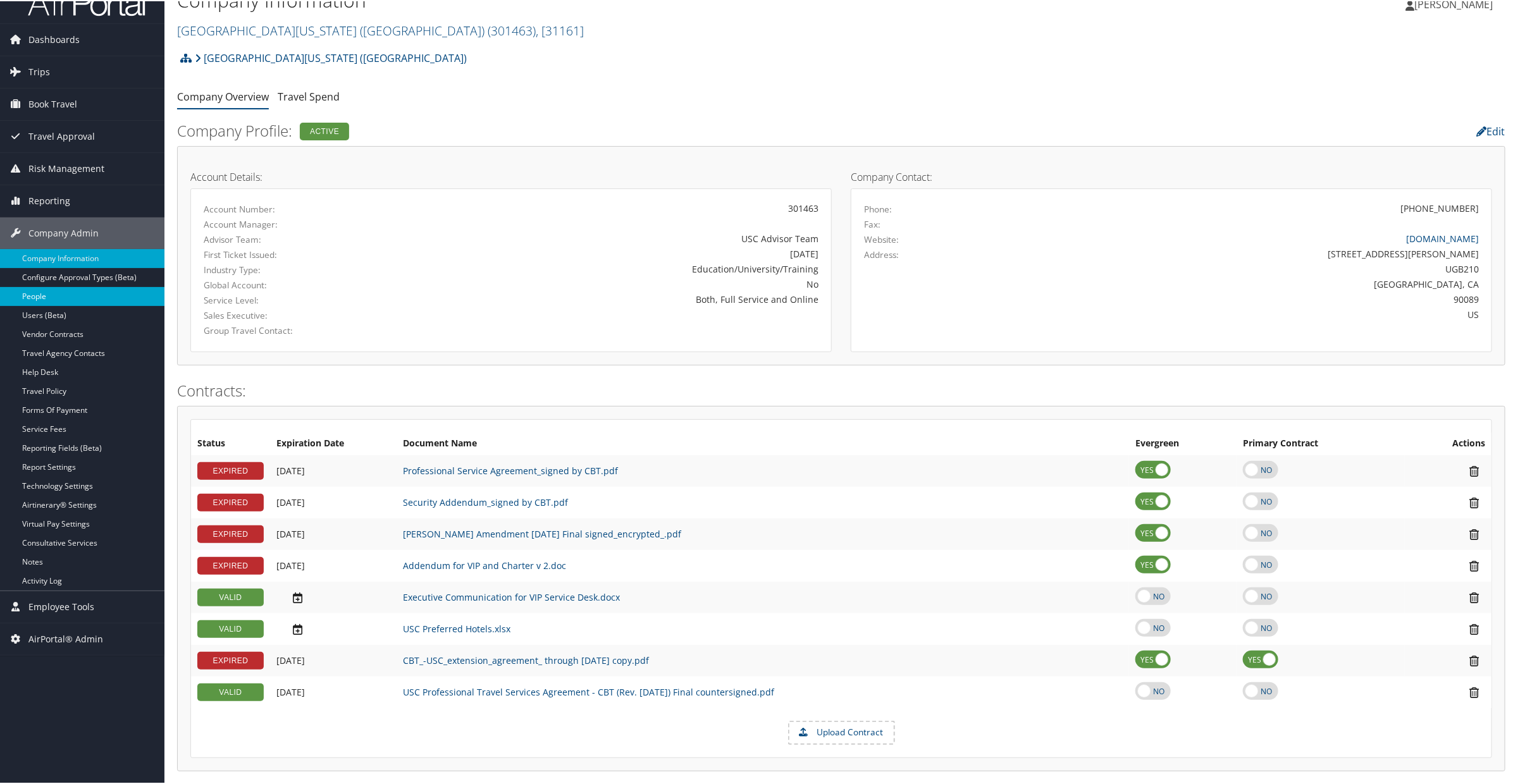
click at [33, 295] on link "People" at bounding box center [82, 295] width 165 height 19
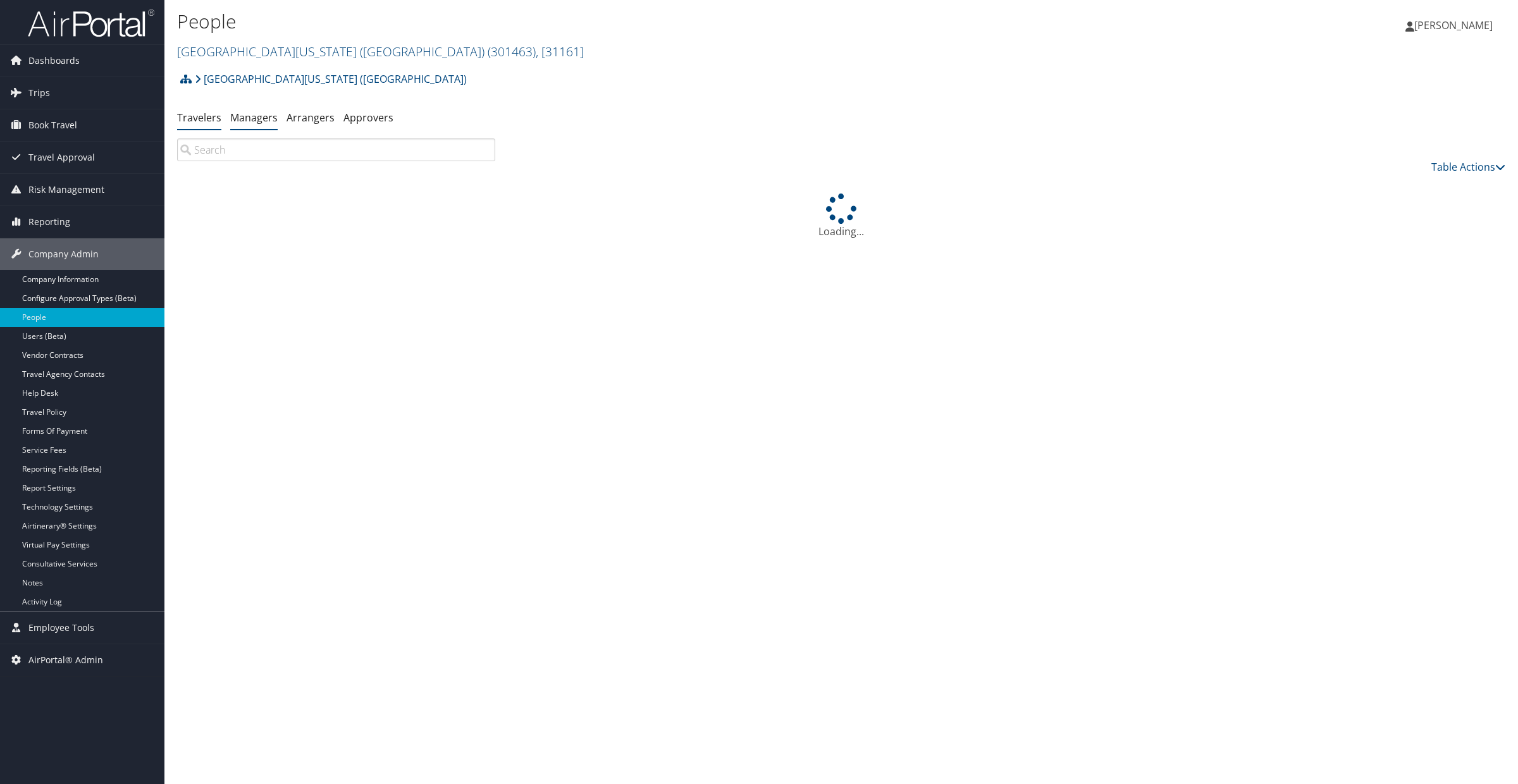
click at [247, 123] on link "Managers" at bounding box center [253, 118] width 47 height 14
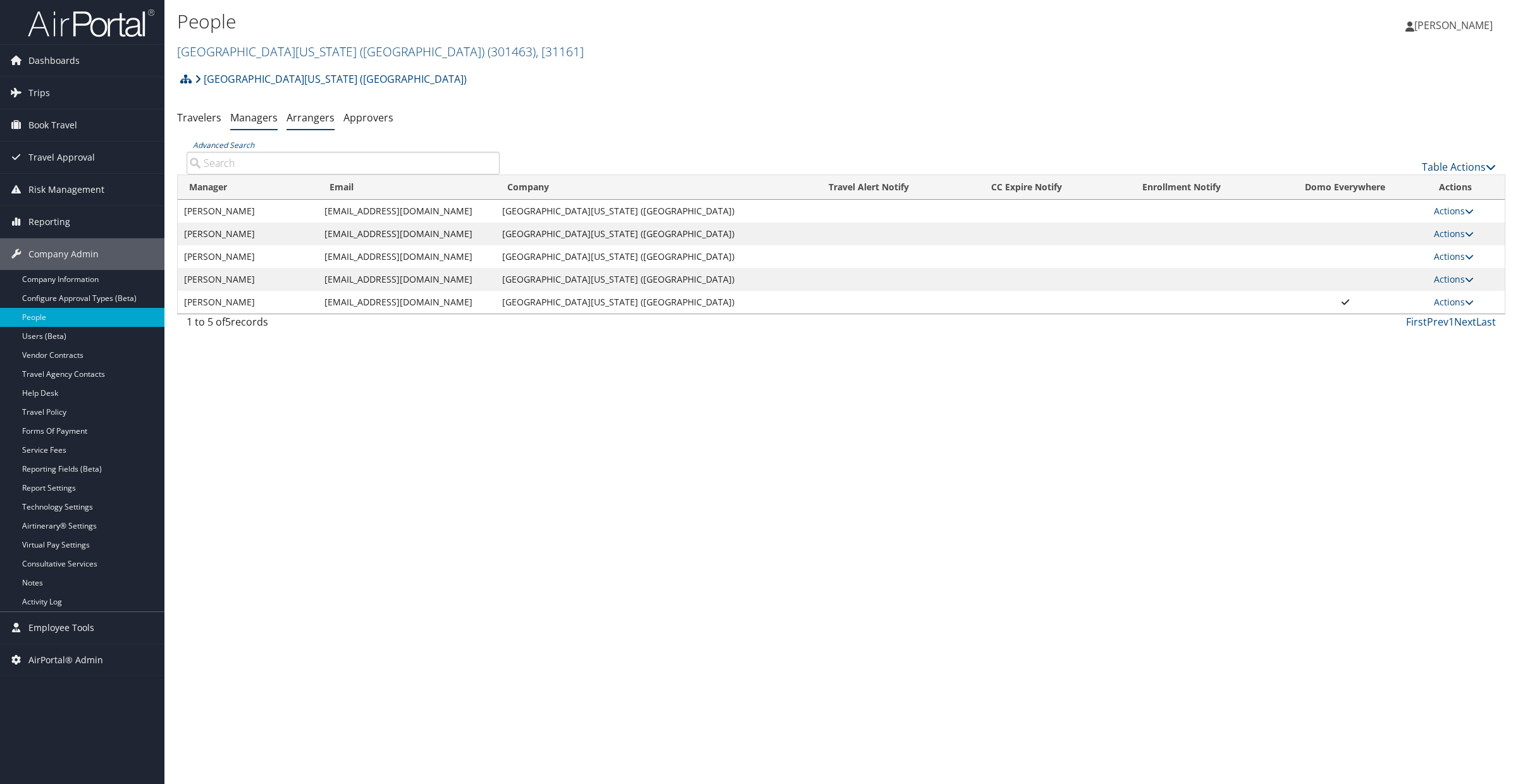
click at [313, 122] on link "Arrangers" at bounding box center [310, 118] width 48 height 14
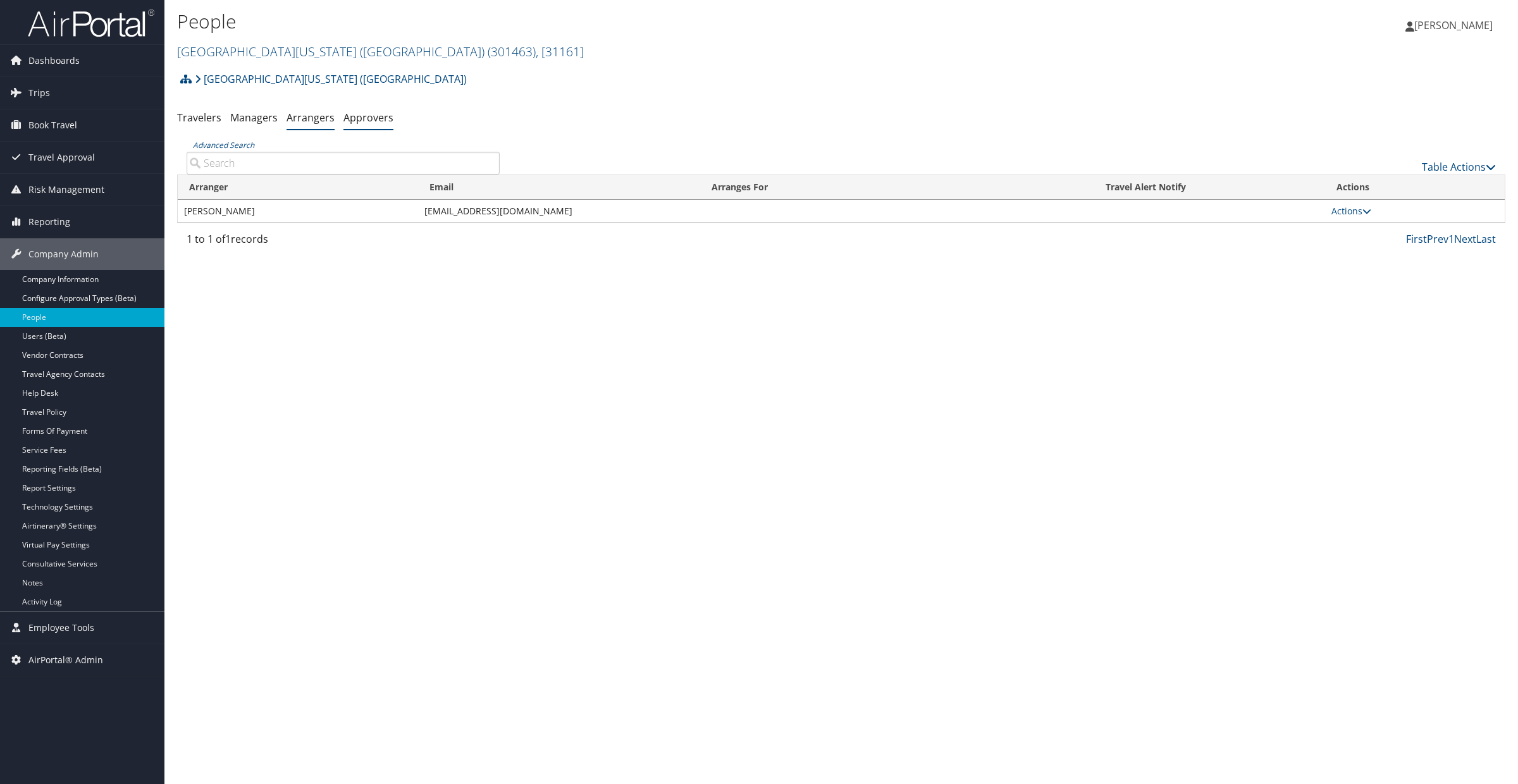
click at [375, 119] on link "Approvers" at bounding box center [368, 118] width 50 height 14
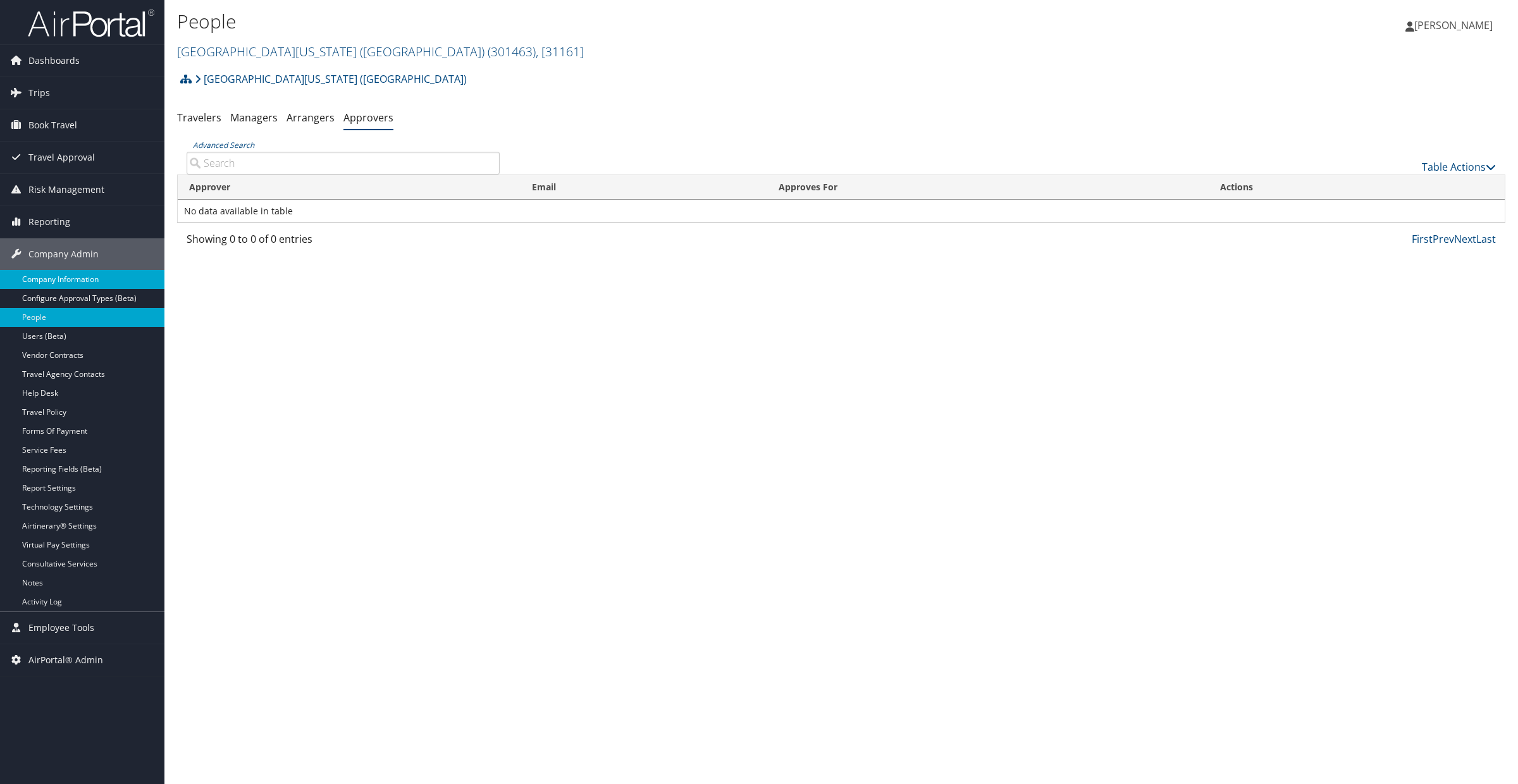
click at [56, 284] on link "Company Information" at bounding box center [82, 279] width 165 height 19
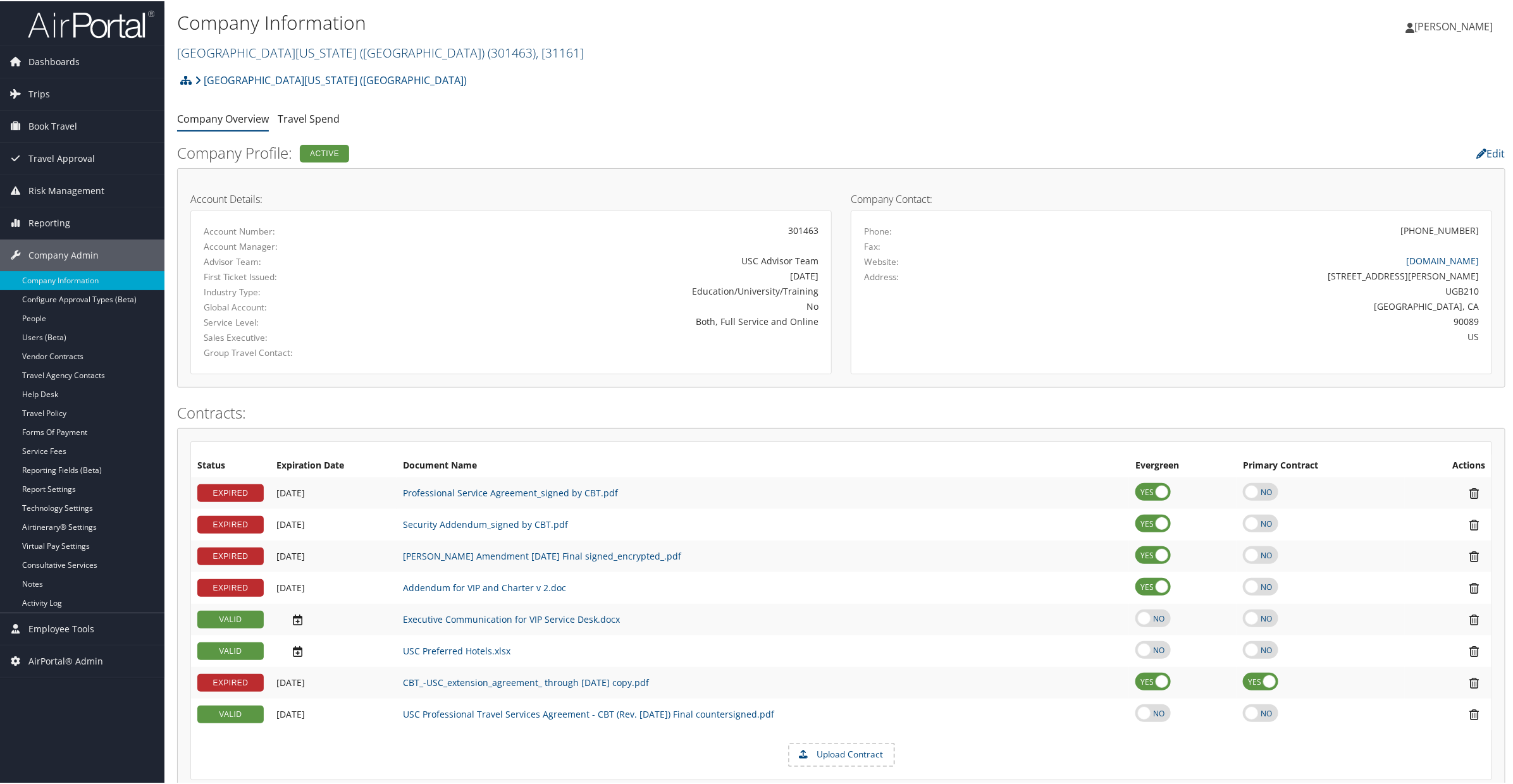
click at [208, 49] on link "[GEOGRAPHIC_DATA][US_STATE] ([GEOGRAPHIC_DATA]) ( 301463 ) , [ 31161 ]" at bounding box center [381, 51] width 407 height 17
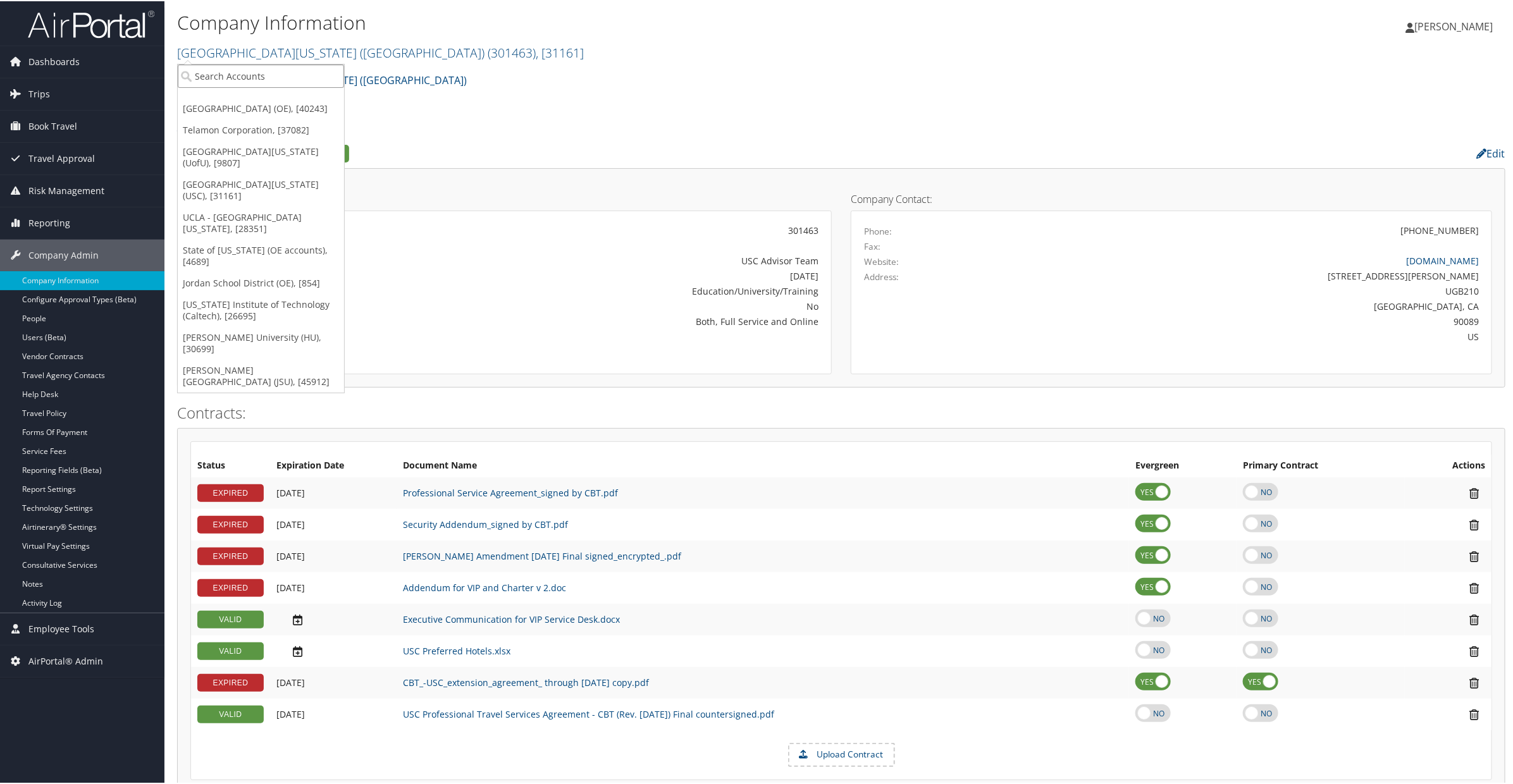
click at [211, 70] on input "search" at bounding box center [260, 75] width 166 height 23
click at [218, 140] on link "Telamon Corporation, [37082]" at bounding box center [260, 129] width 166 height 22
